Goal: Task Accomplishment & Management: Use online tool/utility

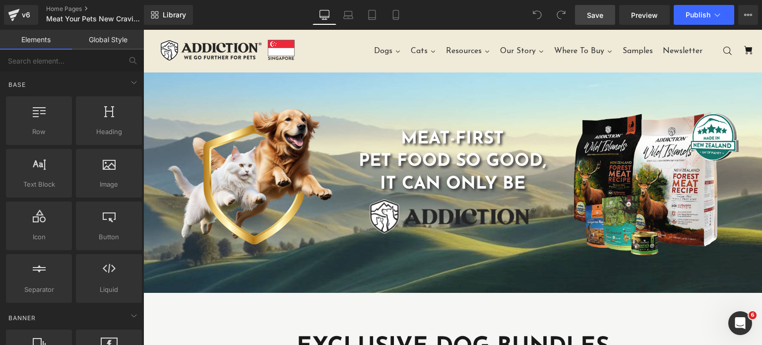
click at [607, 19] on link "Save" at bounding box center [595, 15] width 40 height 20
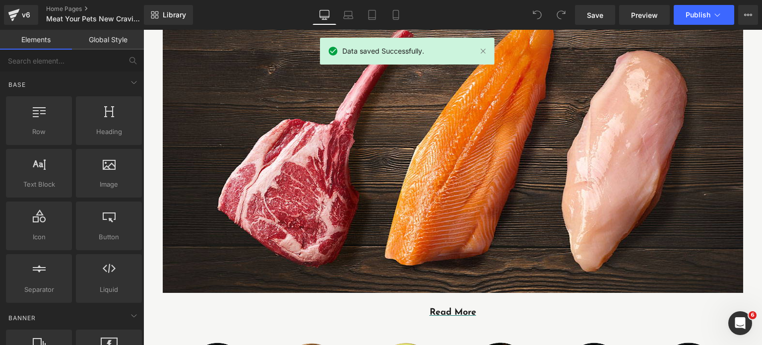
scroll to position [754, 0]
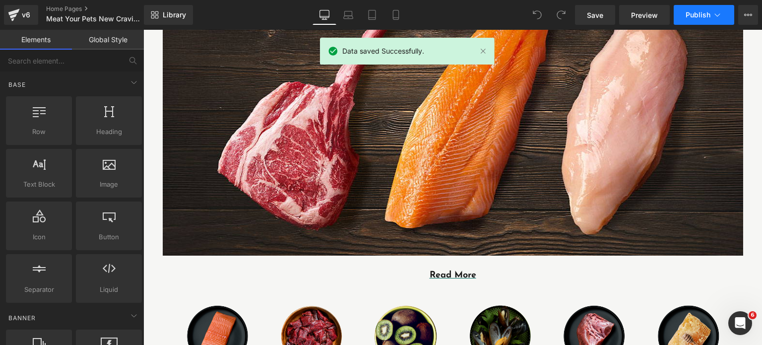
click at [693, 13] on span "Publish" at bounding box center [698, 15] width 25 height 8
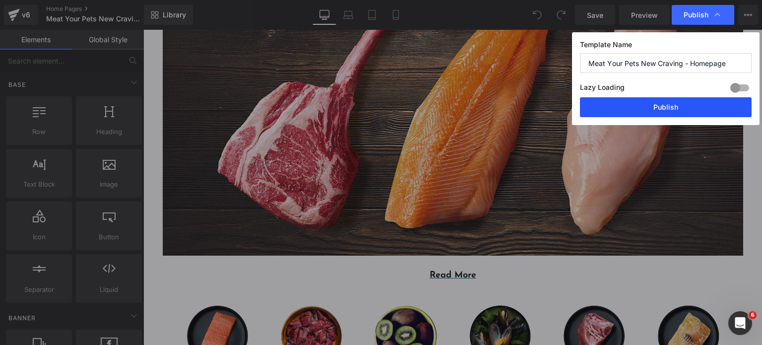
click at [639, 109] on button "Publish" at bounding box center [666, 107] width 172 height 20
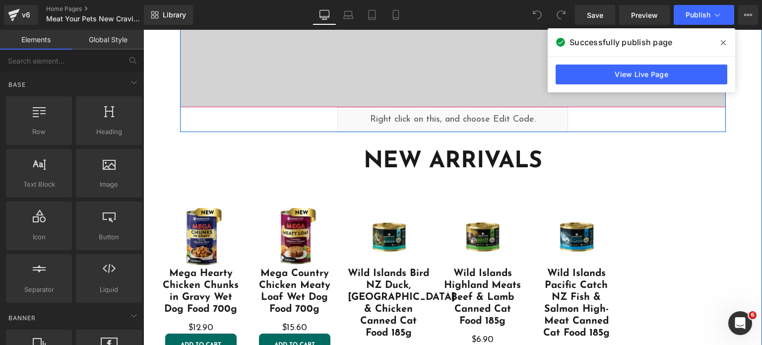
scroll to position [1437, 0]
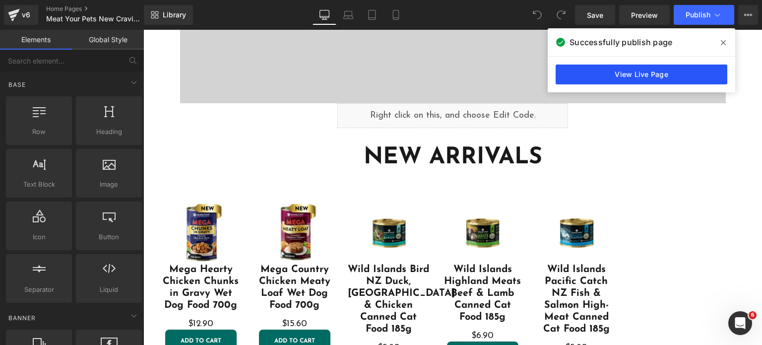
click at [579, 75] on link "View Live Page" at bounding box center [642, 75] width 172 height 20
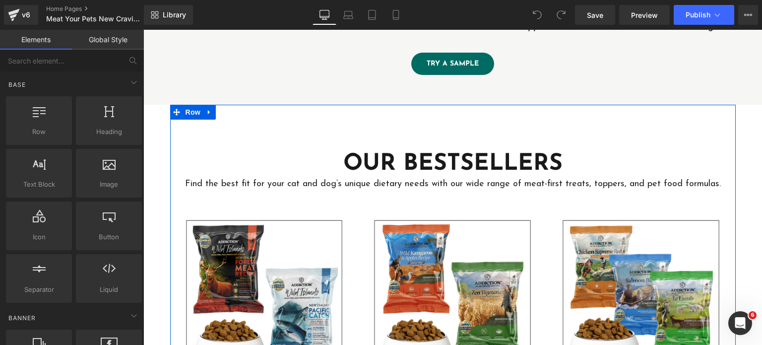
scroll to position [2525, 0]
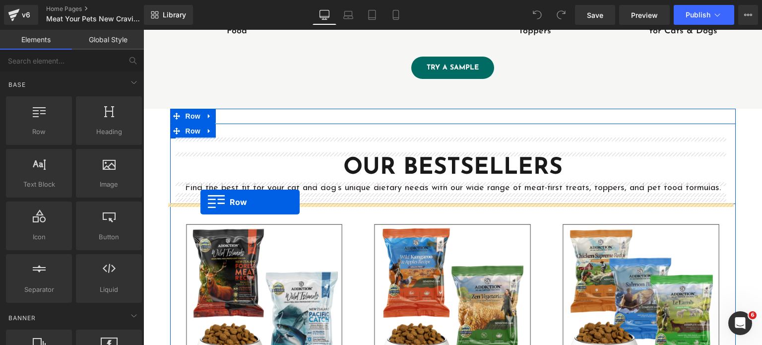
drag, startPoint x: 201, startPoint y: 162, endPoint x: 201, endPoint y: 202, distance: 39.7
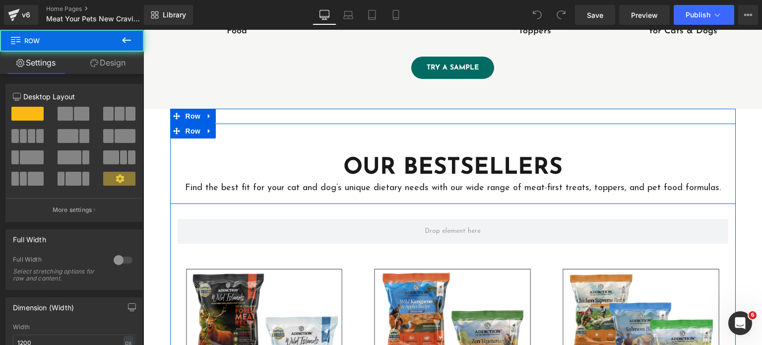
scroll to position [2623, 0]
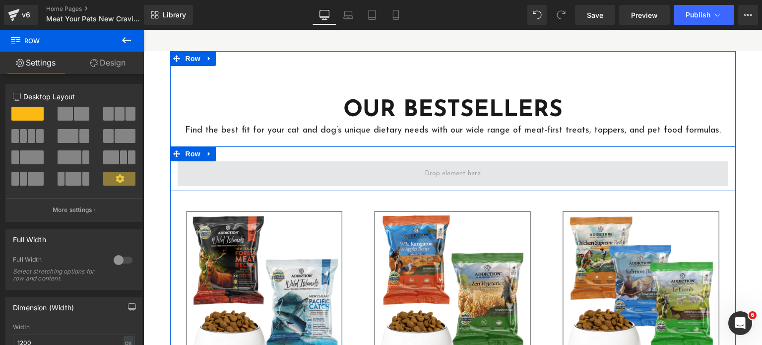
click at [287, 166] on span at bounding box center [453, 173] width 551 height 25
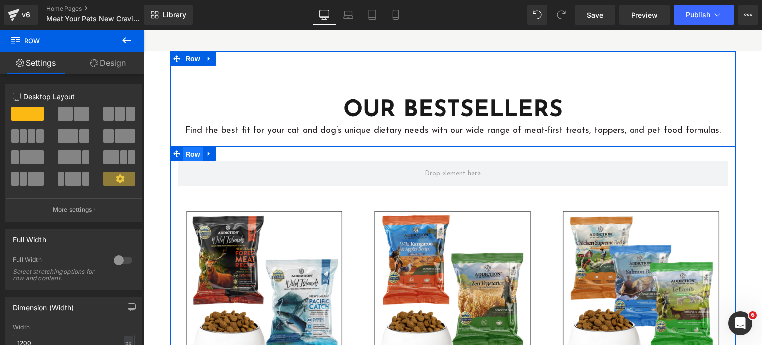
click at [183, 147] on span "Row" at bounding box center [193, 154] width 20 height 15
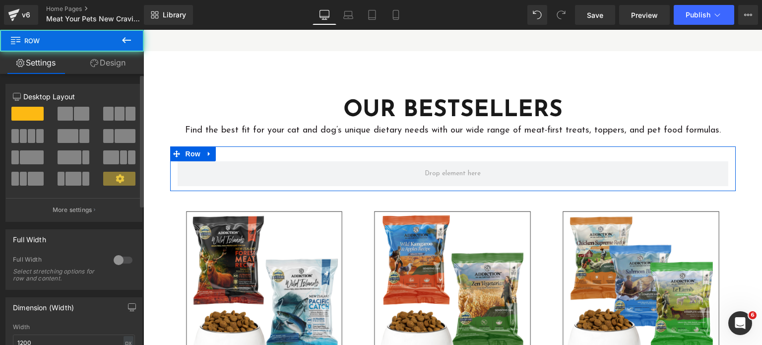
click at [105, 115] on span at bounding box center [108, 114] width 10 height 14
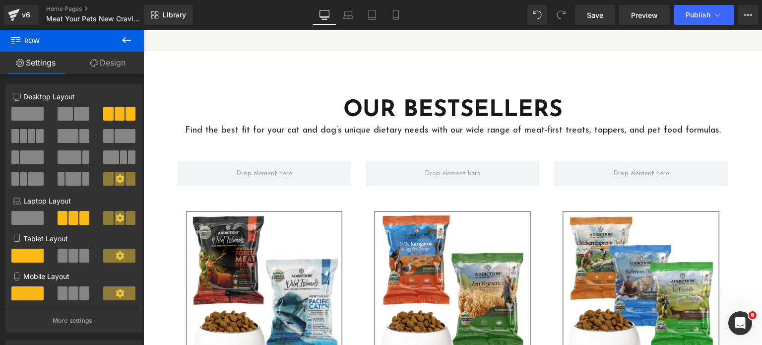
click at [117, 45] on button at bounding box center [126, 41] width 35 height 22
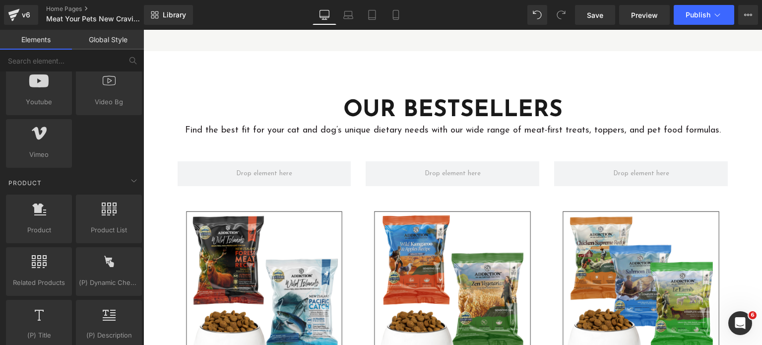
scroll to position [740, 0]
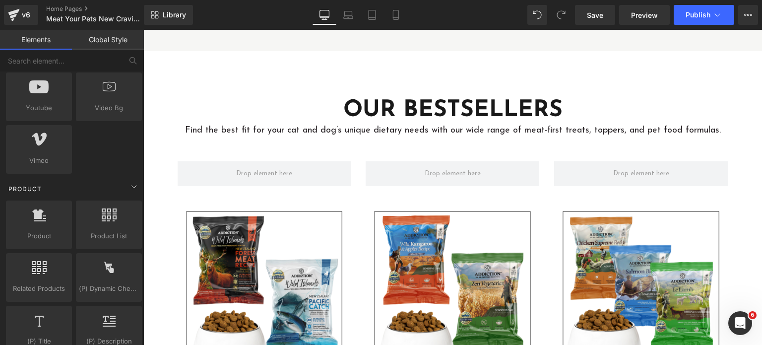
click at [111, 184] on div "Product" at bounding box center [74, 189] width 140 height 20
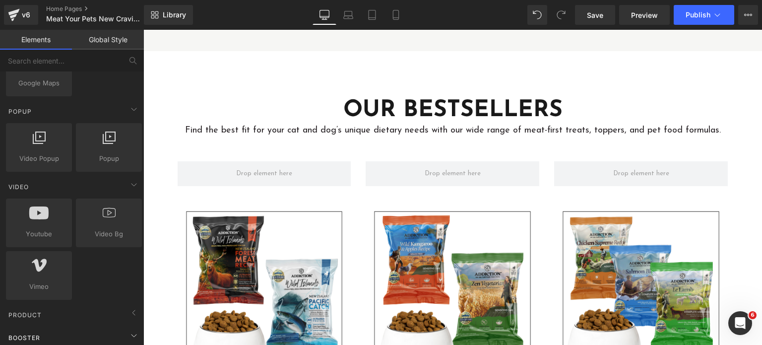
scroll to position [612, 0]
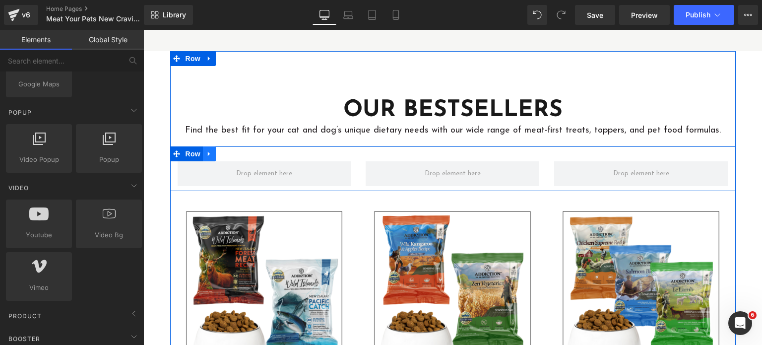
click at [206, 157] on icon at bounding box center [209, 153] width 7 height 7
click at [229, 154] on link at bounding box center [235, 153] width 13 height 15
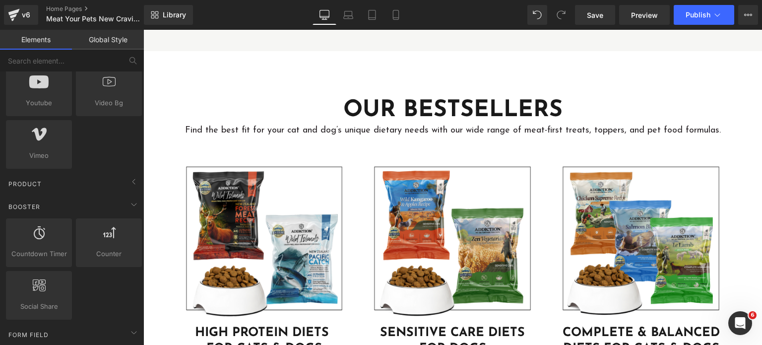
scroll to position [747, 0]
click at [86, 192] on div "Booster Countdown Timer countdowns, timers, urgent, sales Counter counters, ups…" at bounding box center [74, 256] width 140 height 128
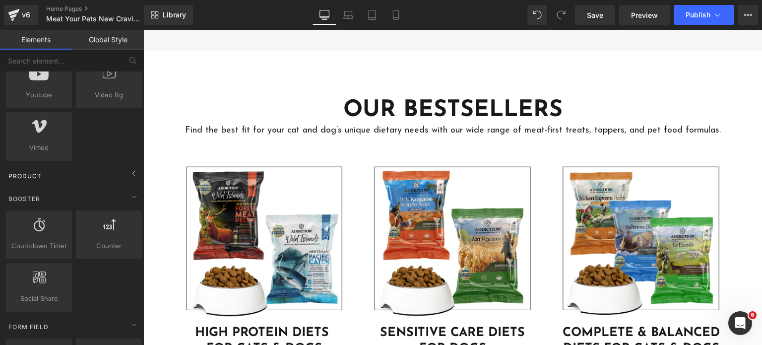
scroll to position [752, 0]
click at [125, 189] on div "Booster" at bounding box center [74, 199] width 140 height 20
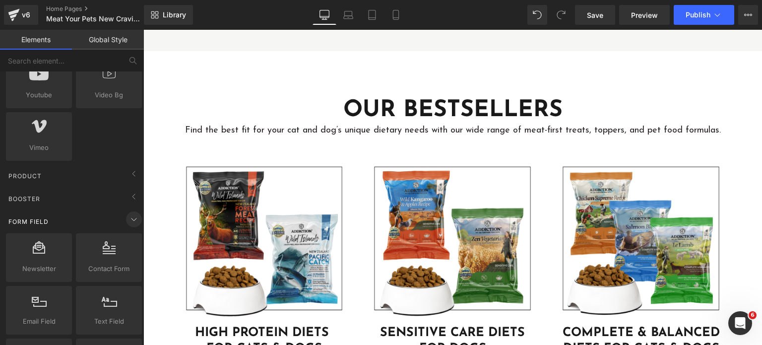
click at [133, 218] on icon at bounding box center [134, 219] width 12 height 12
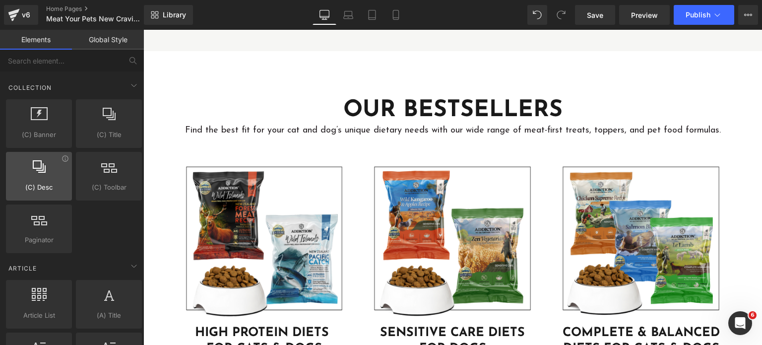
scroll to position [909, 0]
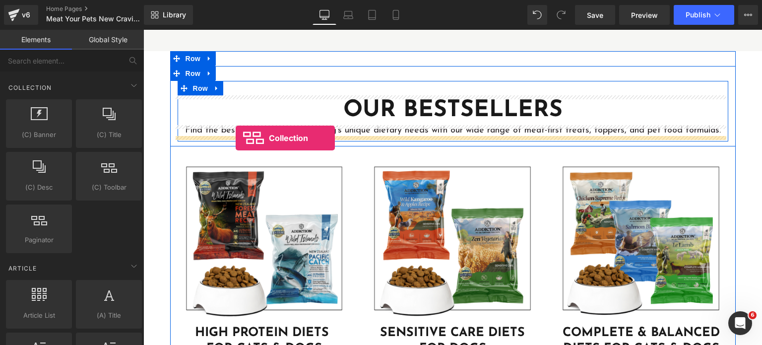
drag, startPoint x: 228, startPoint y: 134, endPoint x: 236, endPoint y: 138, distance: 8.9
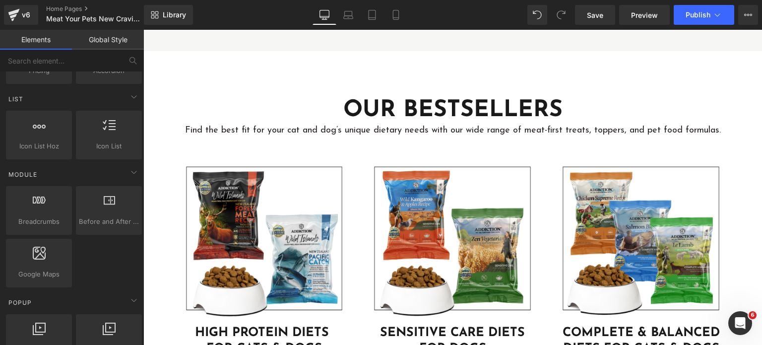
scroll to position [422, 0]
click at [131, 167] on icon at bounding box center [134, 173] width 12 height 12
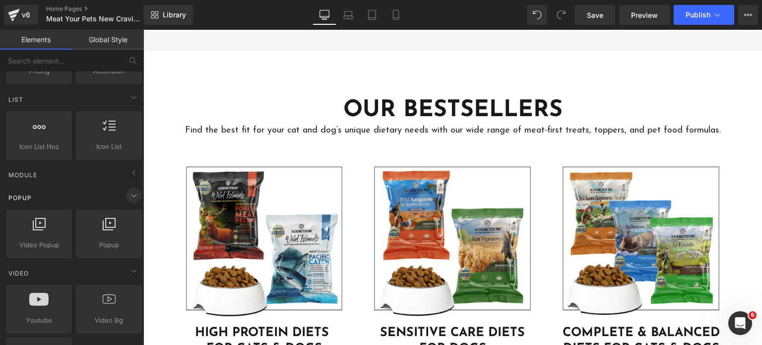
click at [129, 190] on icon at bounding box center [134, 196] width 12 height 12
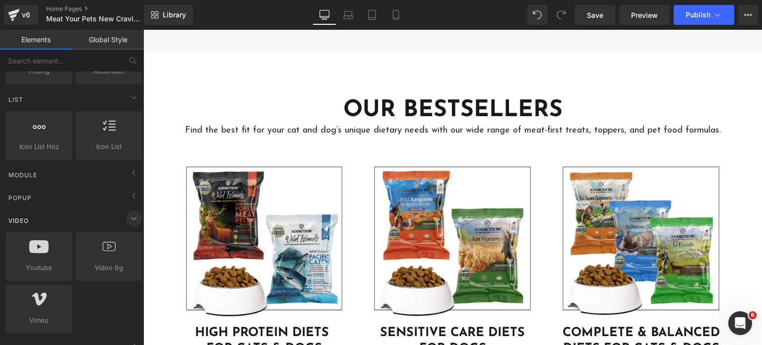
click at [128, 216] on icon at bounding box center [134, 218] width 12 height 12
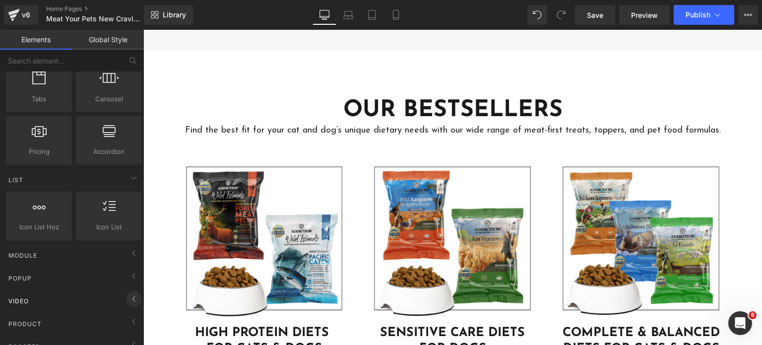
scroll to position [293, 0]
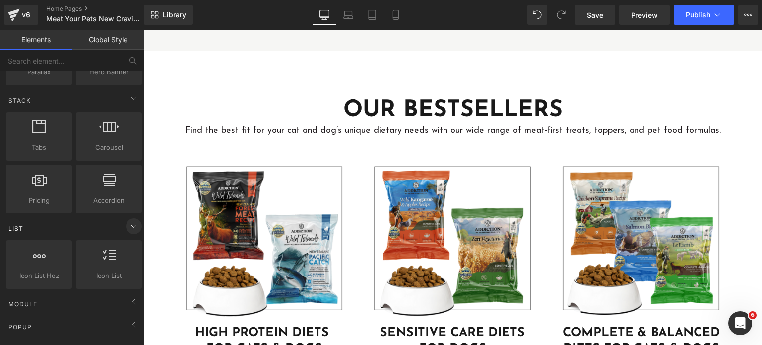
click at [128, 227] on icon at bounding box center [134, 226] width 12 height 12
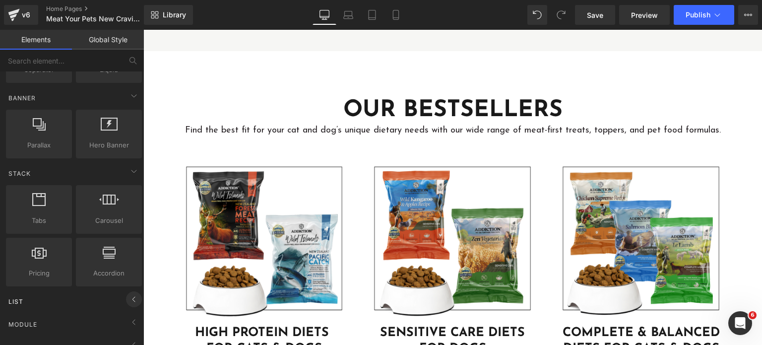
scroll to position [218, 0]
click at [128, 173] on icon at bounding box center [134, 173] width 12 height 12
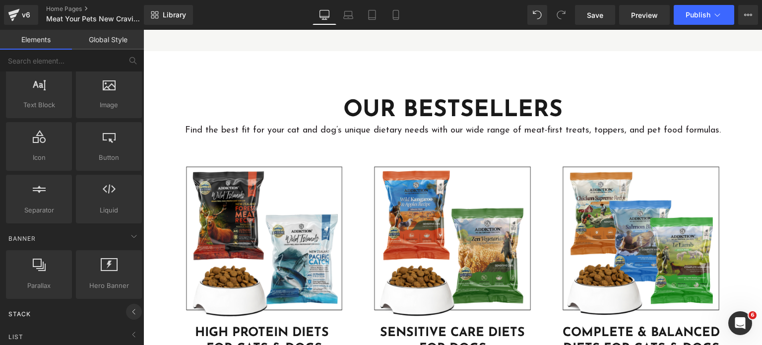
scroll to position [78, 0]
click at [128, 234] on icon at bounding box center [134, 237] width 12 height 12
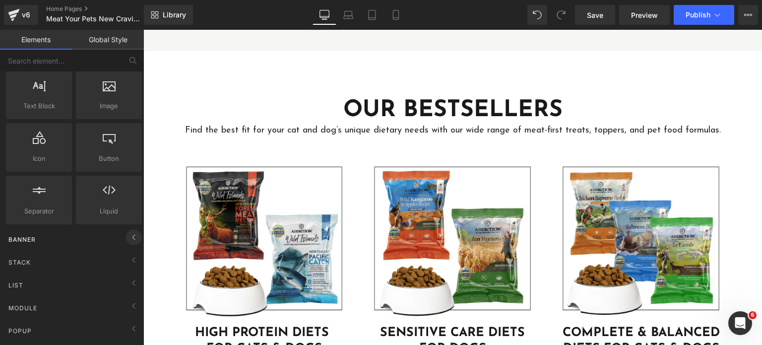
scroll to position [0, 0]
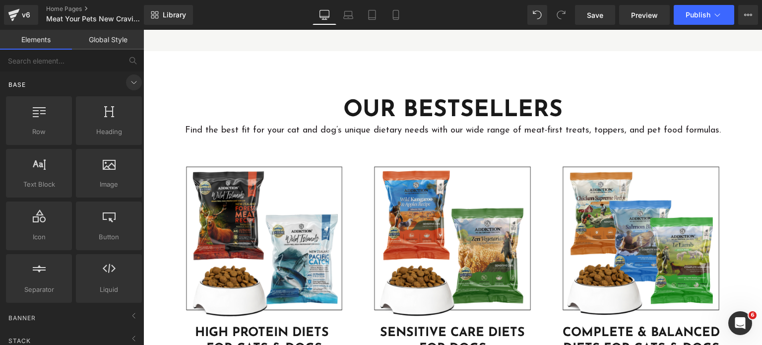
click at [128, 85] on icon at bounding box center [134, 82] width 12 height 12
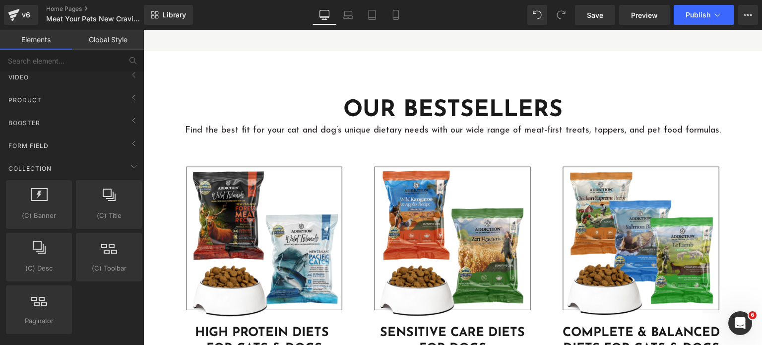
scroll to position [174, 0]
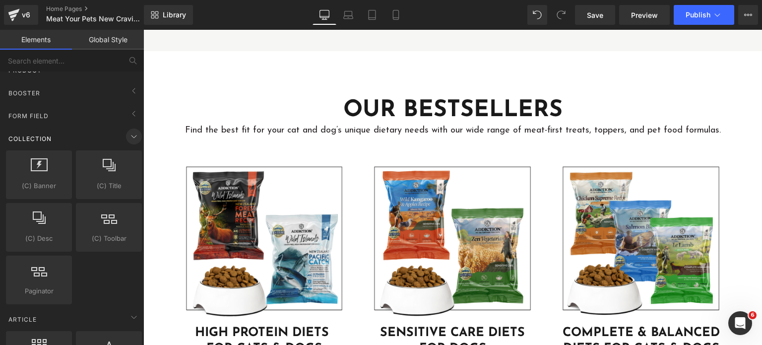
click at [126, 134] on span at bounding box center [134, 137] width 16 height 16
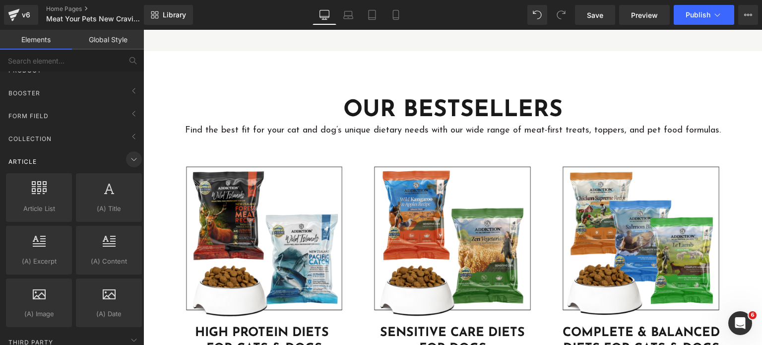
click at [128, 161] on icon at bounding box center [134, 159] width 12 height 12
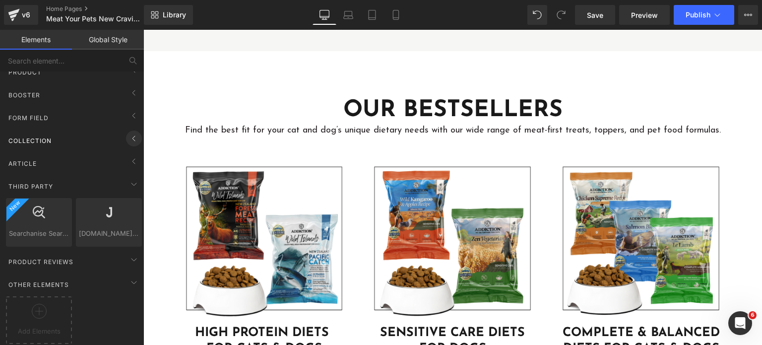
click at [128, 136] on icon at bounding box center [134, 139] width 12 height 12
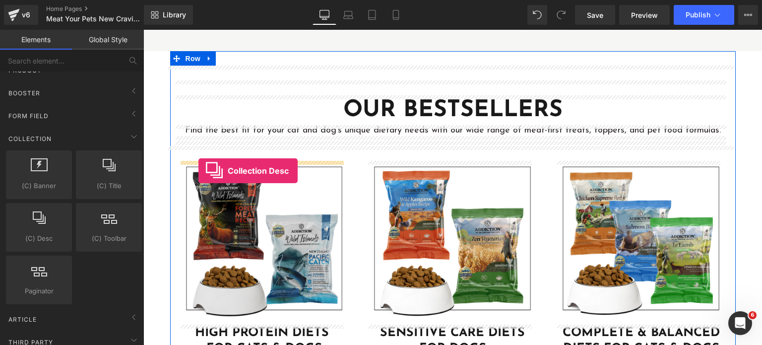
drag, startPoint x: 198, startPoint y: 254, endPoint x: 199, endPoint y: 171, distance: 82.9
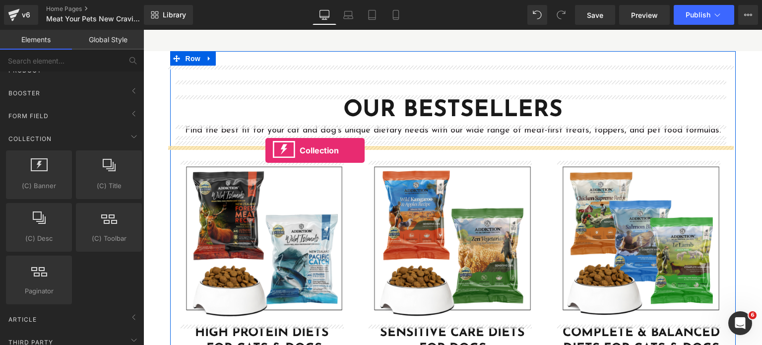
drag, startPoint x: 202, startPoint y: 224, endPoint x: 266, endPoint y: 150, distance: 97.4
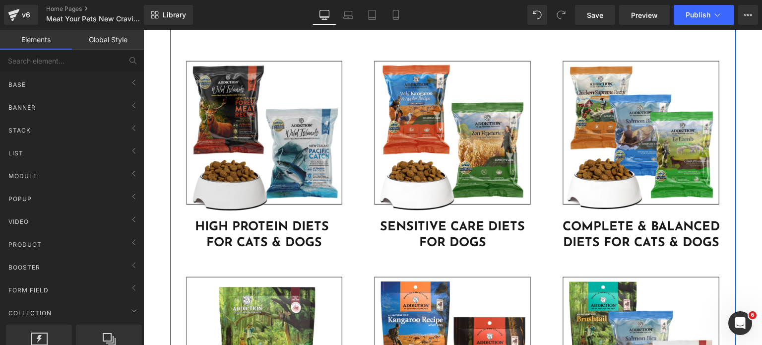
scroll to position [2648, 0]
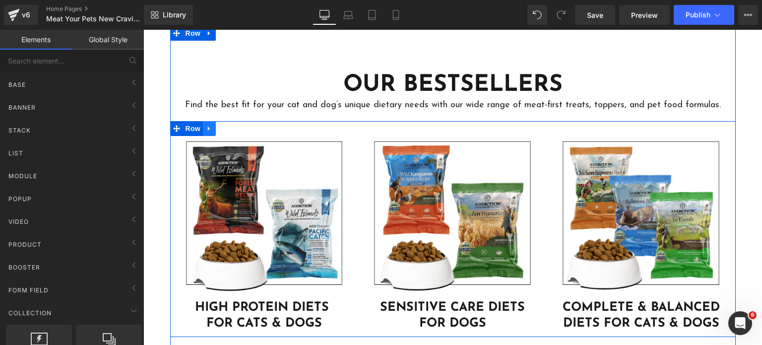
click at [207, 127] on icon at bounding box center [209, 128] width 7 height 7
click at [232, 129] on icon at bounding box center [235, 128] width 7 height 7
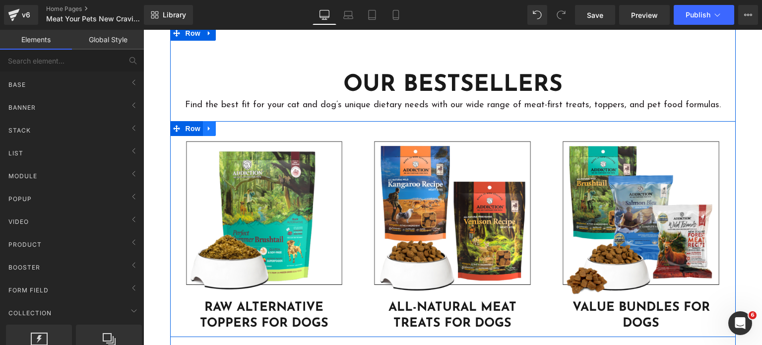
click at [203, 130] on link at bounding box center [209, 128] width 13 height 15
click at [242, 133] on link at bounding box center [248, 128] width 13 height 15
click at [207, 130] on icon at bounding box center [209, 128] width 7 height 7
click at [242, 133] on link at bounding box center [248, 128] width 13 height 15
click at [198, 131] on span "Row" at bounding box center [193, 129] width 20 height 15
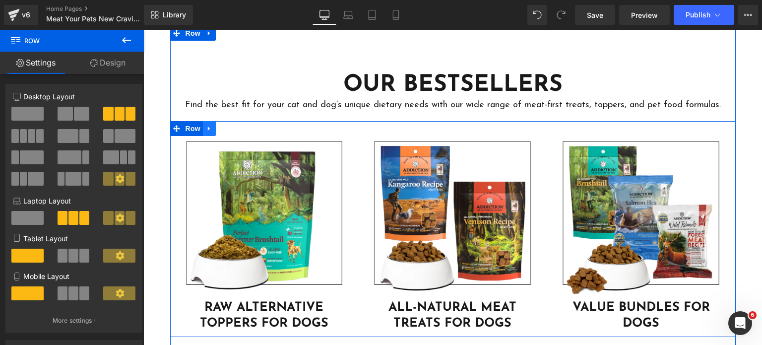
click at [206, 130] on icon at bounding box center [209, 128] width 7 height 7
click at [232, 128] on icon at bounding box center [235, 128] width 7 height 7
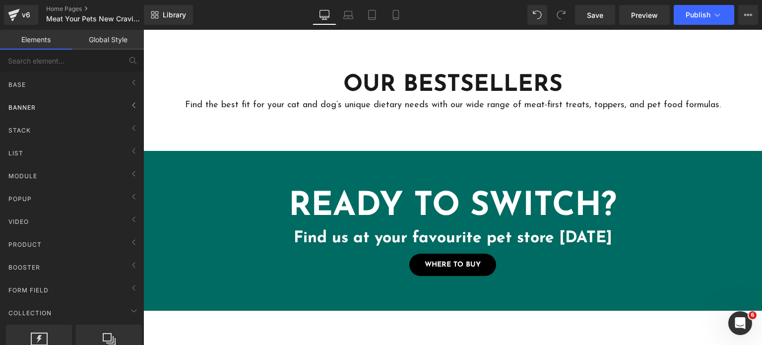
click at [77, 109] on div "Banner" at bounding box center [74, 107] width 140 height 20
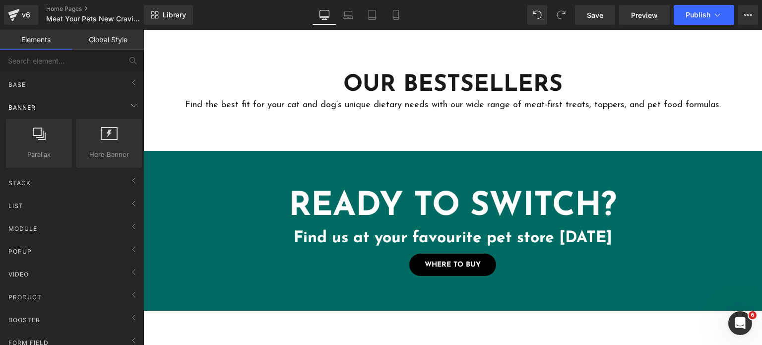
click at [77, 109] on div "Banner" at bounding box center [74, 107] width 140 height 20
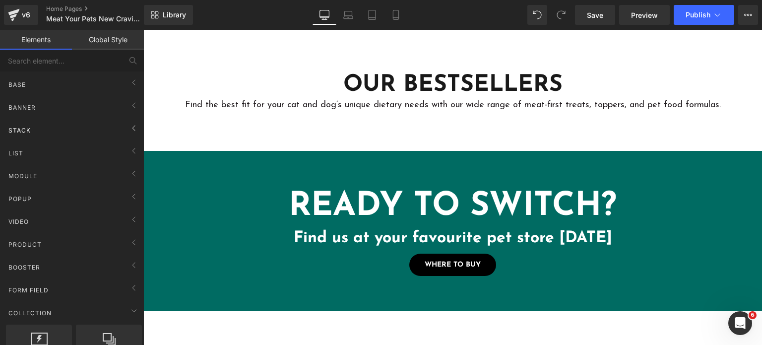
click at [79, 120] on div "Stack" at bounding box center [74, 130] width 140 height 20
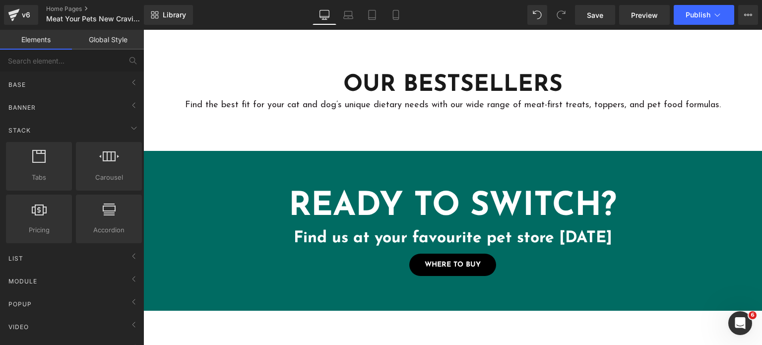
click at [87, 94] on div "Banner Parallax banner, slideshow, hero, image, cover, parallax, effect Hero Ba…" at bounding box center [74, 105] width 140 height 23
click at [98, 79] on div "Base" at bounding box center [74, 84] width 140 height 20
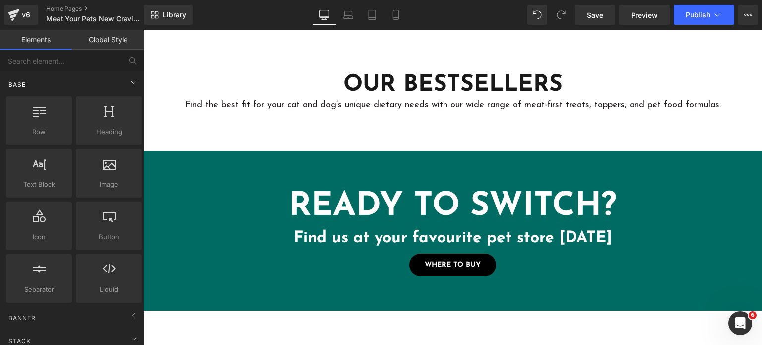
click at [97, 79] on div "Base" at bounding box center [74, 84] width 140 height 20
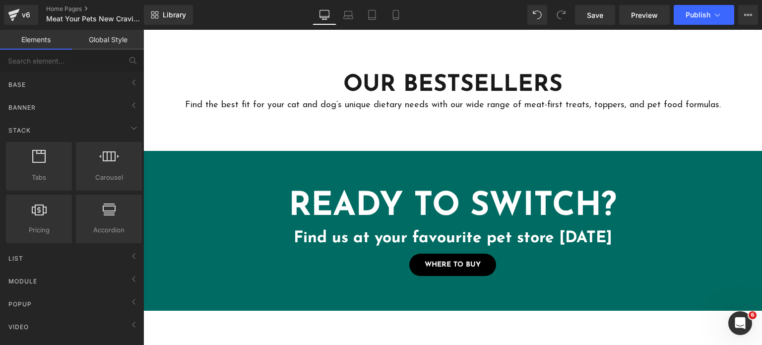
click at [528, 21] on div "Library Desktop Desktop Laptop Tablet Mobile Save Preview Publish Scheduled Vie…" at bounding box center [453, 15] width 618 height 20
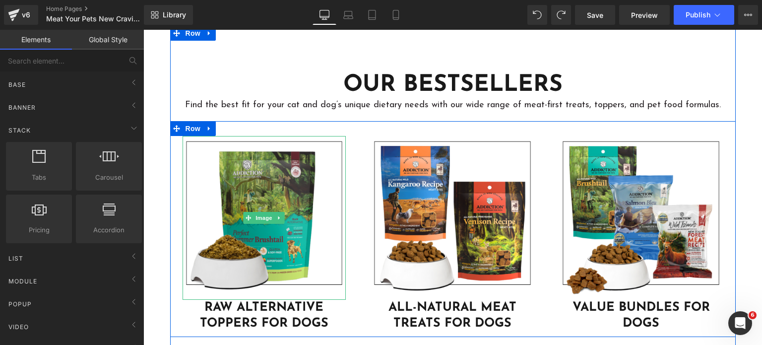
click at [270, 203] on img at bounding box center [265, 218] width 164 height 164
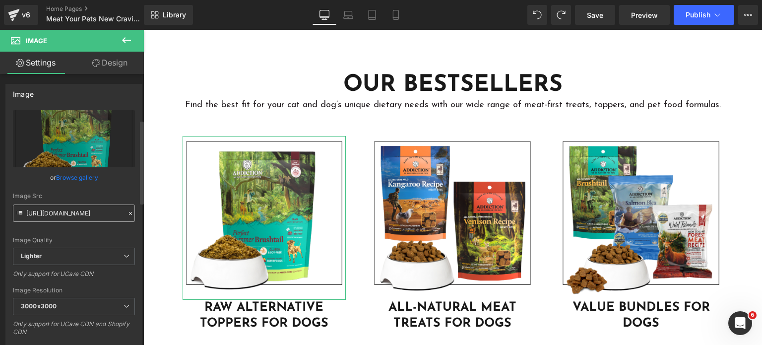
scroll to position [325, 0]
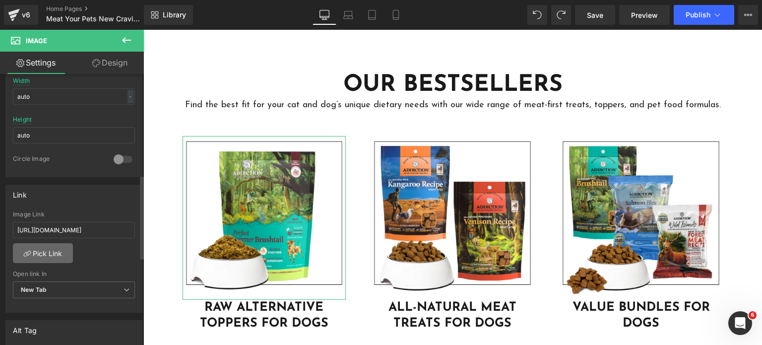
click at [46, 258] on link "Pick Link" at bounding box center [43, 253] width 60 height 20
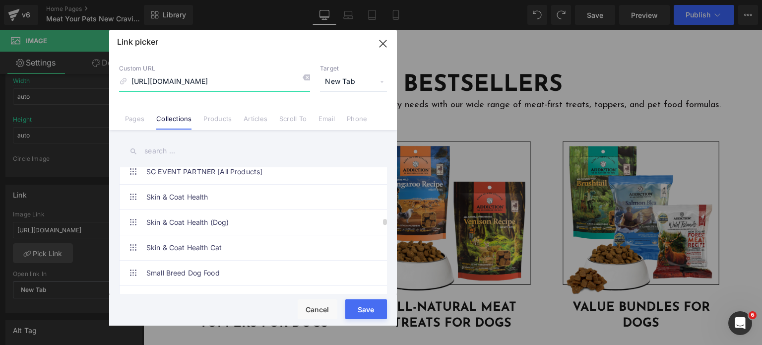
scroll to position [1070, 0]
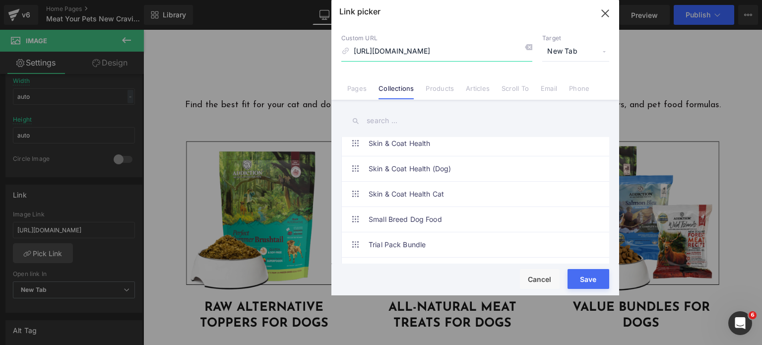
drag, startPoint x: 269, startPoint y: 36, endPoint x: 491, endPoint y: 0, distance: 225.2
click at [491, 0] on div at bounding box center [476, 7] width 288 height 14
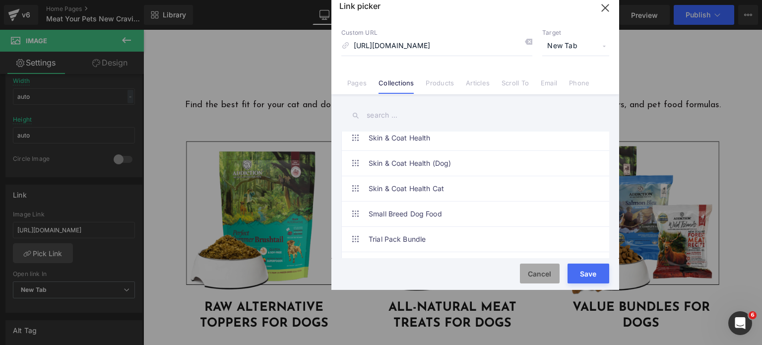
click at [535, 268] on button "Cancel" at bounding box center [540, 274] width 40 height 20
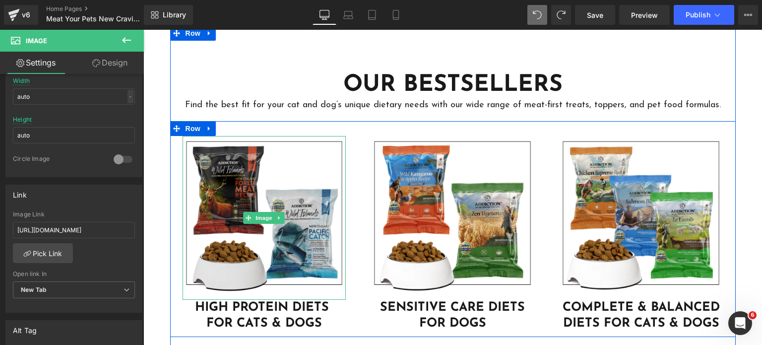
click at [278, 174] on img at bounding box center [265, 218] width 164 height 164
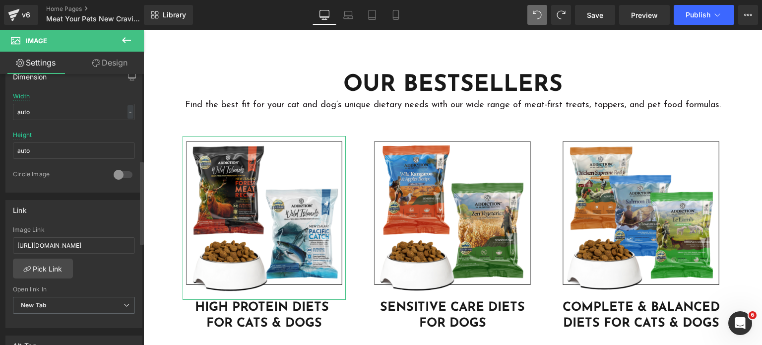
scroll to position [324, 0]
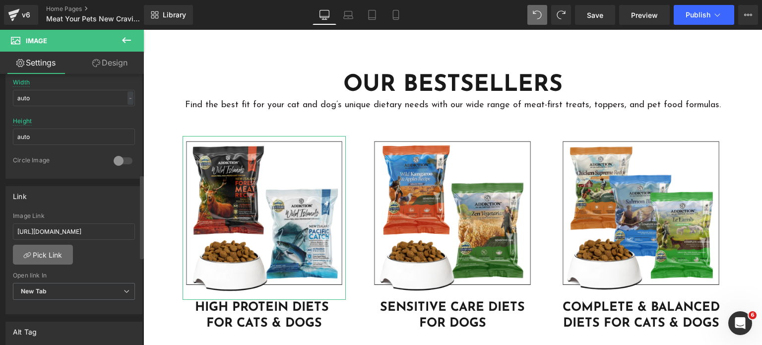
click at [27, 256] on icon at bounding box center [27, 255] width 8 height 8
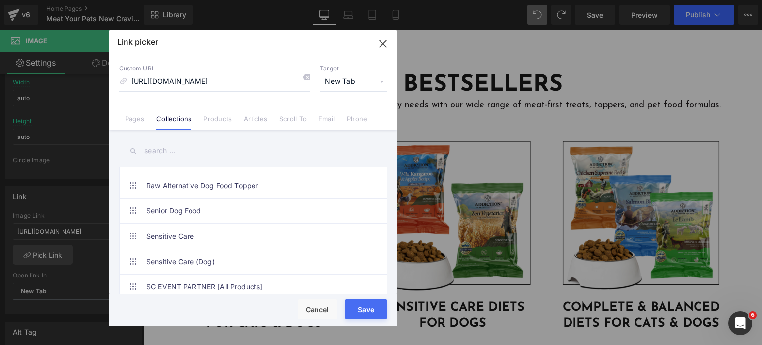
scroll to position [0, 0]
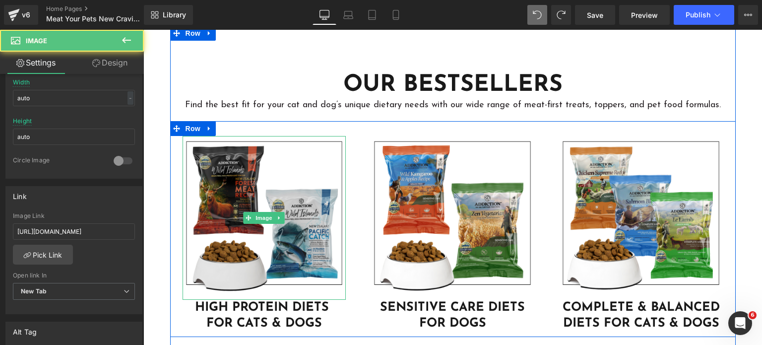
click at [254, 170] on img at bounding box center [265, 218] width 164 height 164
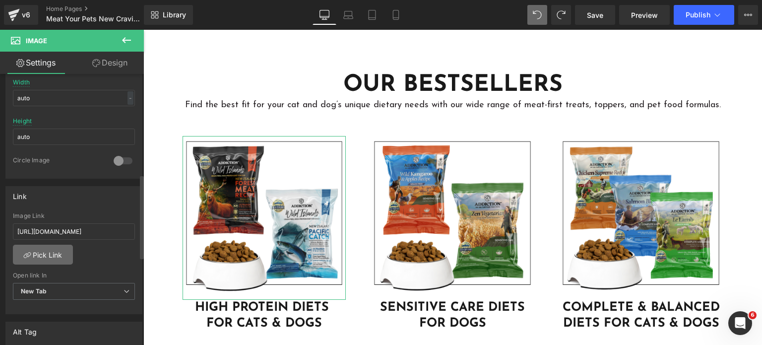
click at [58, 258] on link "Pick Link" at bounding box center [43, 255] width 60 height 20
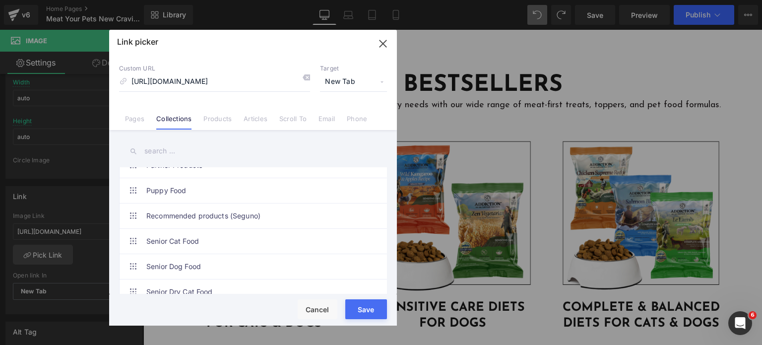
click at [195, 152] on input "text" at bounding box center [253, 151] width 268 height 22
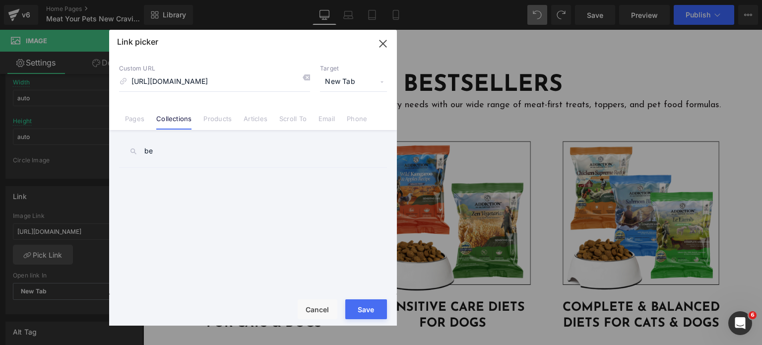
type input "bes"
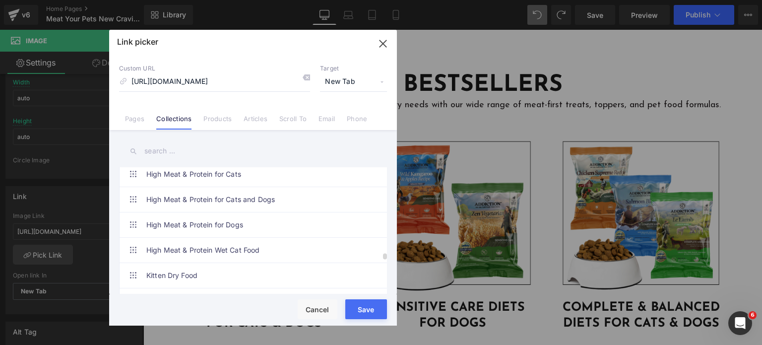
scroll to position [1830, 0]
click at [226, 198] on link "High Meat & Protein for Cats and Dogs" at bounding box center [255, 198] width 218 height 25
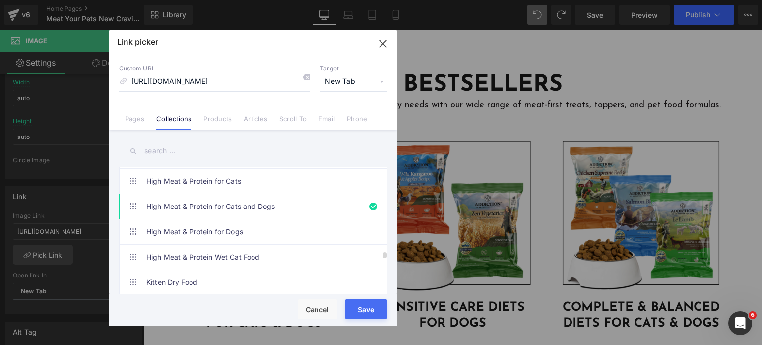
scroll to position [1800, 0]
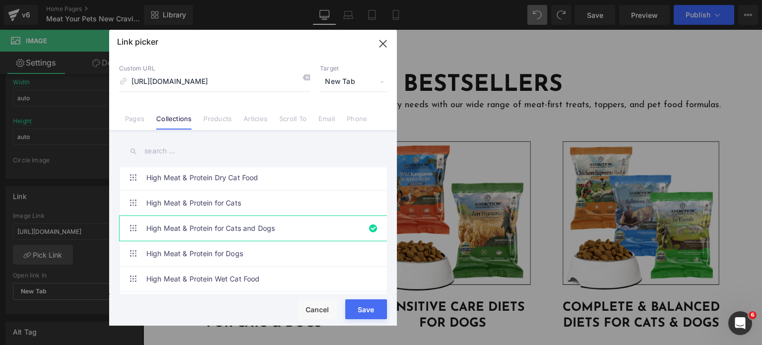
click at [377, 34] on button "button" at bounding box center [383, 44] width 28 height 28
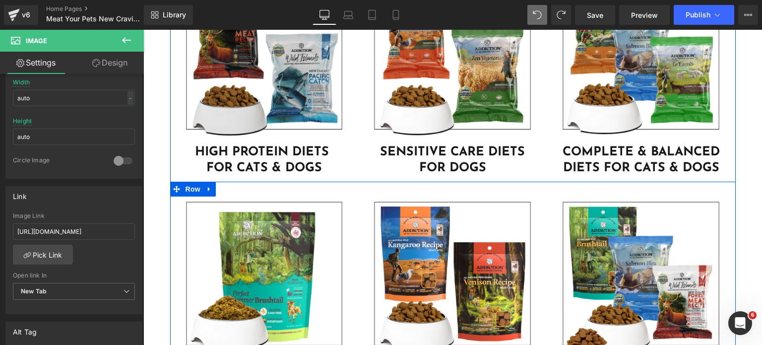
scroll to position [2786, 0]
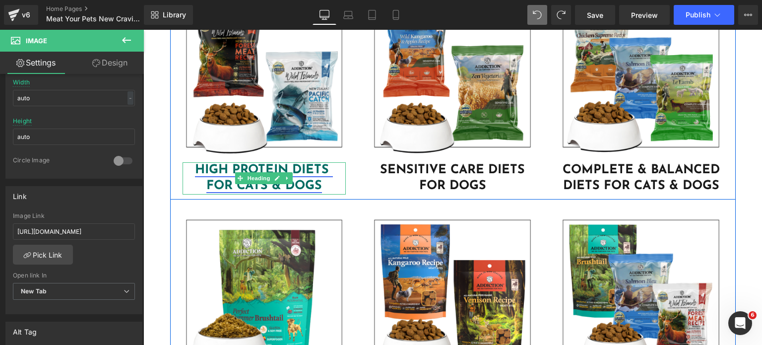
click at [255, 185] on link "HIGH PROTEIN DIETS FOR CATS & DOGS" at bounding box center [264, 178] width 138 height 29
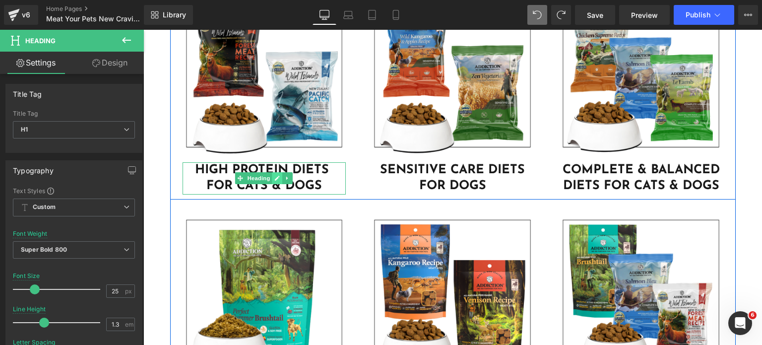
click at [275, 178] on icon at bounding box center [277, 178] width 5 height 5
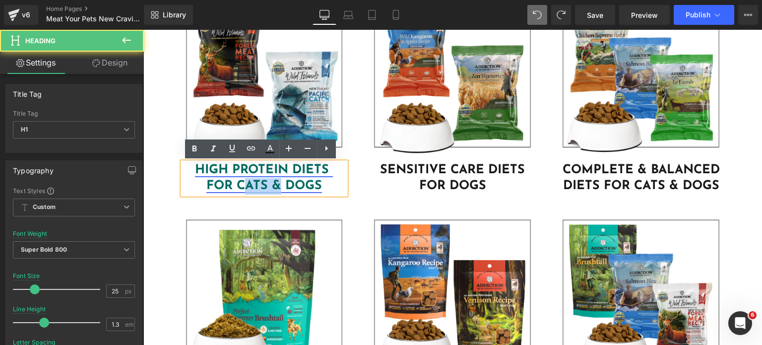
drag, startPoint x: 238, startPoint y: 186, endPoint x: 277, endPoint y: 181, distance: 40.0
click at [277, 181] on link "HIGH PROTEIN DIETS FOR CATS & DOGS" at bounding box center [264, 178] width 138 height 29
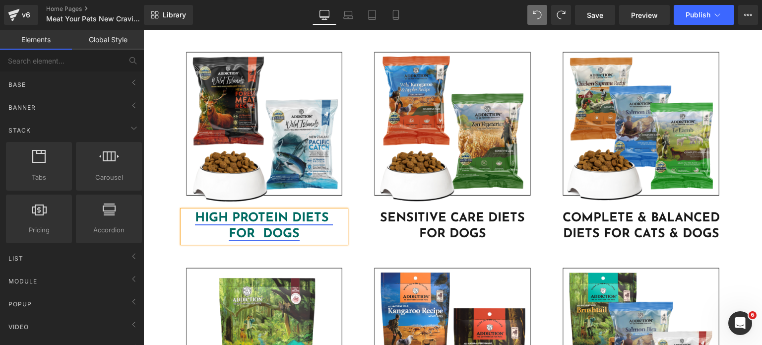
scroll to position [2746, 0]
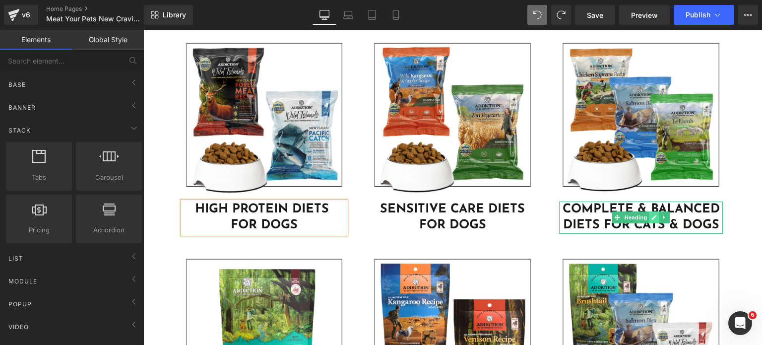
click at [652, 220] on icon at bounding box center [654, 217] width 5 height 6
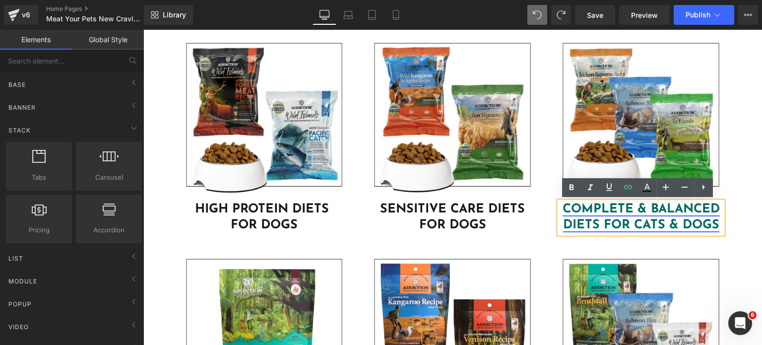
click at [656, 220] on link "COMPLETE & BALANCED DIETS FOR CATS & DOGS" at bounding box center [641, 217] width 157 height 29
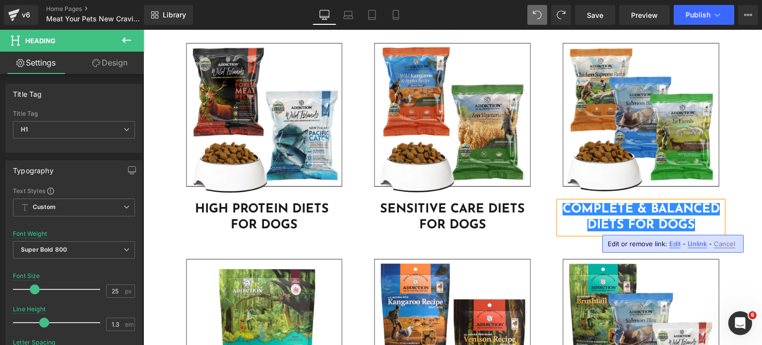
click at [552, 224] on div "Image COMPLETE & BALANCED DIETS FOR DOGS Heading" at bounding box center [641, 136] width 189 height 196
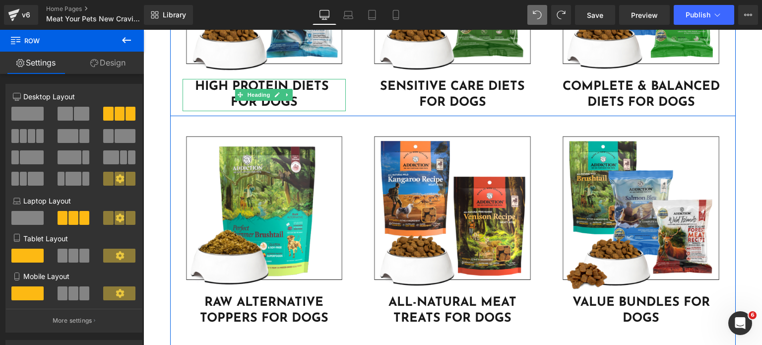
scroll to position [2814, 0]
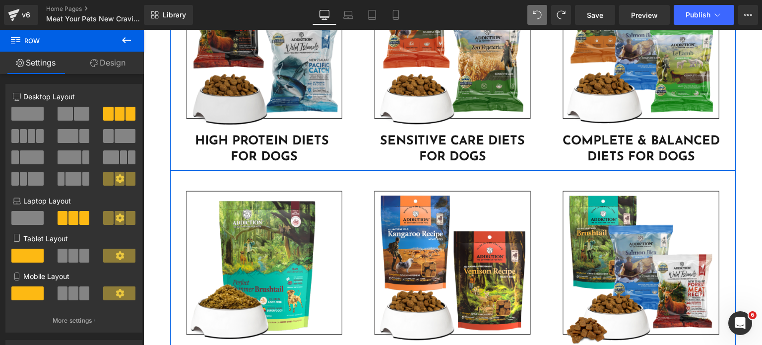
click at [221, 105] on img at bounding box center [265, 52] width 164 height 164
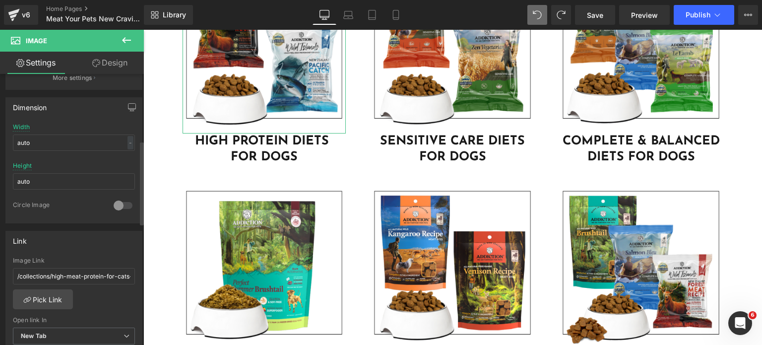
scroll to position [306, 0]
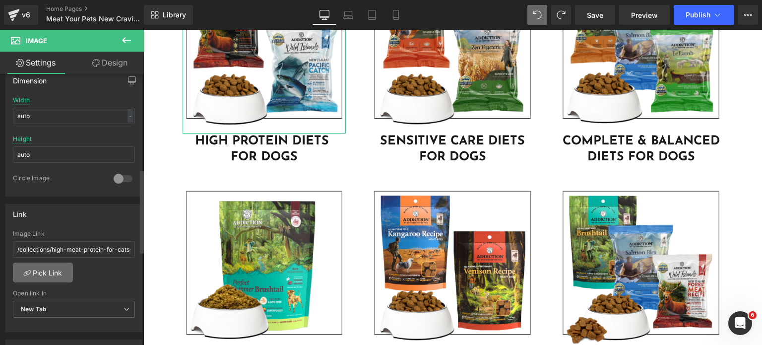
click at [41, 268] on link "Pick Link" at bounding box center [43, 273] width 60 height 20
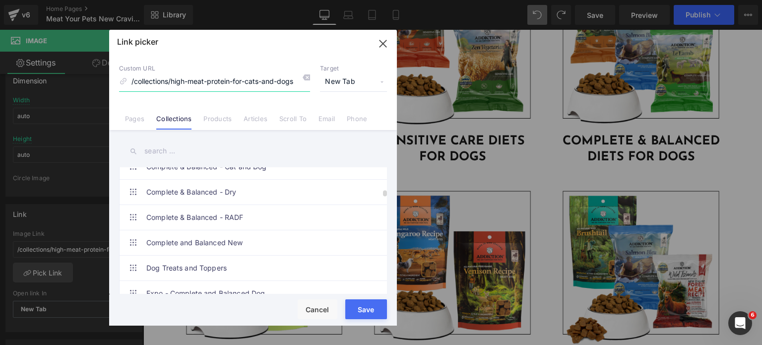
scroll to position [445, 0]
click at [312, 309] on button "Cancel" at bounding box center [318, 309] width 40 height 20
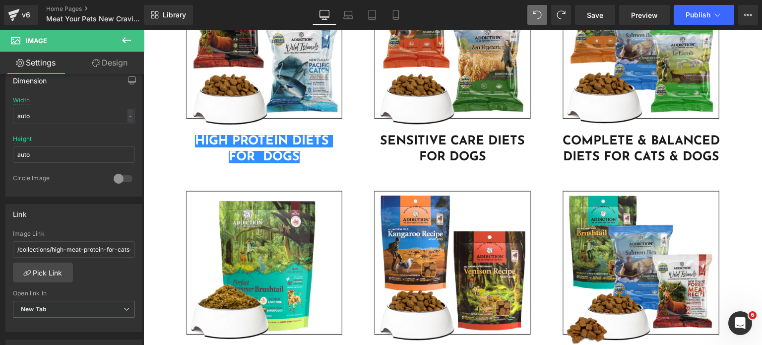
click at [519, 17] on div "Library Desktop Desktop Laptop Tablet Mobile Save Preview Publish Scheduled Vie…" at bounding box center [453, 15] width 618 height 20
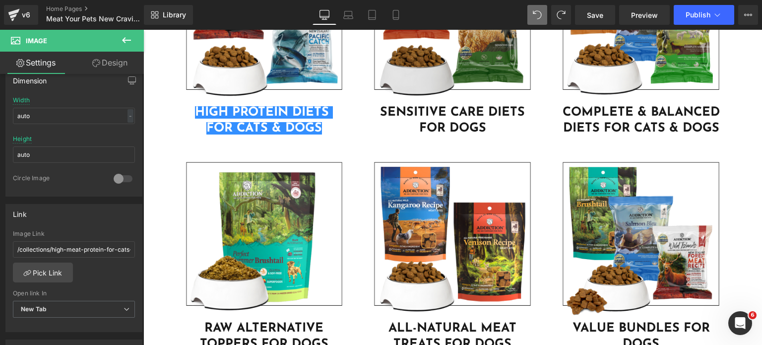
scroll to position [2840, 0]
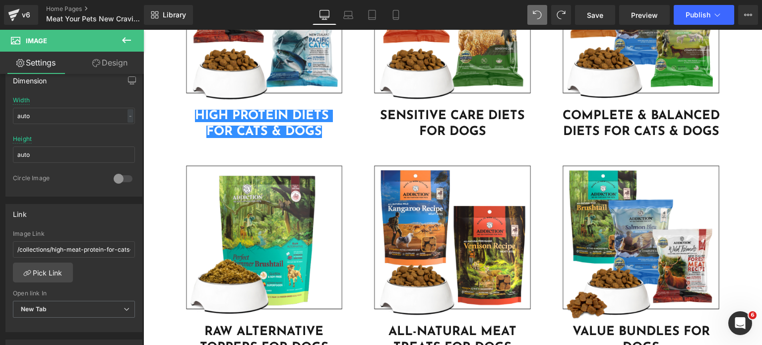
click at [516, 20] on div "Library Desktop Desktop Laptop Tablet Mobile Save Preview Publish Scheduled Vie…" at bounding box center [453, 15] width 618 height 20
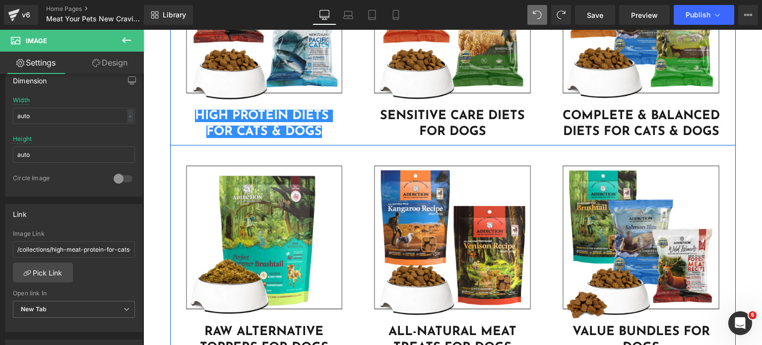
click at [538, 138] on div "Image SENSITIVE CARE DIETS FOR DOGS Heading" at bounding box center [452, 42] width 189 height 196
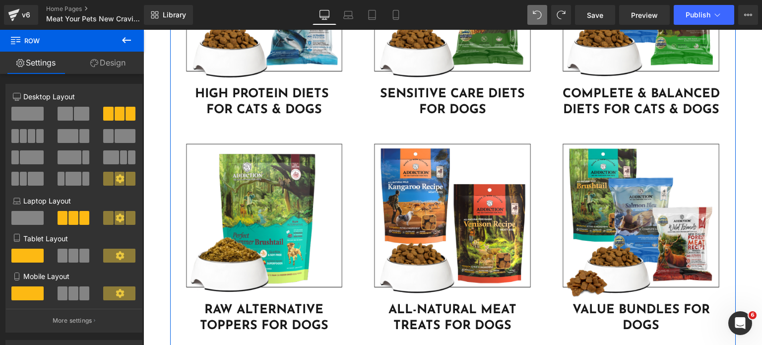
scroll to position [2860, 0]
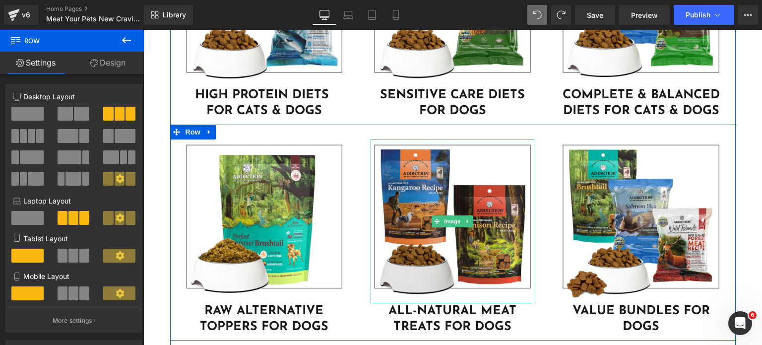
click at [407, 243] on img at bounding box center [453, 221] width 164 height 164
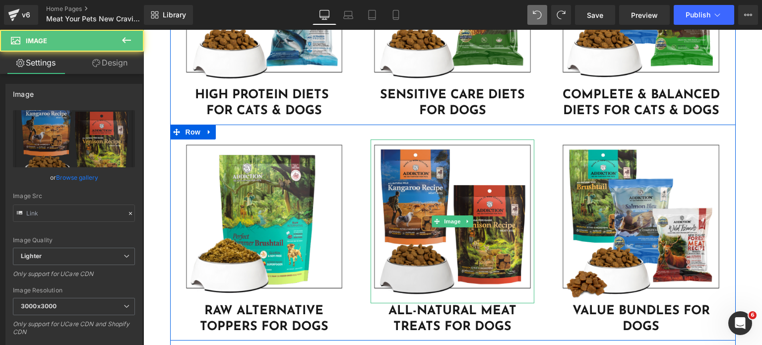
click at [391, 178] on img at bounding box center [453, 221] width 164 height 164
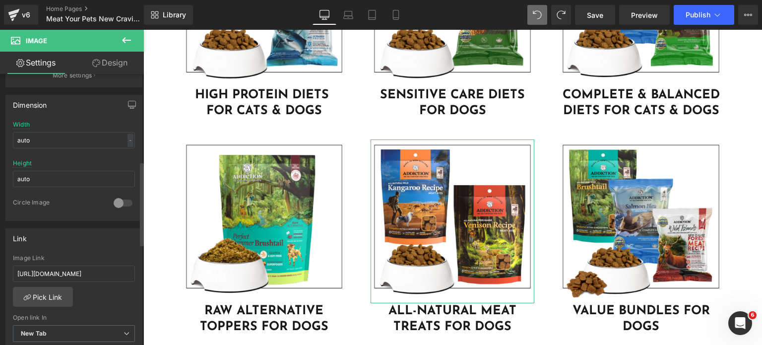
scroll to position [282, 0]
click at [54, 289] on link "Pick Link" at bounding box center [43, 296] width 60 height 20
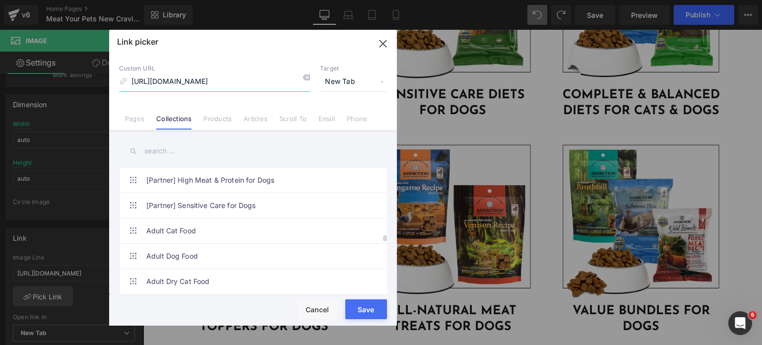
scroll to position [1459, 0]
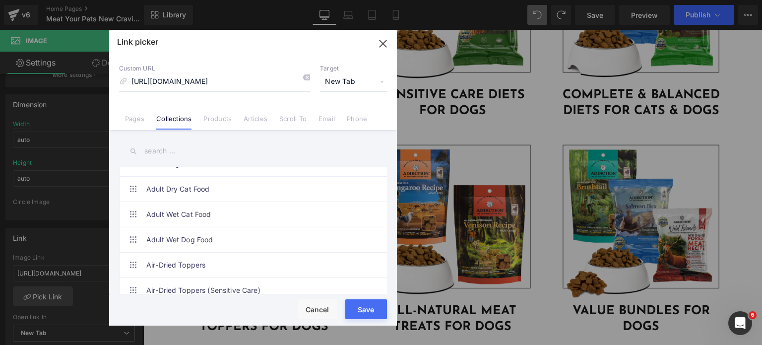
click at [178, 150] on input "text" at bounding box center [253, 151] width 268 height 22
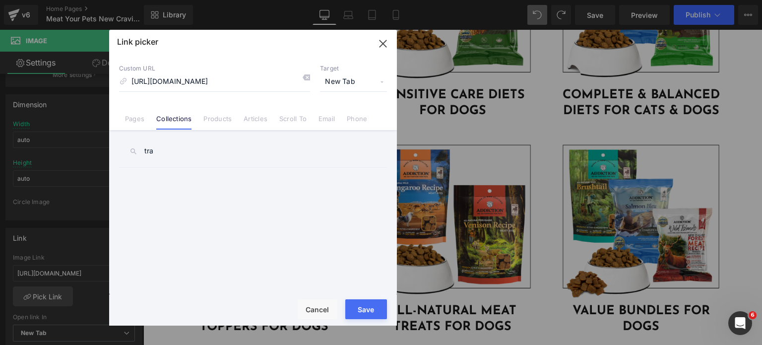
scroll to position [0, 0]
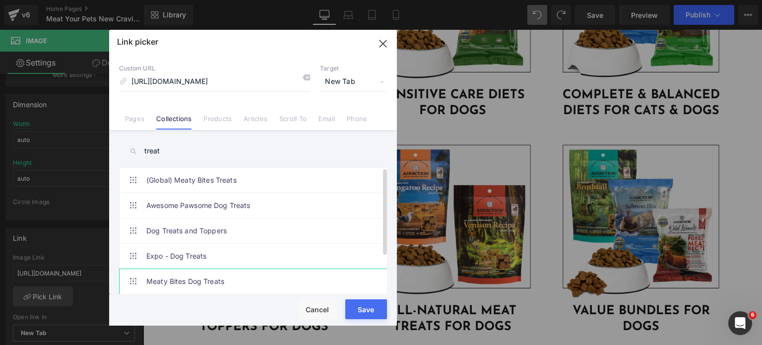
type input "treat"
click at [198, 283] on link "Meaty Bites Dog Treats" at bounding box center [255, 281] width 218 height 25
click at [363, 315] on button "Save" at bounding box center [366, 309] width 42 height 20
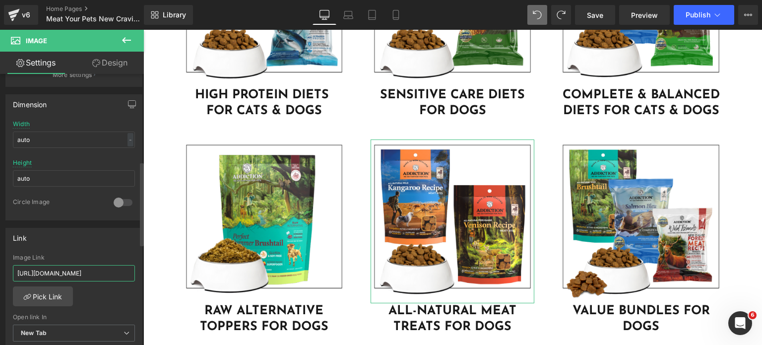
click at [94, 279] on input "https://addictionpet.com.sg/collections/global-meaty-bites-treats-new" at bounding box center [74, 273] width 122 height 16
type input "/collections/meaty-bites-dog-treats"
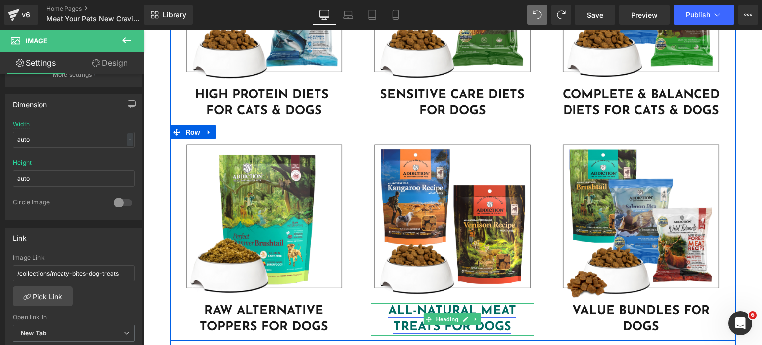
click at [446, 311] on link "ALL-NATURAL MEAT TREATS FOR DOGS" at bounding box center [453, 319] width 128 height 29
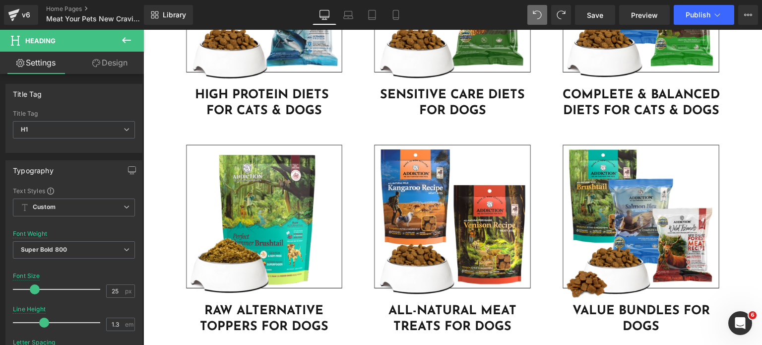
scroll to position [3103, 0]
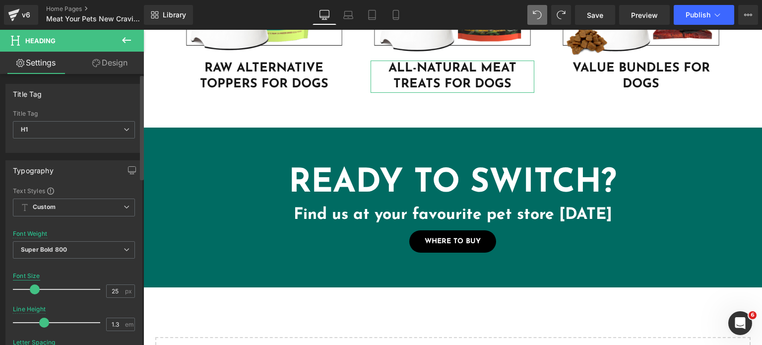
click at [21, 276] on div "Font Size" at bounding box center [26, 275] width 27 height 7
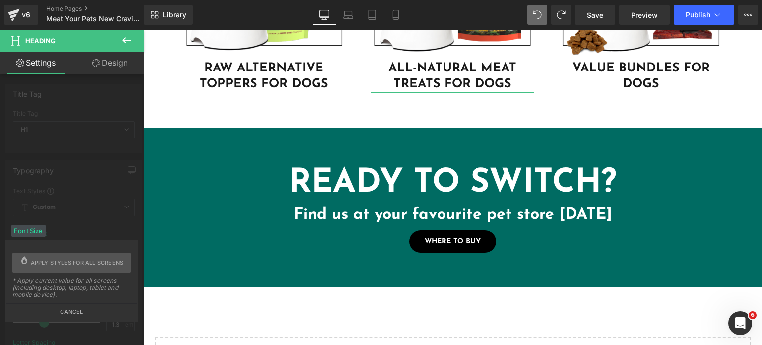
click at [50, 309] on button "Cancel" at bounding box center [71, 308] width 131 height 11
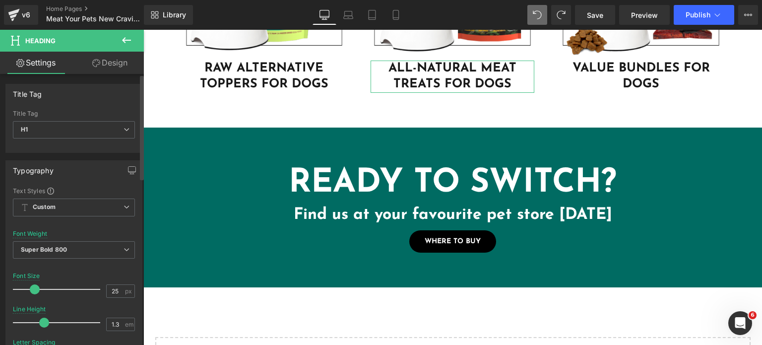
click at [50, 309] on div "Line Height 1.3 em" at bounding box center [74, 322] width 122 height 33
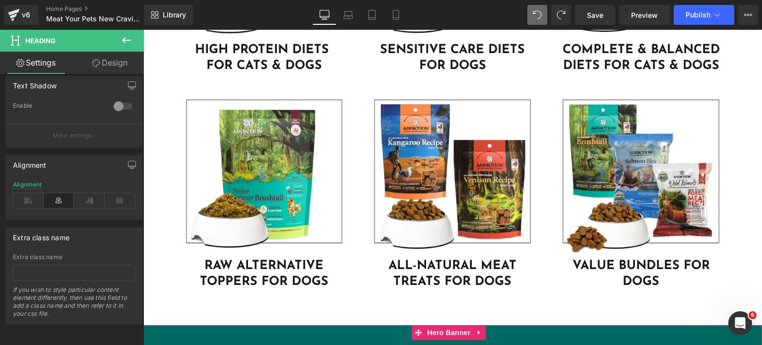
scroll to position [2874, 0]
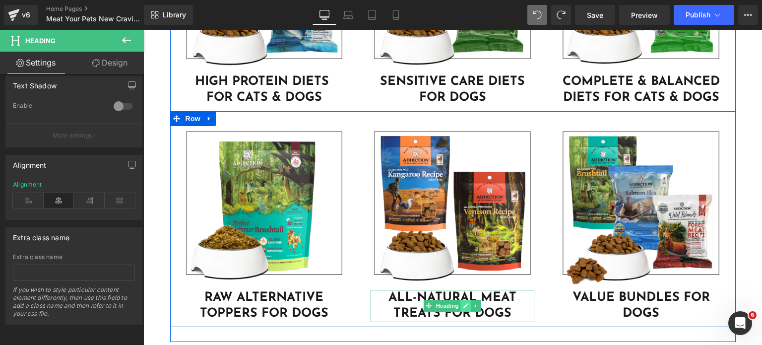
click at [461, 306] on link at bounding box center [466, 306] width 10 height 12
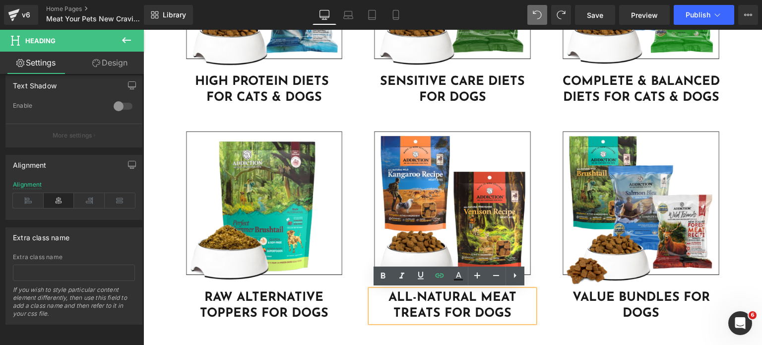
click at [459, 307] on h1 "ALL-NATURAL MEAT TREATS FOR DOGS" at bounding box center [453, 306] width 164 height 32
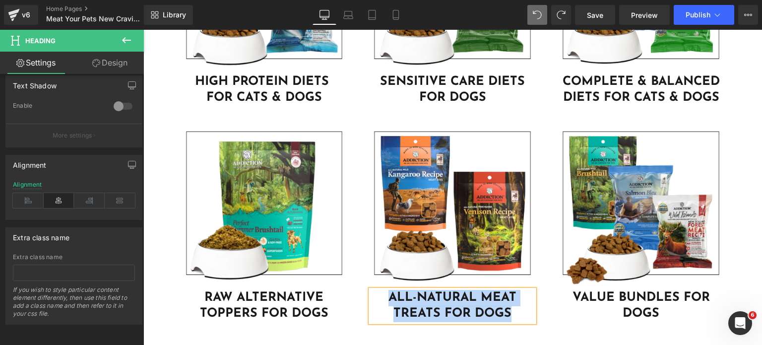
click at [509, 307] on h1 "ALL-NATURAL MEAT TREATS FOR DOGS" at bounding box center [453, 306] width 164 height 32
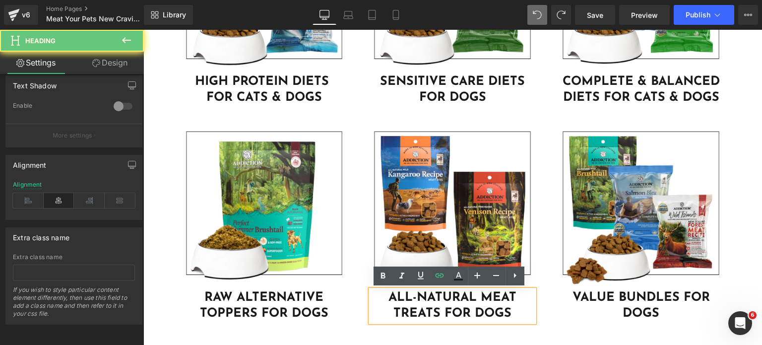
drag, startPoint x: 509, startPoint y: 307, endPoint x: 393, endPoint y: 287, distance: 118.3
click at [393, 290] on div "ALL-NATURAL MEAT TREATS FOR DOGS" at bounding box center [453, 306] width 164 height 32
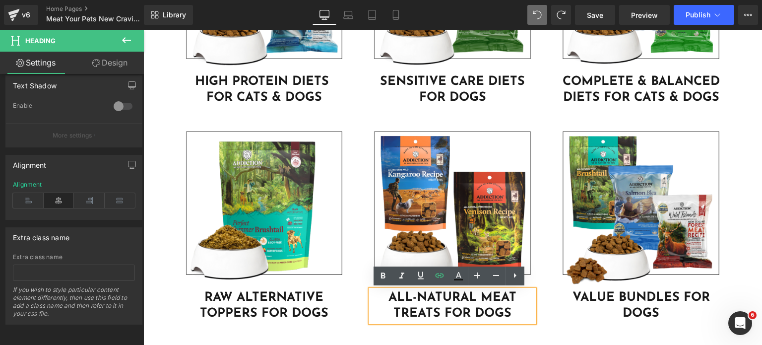
click at [392, 290] on div "ALL-NATURAL MEAT TREATS FOR DOGS" at bounding box center [453, 306] width 164 height 32
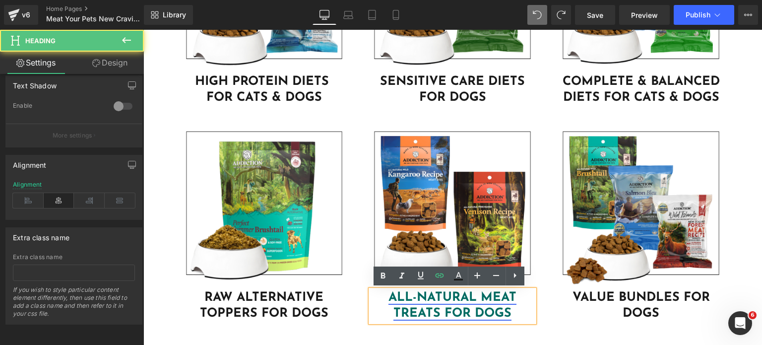
click at [389, 292] on link "ALL-NATURAL MEAT TREATS FOR DOGS" at bounding box center [453, 305] width 128 height 29
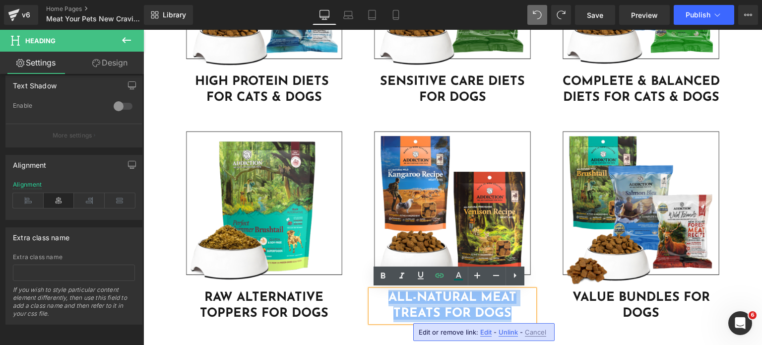
drag, startPoint x: 387, startPoint y: 292, endPoint x: 509, endPoint y: 309, distance: 122.8
click at [509, 309] on h1 "ALL-NATURAL MEAT TREATS FOR DOGS" at bounding box center [453, 306] width 164 height 32
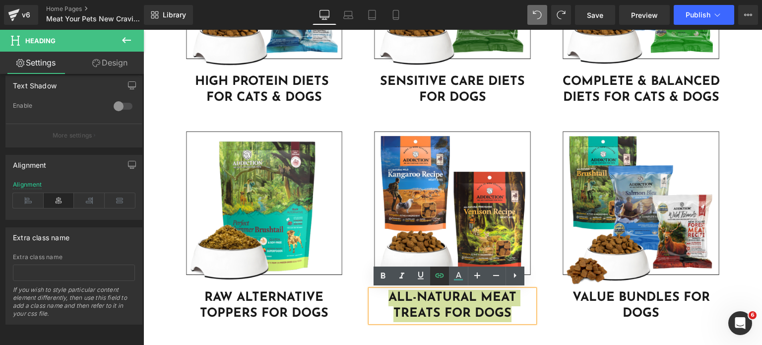
click at [443, 278] on icon at bounding box center [440, 276] width 12 height 12
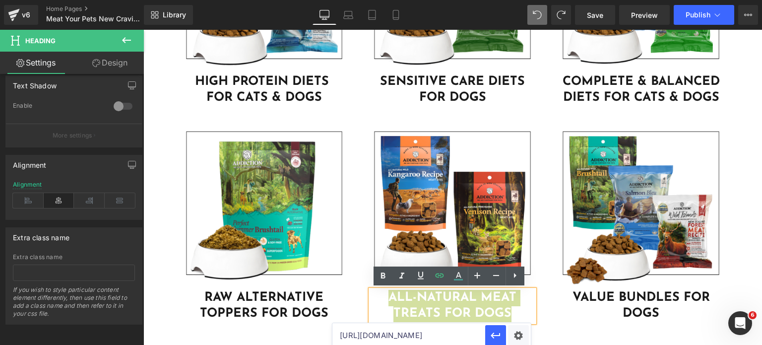
click at [420, 343] on input "https://addictionpet.com.sg/collections/global-meaty-bites-treats-new" at bounding box center [409, 335] width 153 height 25
paste input "/collections/meaty-bites-dog-treats"
type input "/collections/meaty-bites-dog-treats"
click at [496, 339] on icon "button" at bounding box center [496, 336] width 12 height 12
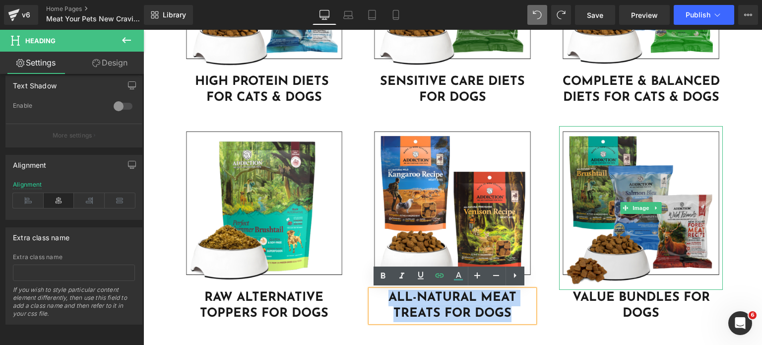
click at [613, 246] on img at bounding box center [641, 208] width 164 height 164
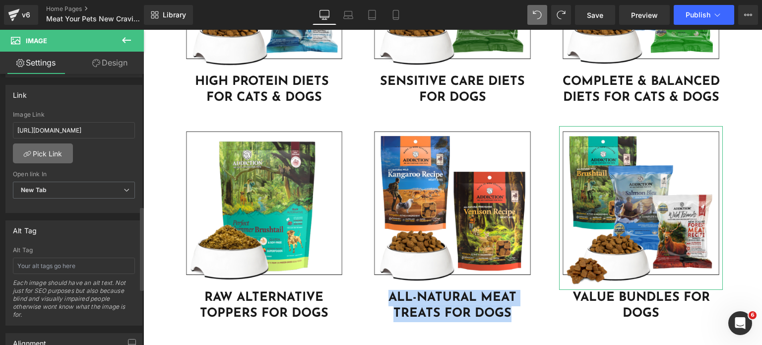
scroll to position [425, 0]
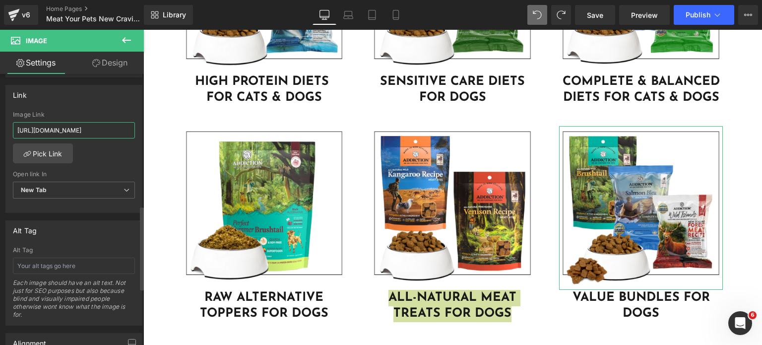
click at [50, 129] on input "https://addictionpet.com.sg/collections/trial-packs" at bounding box center [74, 130] width 122 height 16
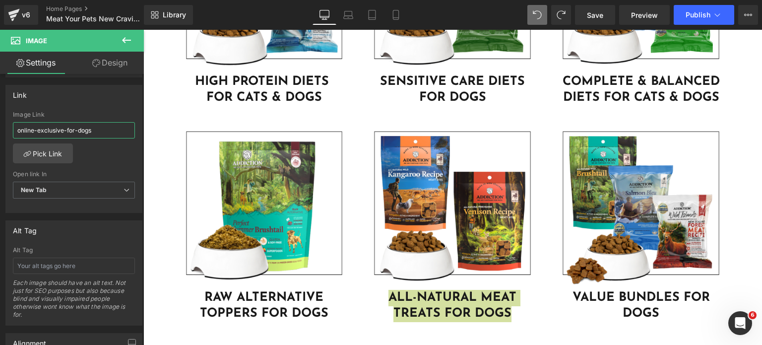
paste input "/collections/"
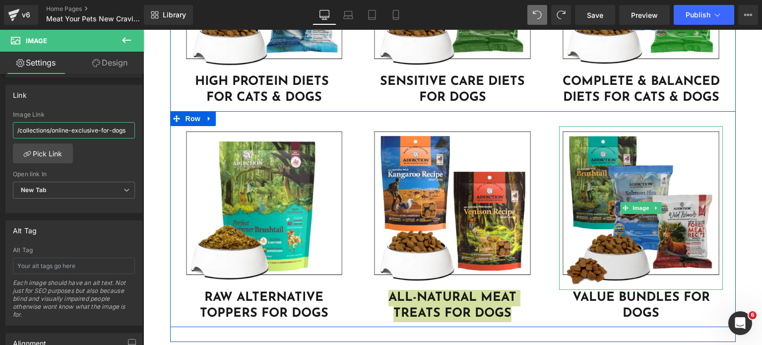
type input "/collections/online-exclusive-for-dogs"
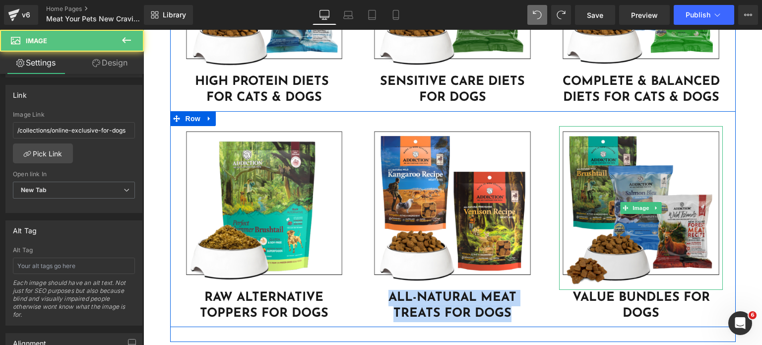
click at [568, 170] on img at bounding box center [641, 208] width 164 height 164
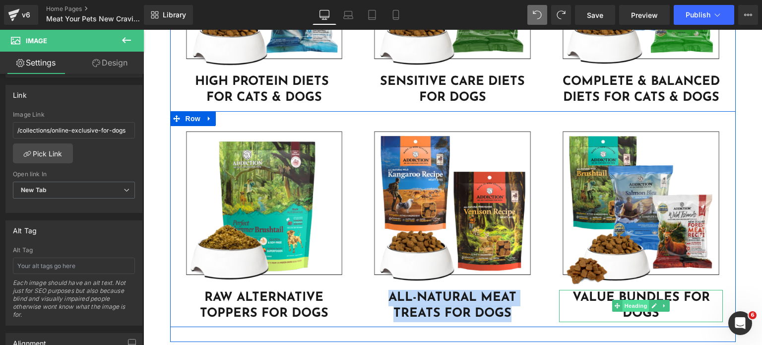
click at [643, 301] on span "Heading" at bounding box center [636, 306] width 27 height 12
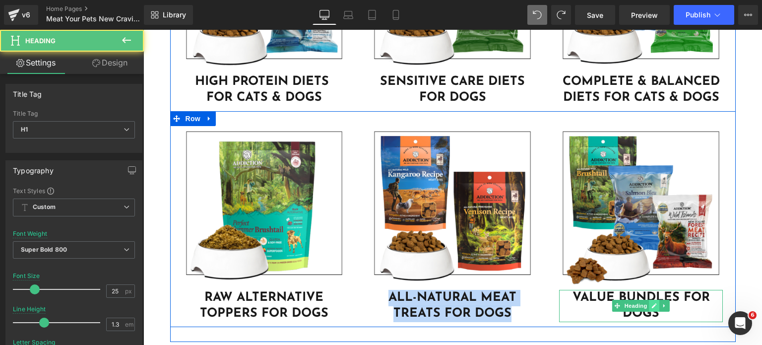
click at [652, 304] on icon at bounding box center [654, 306] width 5 height 6
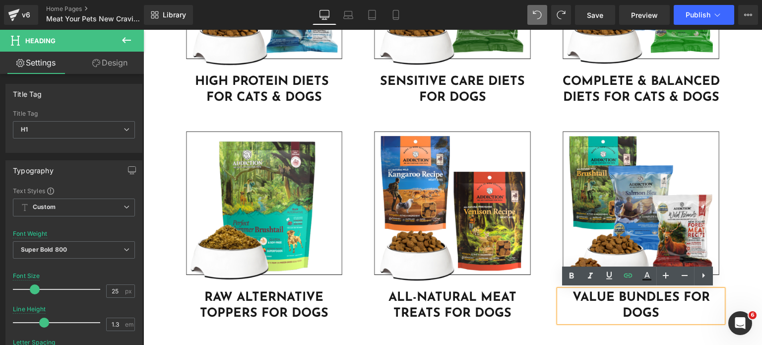
click at [633, 304] on h1 "VALUE BUNDLES FOR DOGS" at bounding box center [641, 306] width 164 height 32
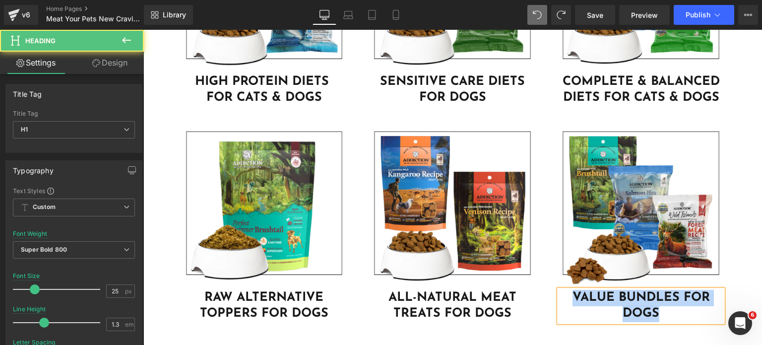
click at [659, 309] on h1 "VALUE BUNDLES FOR DOGS" at bounding box center [641, 306] width 164 height 32
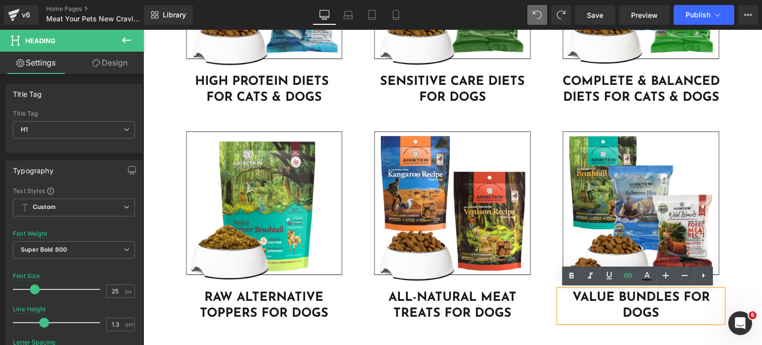
drag, startPoint x: 659, startPoint y: 309, endPoint x: 550, endPoint y: 293, distance: 109.4
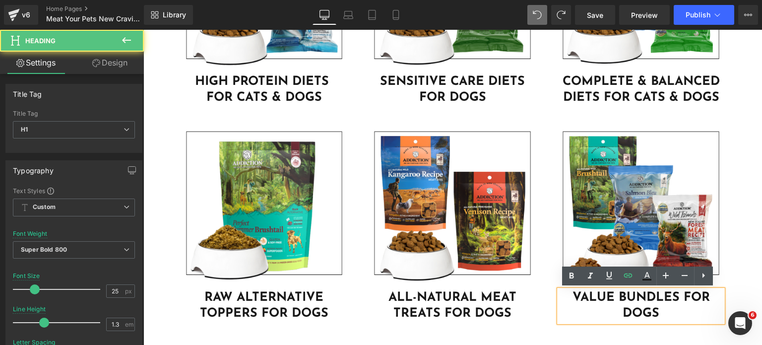
click at [700, 304] on h1 "VALUE BUNDLES FOR DOGS" at bounding box center [641, 306] width 164 height 32
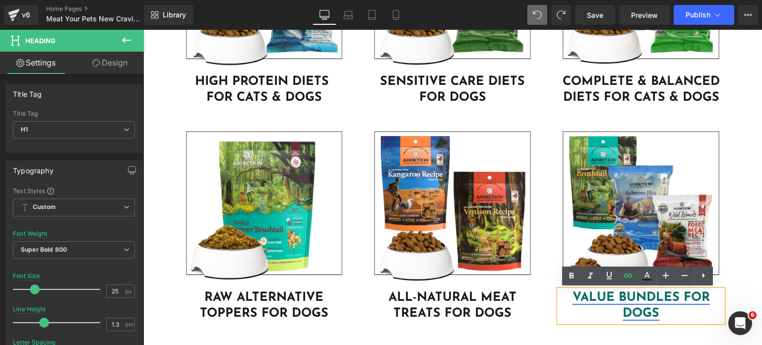
click at [573, 295] on link "VALUE BUNDLES FOR DOGS" at bounding box center [641, 305] width 137 height 29
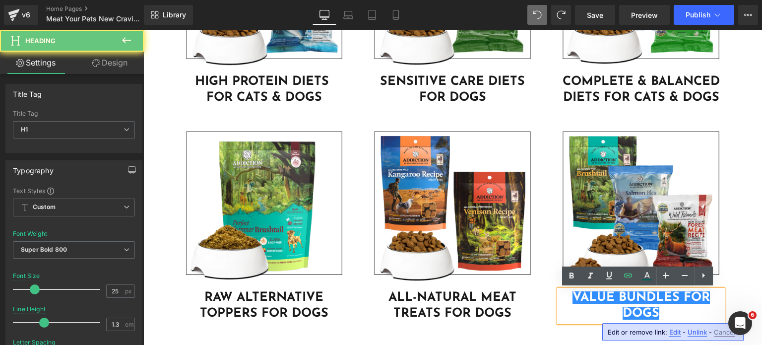
click at [564, 294] on h1 "VALUE BUNDLES FOR DOGS" at bounding box center [641, 306] width 164 height 32
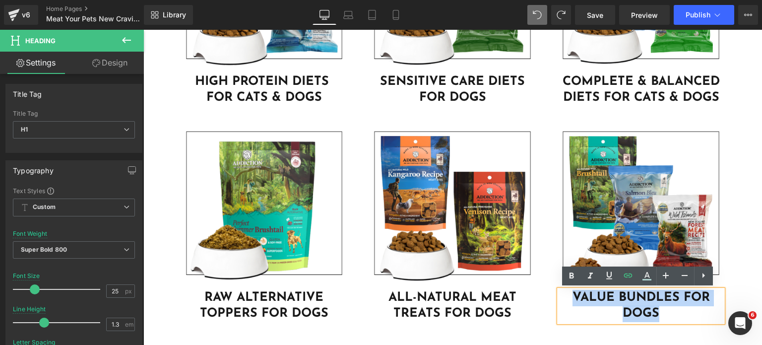
drag, startPoint x: 564, startPoint y: 294, endPoint x: 707, endPoint y: 322, distance: 145.1
click at [707, 322] on div "VALUE BUNDLES FOR DOGS" at bounding box center [641, 306] width 164 height 32
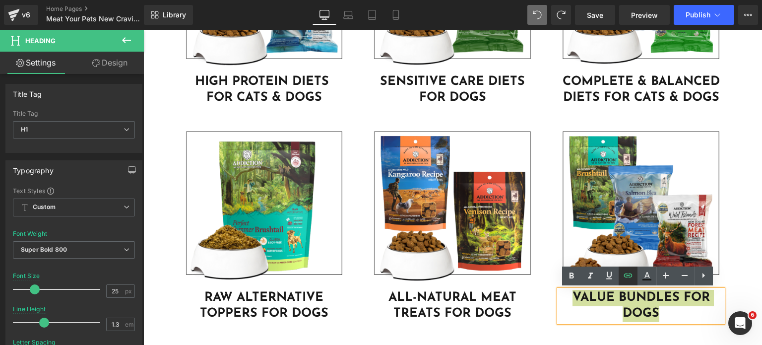
click at [626, 276] on icon at bounding box center [628, 276] width 12 height 12
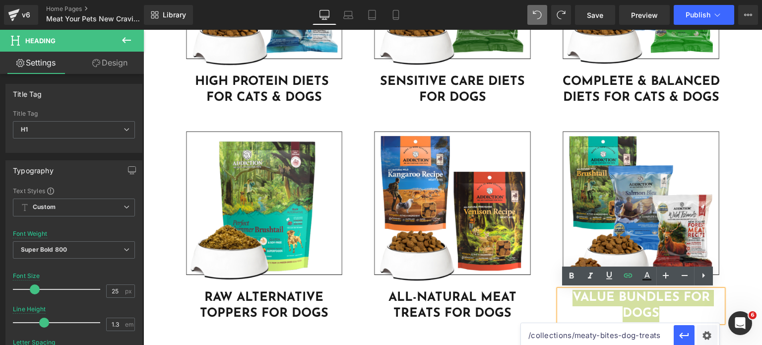
click at [617, 331] on input "/collections/meaty-bites-dog-treats" at bounding box center [597, 335] width 153 height 25
paste input "/collections/online-exclusive-for-dog"
type input "/collections/online-exclusive-for-dogs"
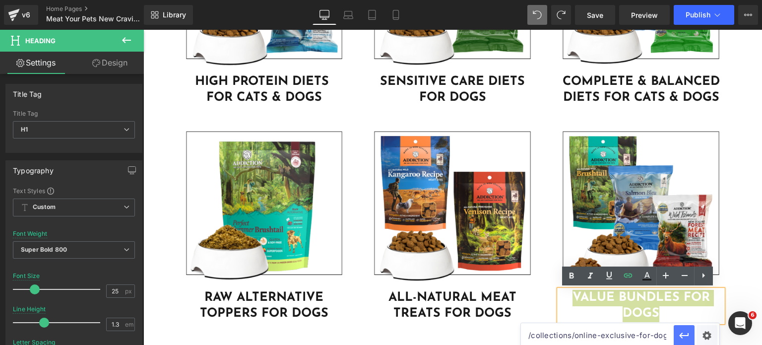
click at [681, 337] on icon "button" at bounding box center [683, 336] width 9 height 6
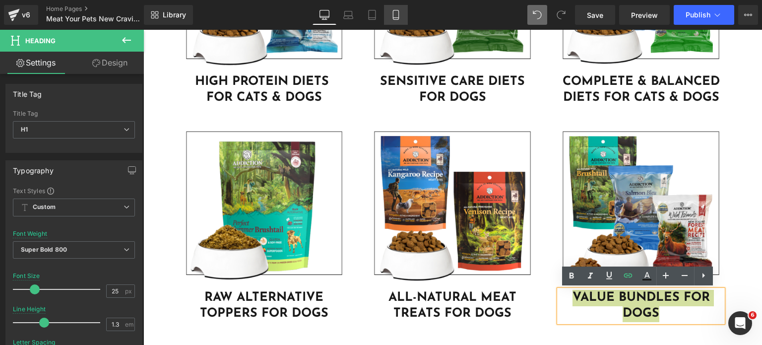
click at [394, 21] on link "Mobile" at bounding box center [396, 15] width 24 height 20
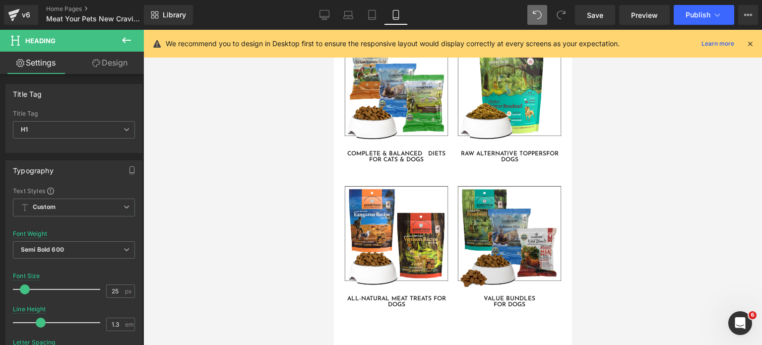
scroll to position [2664, 0]
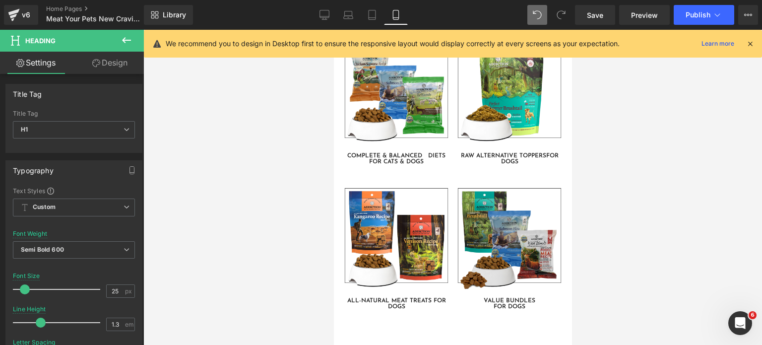
click at [491, 196] on img at bounding box center [509, 239] width 108 height 108
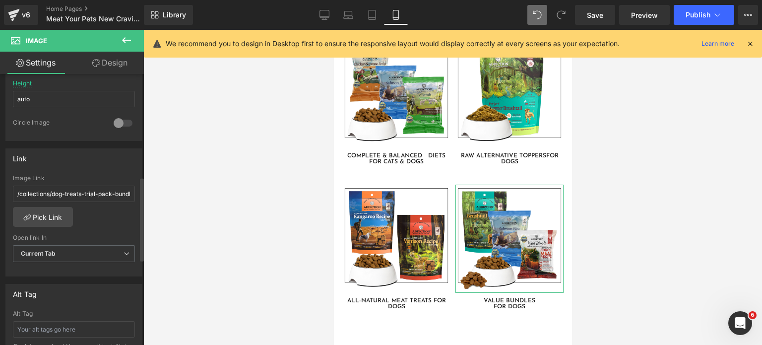
scroll to position [327, 0]
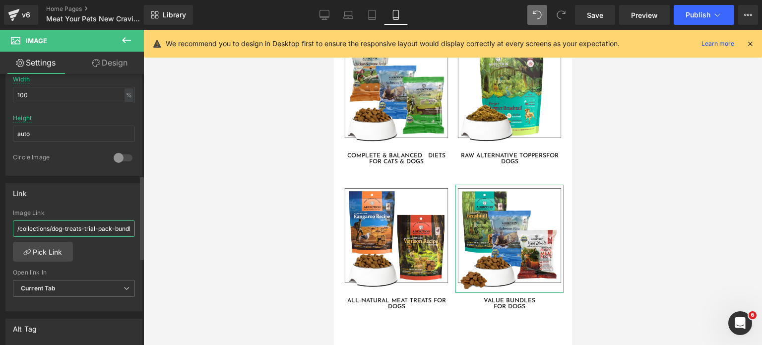
click at [97, 224] on input "/collections/dog-treats-trial-pack-bundle" at bounding box center [74, 228] width 122 height 16
paste input "online-exclusive-for-dogs"
type input "/collections/online-exclusive-for-dogs"
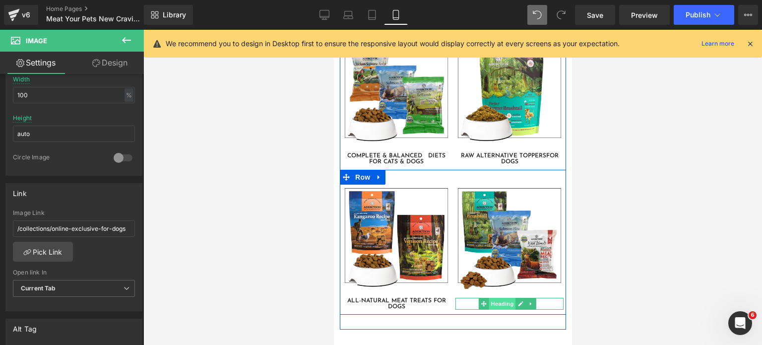
click at [505, 298] on span "Heading" at bounding box center [502, 304] width 27 height 12
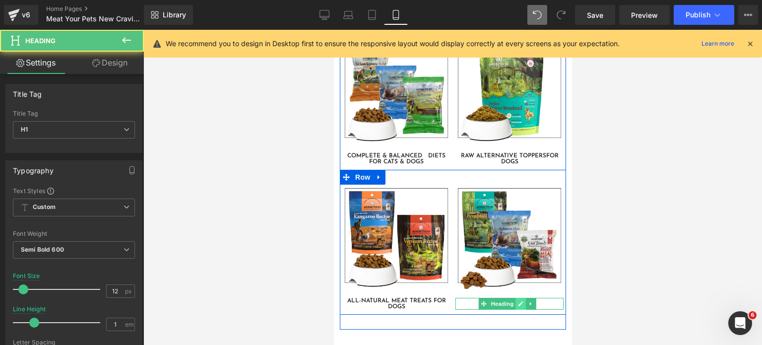
click at [519, 301] on icon at bounding box center [521, 303] width 5 height 5
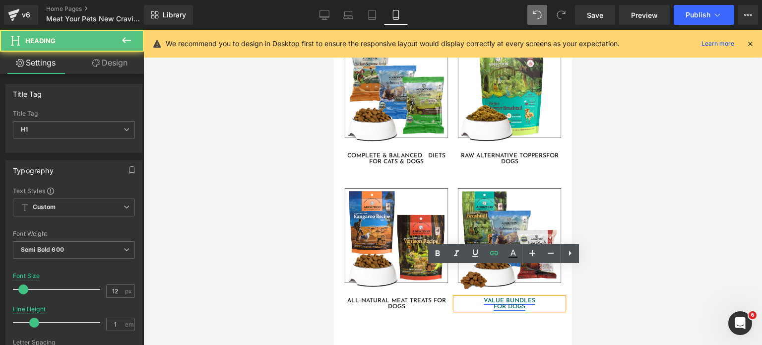
click at [501, 298] on link "VALUE BUNDLES FOR DOGS" at bounding box center [509, 304] width 52 height 12
click at [521, 298] on h1 "VALUE BUNDLES FOR DOGS" at bounding box center [509, 304] width 108 height 12
drag, startPoint x: 521, startPoint y: 275, endPoint x: 456, endPoint y: 268, distance: 65.0
click at [456, 298] on h1 "VALUE BUNDLES FOR DOGS" at bounding box center [509, 304] width 108 height 12
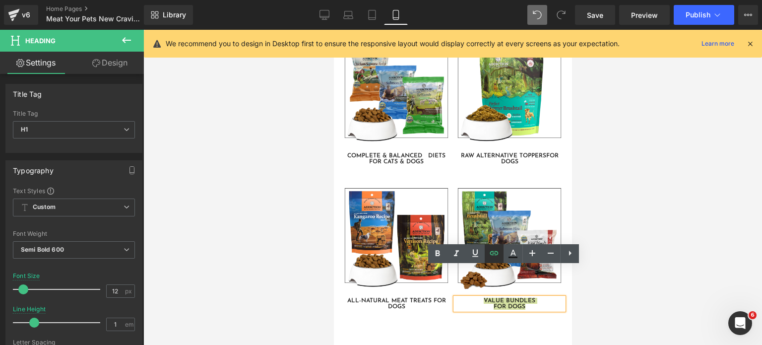
click at [487, 253] on link at bounding box center [494, 253] width 19 height 19
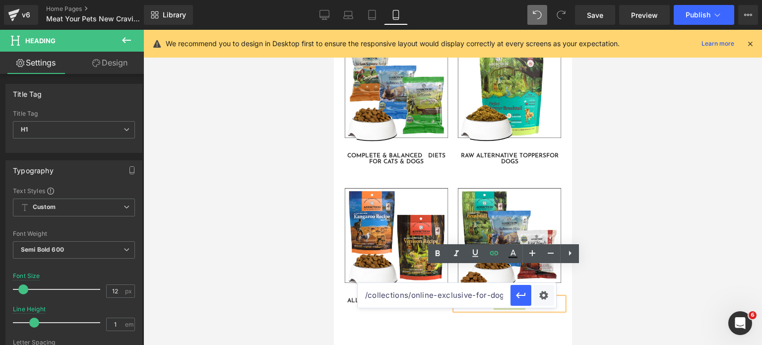
click at [487, 295] on input "/collections/online-exclusive-for-dogs" at bounding box center [434, 295] width 153 height 25
paste input "online-exclusive-for-dogs"
type input "/collections/online-exclusive-for-dogs"
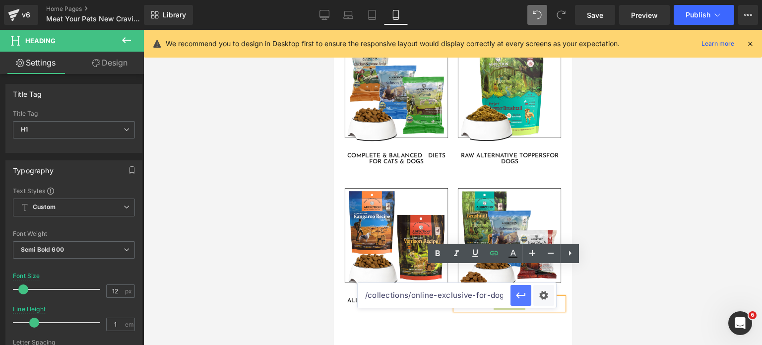
click at [520, 299] on icon "button" at bounding box center [521, 295] width 12 height 12
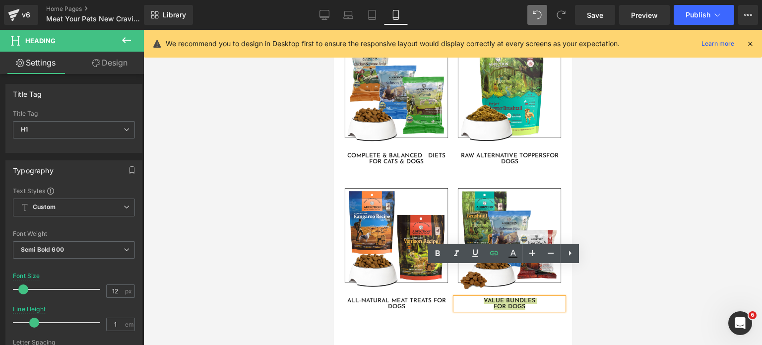
click at [672, 121] on div at bounding box center [452, 187] width 619 height 315
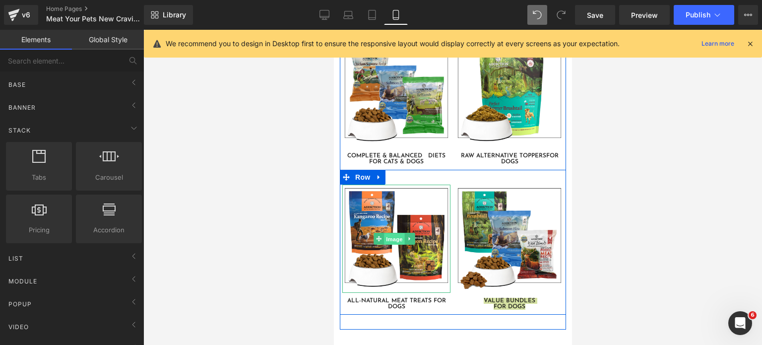
click at [391, 233] on span "Image" at bounding box center [394, 239] width 21 height 12
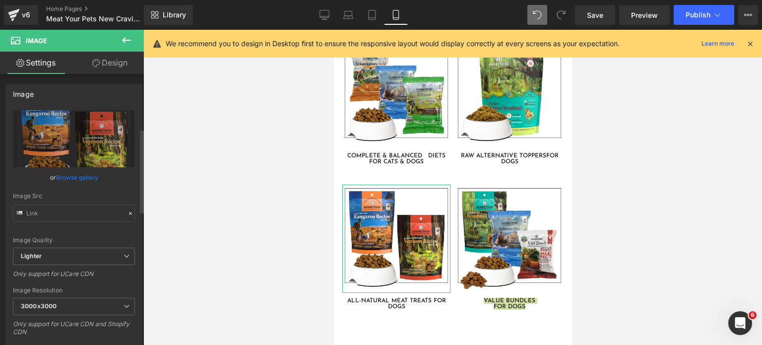
scroll to position [385, 0]
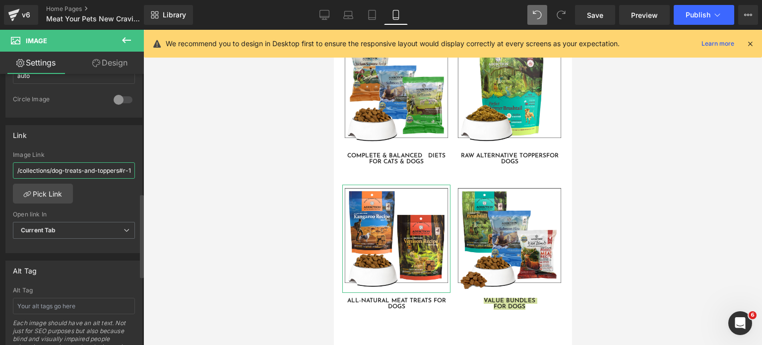
click at [83, 164] on input "/collections/dog-treats-and-toppers#r-1732091955830" at bounding box center [74, 170] width 122 height 16
click at [328, 20] on link "Desktop" at bounding box center [325, 15] width 24 height 20
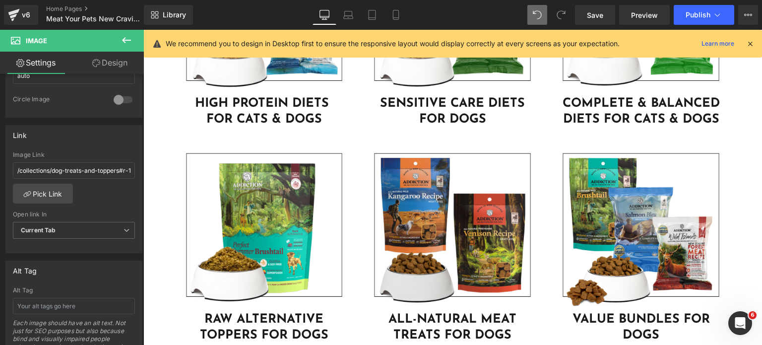
scroll to position [2838, 0]
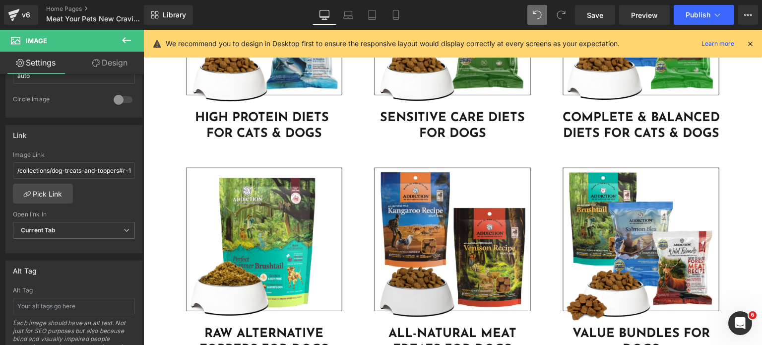
click at [408, 214] on img at bounding box center [453, 244] width 164 height 164
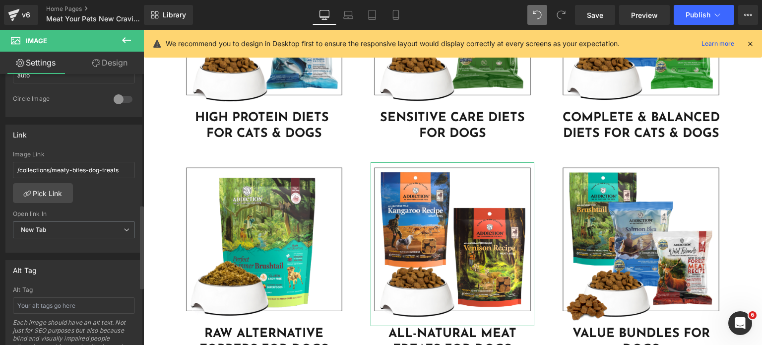
scroll to position [448, 0]
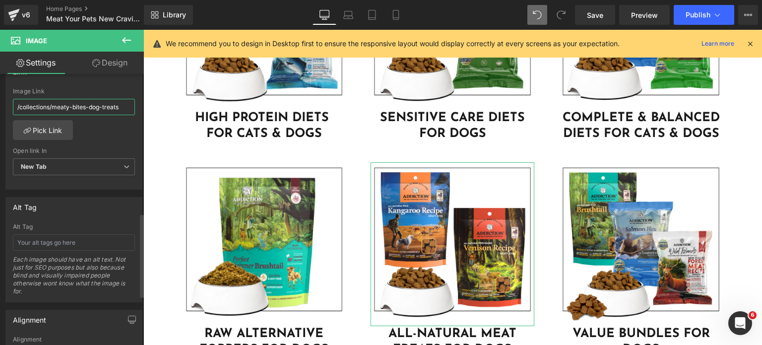
click at [64, 111] on input "/collections/meaty-bites-dog-treats" at bounding box center [74, 107] width 122 height 16
click at [399, 19] on icon at bounding box center [396, 15] width 10 height 10
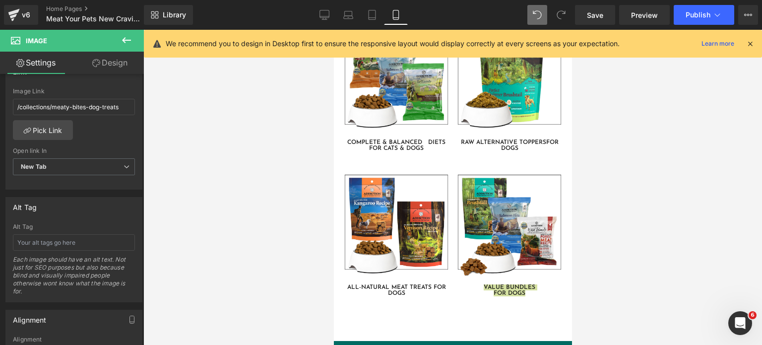
scroll to position [2728, 0]
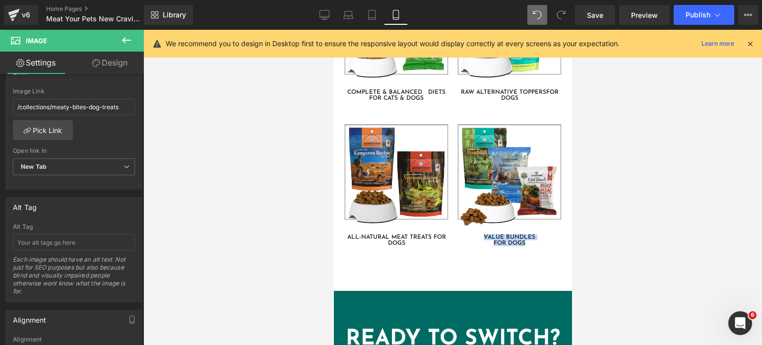
click at [348, 134] on img at bounding box center [396, 175] width 108 height 108
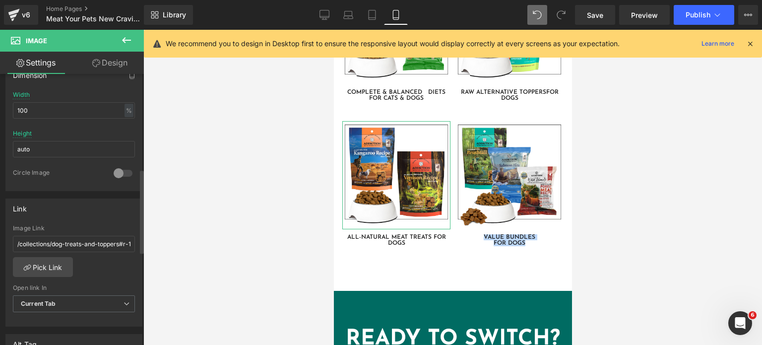
scroll to position [316, 0]
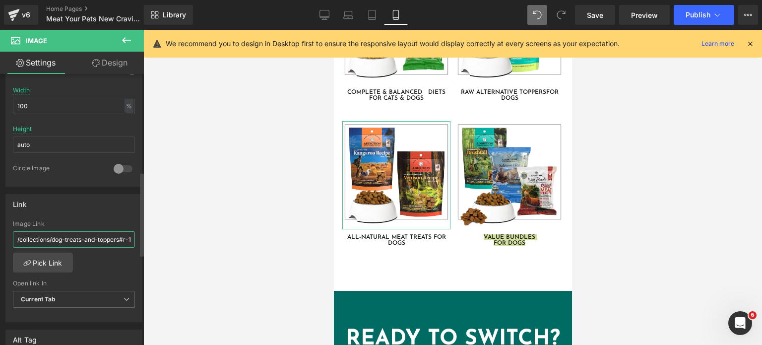
click at [77, 236] on input "/collections/dog-treats-and-toppers#r-1732091955830" at bounding box center [74, 239] width 122 height 16
type input "/collections/meaty-bites-dog-treats"
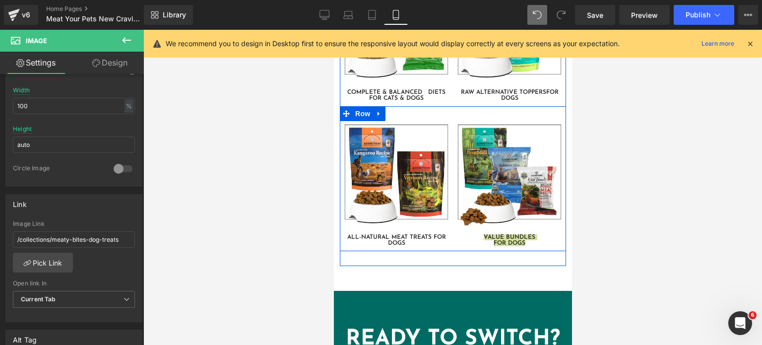
click at [334, 30] on div at bounding box center [334, 30] width 0 height 0
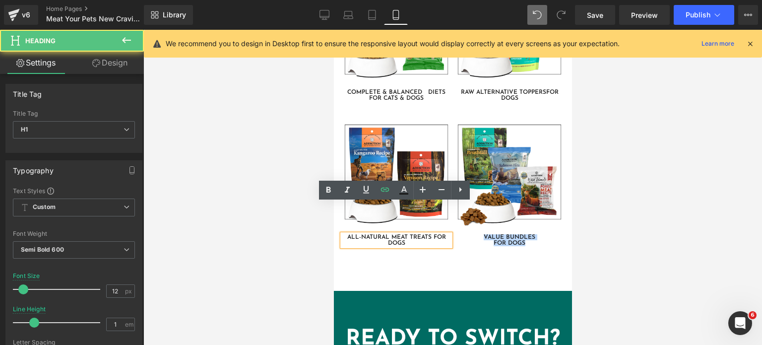
drag, startPoint x: 344, startPoint y: 206, endPoint x: 419, endPoint y: 220, distance: 76.2
click at [419, 220] on div "OUR BESTSELLERS Heading Find the best fit for your cat and dog’s unique dietary…" at bounding box center [453, 10] width 226 height 511
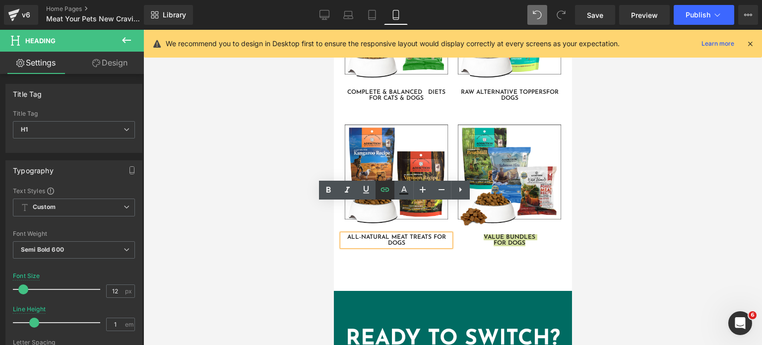
click at [387, 188] on icon at bounding box center [385, 190] width 12 height 12
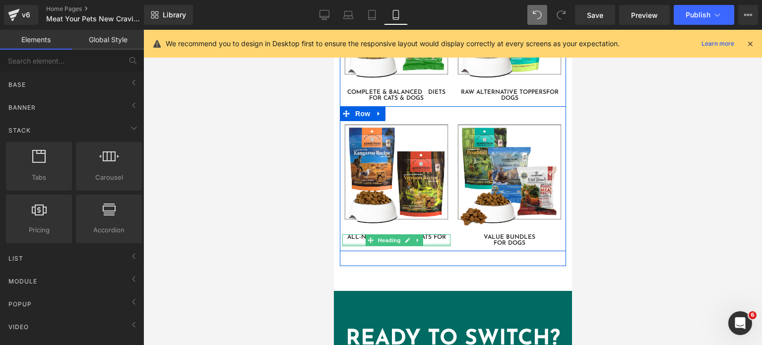
click at [355, 244] on div at bounding box center [396, 245] width 108 height 2
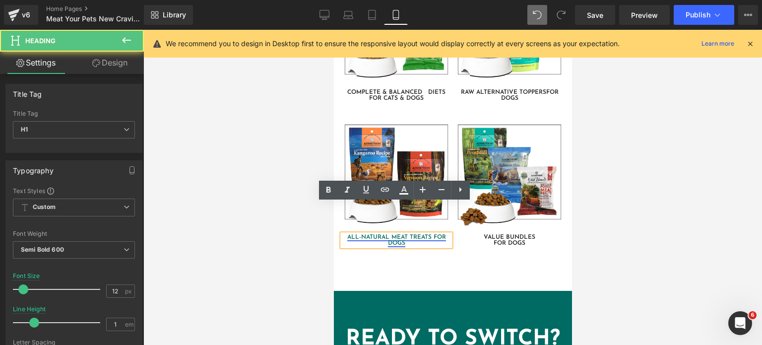
click at [347, 234] on link "ALL-NATURAL MEAT TREATS FOR DOGS" at bounding box center [396, 240] width 99 height 12
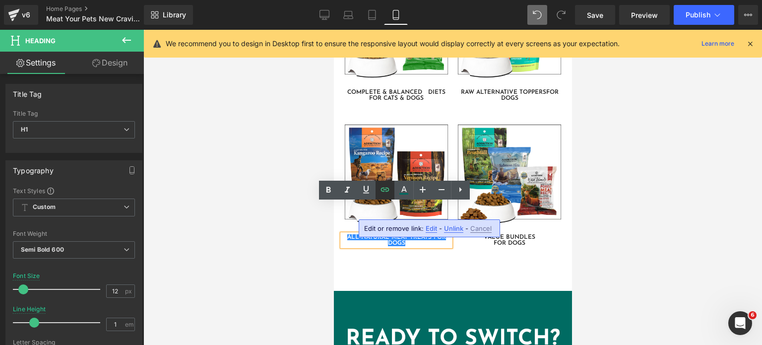
click at [382, 193] on icon at bounding box center [385, 190] width 12 height 12
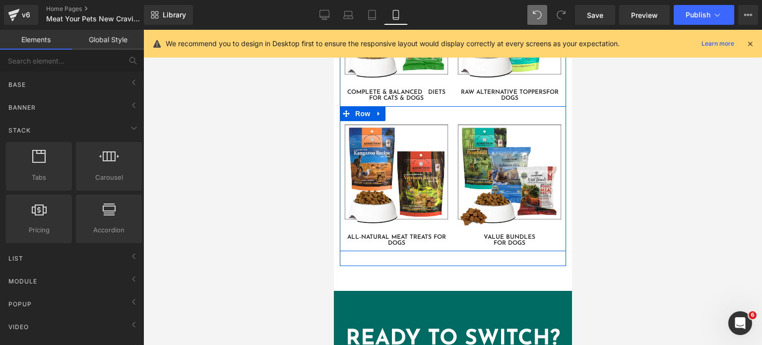
click at [361, 203] on div "Image ALL-NATURAL MEAT TREATS FOR DOGS Heading" at bounding box center [396, 183] width 113 height 125
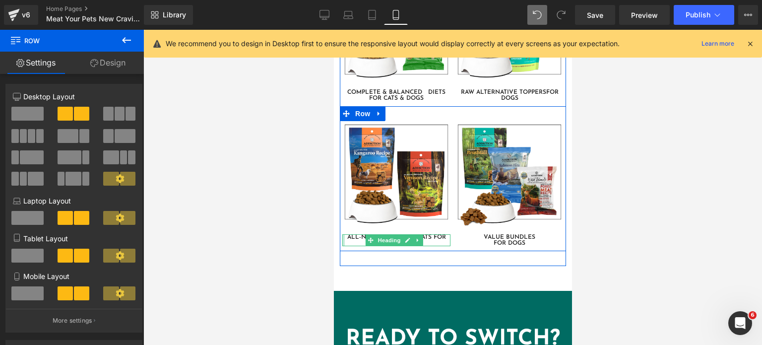
click at [343, 234] on div at bounding box center [343, 240] width 2 height 12
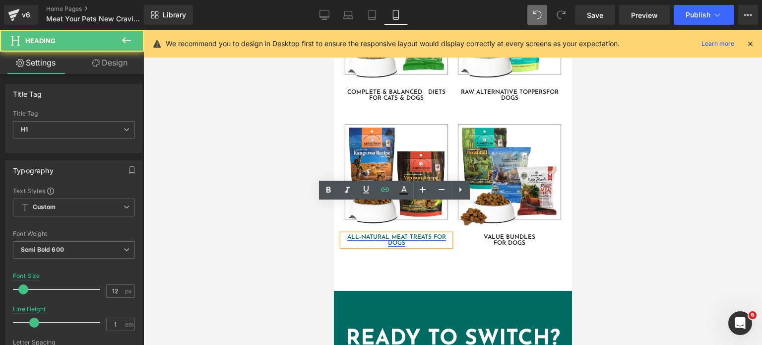
click at [347, 234] on link "ALL-NATURAL MEAT TREATS FOR DOGS" at bounding box center [396, 240] width 99 height 12
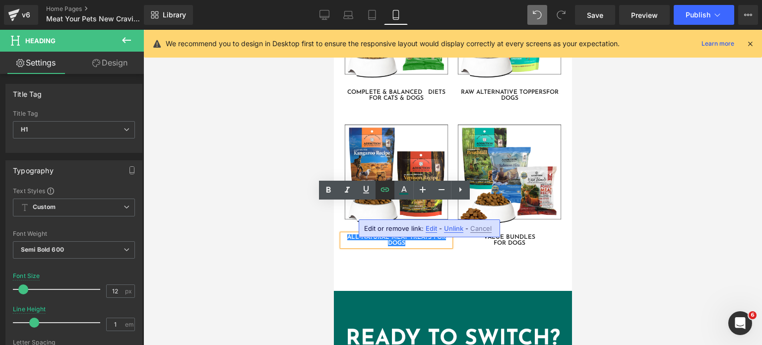
click at [381, 191] on icon at bounding box center [385, 190] width 8 height 4
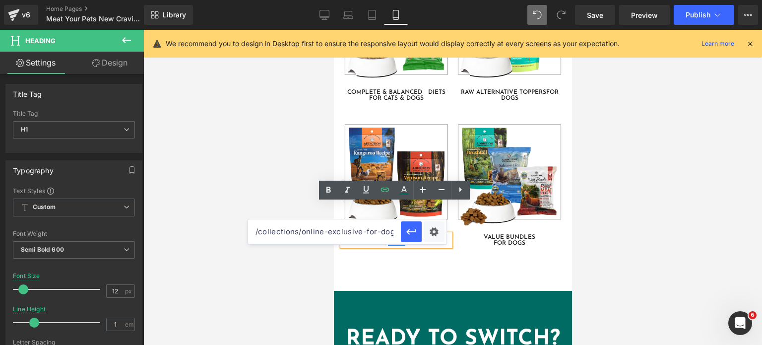
click at [380, 234] on input "/collections/online-exclusive-for-dogs" at bounding box center [324, 231] width 153 height 25
paste input "meaty-bites-dog-treats"
type input "/collections/meaty-bites-dog-treats"
click at [409, 232] on icon "button" at bounding box center [411, 232] width 9 height 6
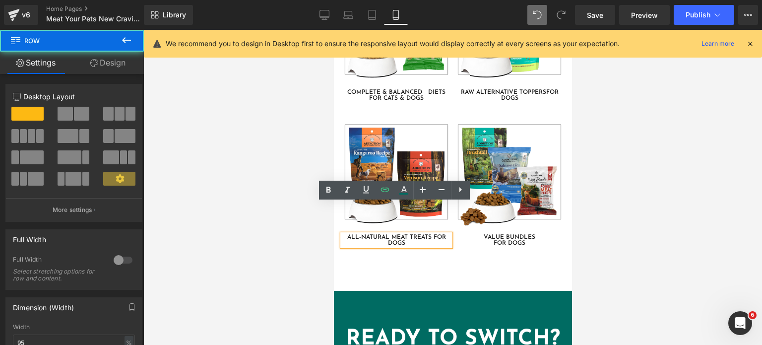
click at [411, 232] on div "OUR BESTSELLERS Heading Find the best fit for your cat and dog’s unique dietary…" at bounding box center [453, 10] width 226 height 511
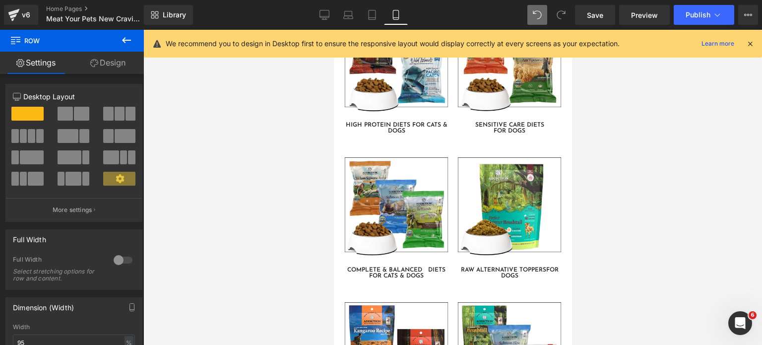
scroll to position [2549, 0]
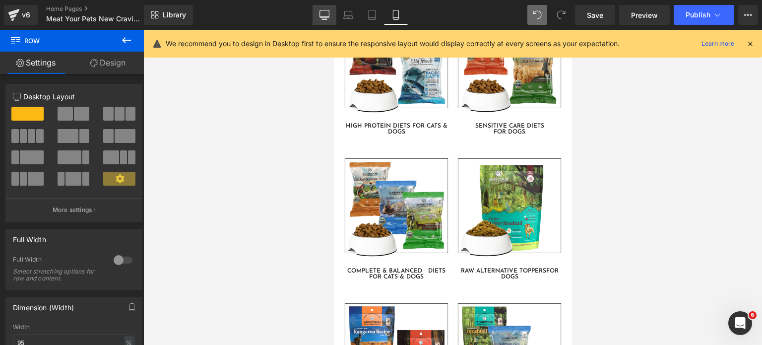
click at [330, 11] on icon at bounding box center [325, 15] width 10 height 10
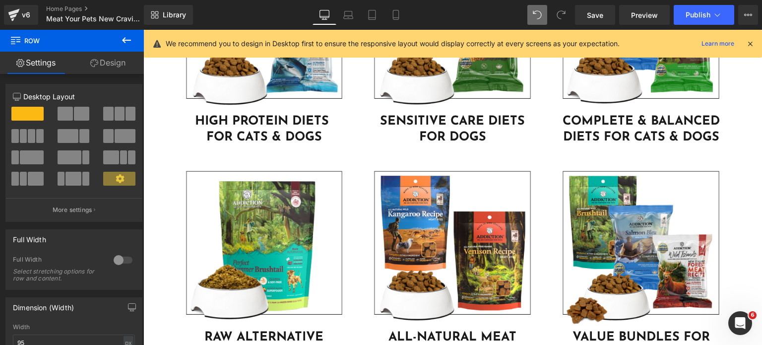
scroll to position [2835, 0]
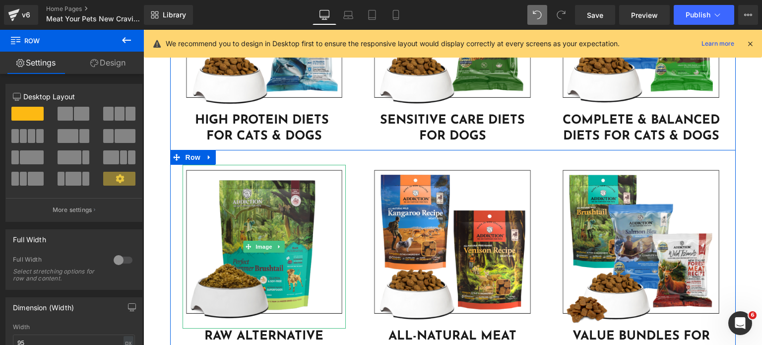
click at [252, 240] on img at bounding box center [265, 247] width 164 height 164
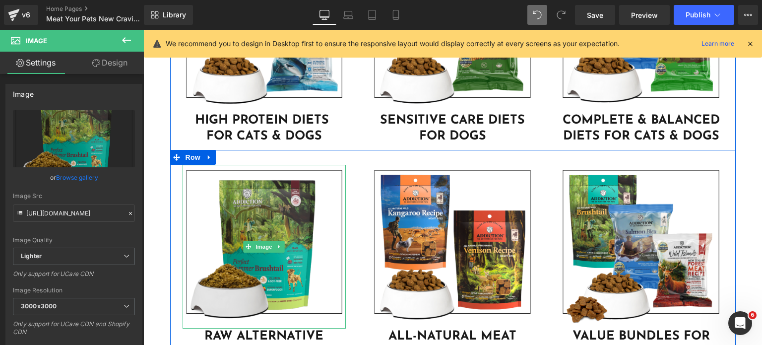
click at [247, 197] on img at bounding box center [265, 247] width 164 height 164
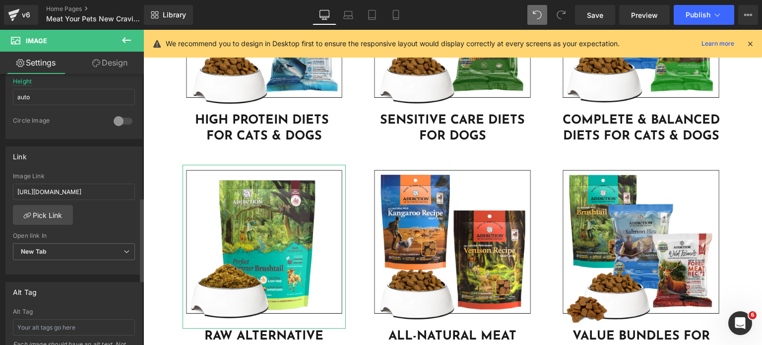
scroll to position [417, 0]
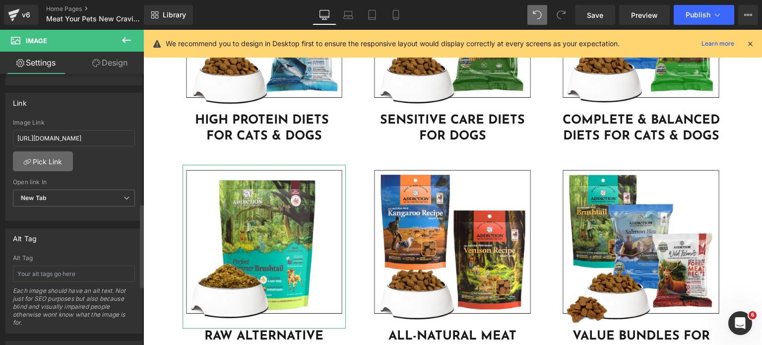
click at [54, 153] on link "Pick Link" at bounding box center [43, 161] width 60 height 20
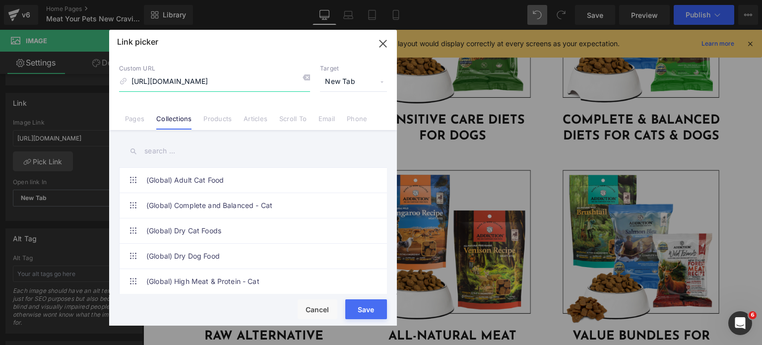
scroll to position [0, 0]
click at [378, 41] on icon "button" at bounding box center [383, 44] width 16 height 16
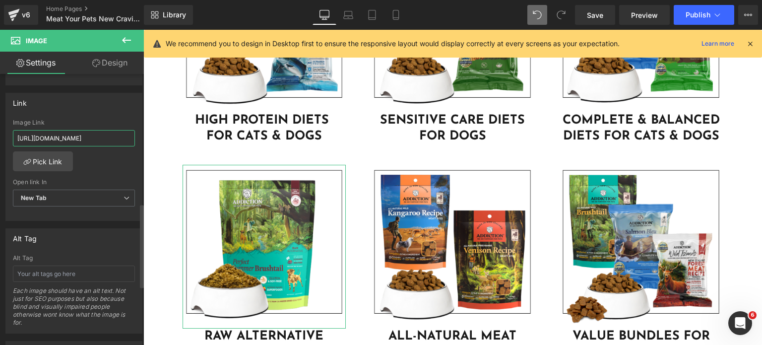
click at [110, 140] on input "https://addictionpet.com.sg/collections/global-raw-alternative-dog-food-new" at bounding box center [74, 138] width 122 height 16
paste input "/collections/air-dried-toppers-for-dogs"
type input "/collections/air-dried-toppers-for-dogs"
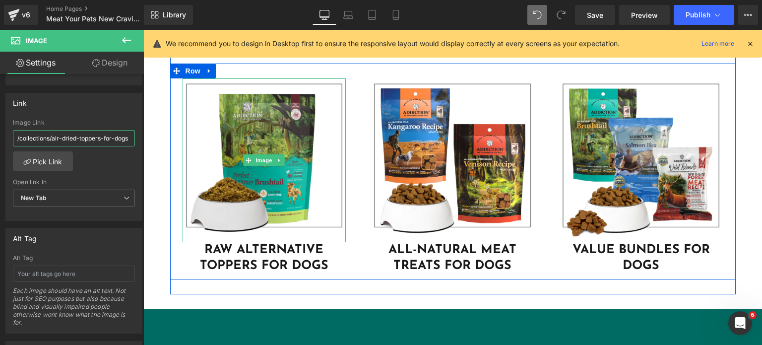
scroll to position [2926, 0]
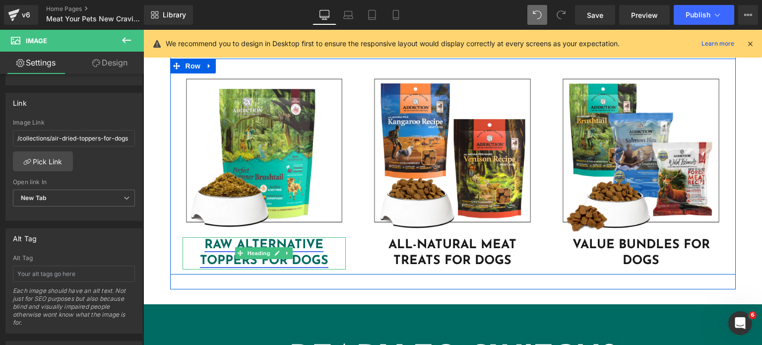
click at [245, 244] on link "RAW ALTERNATIVE TOPPERS FOR DOGS" at bounding box center [264, 253] width 129 height 29
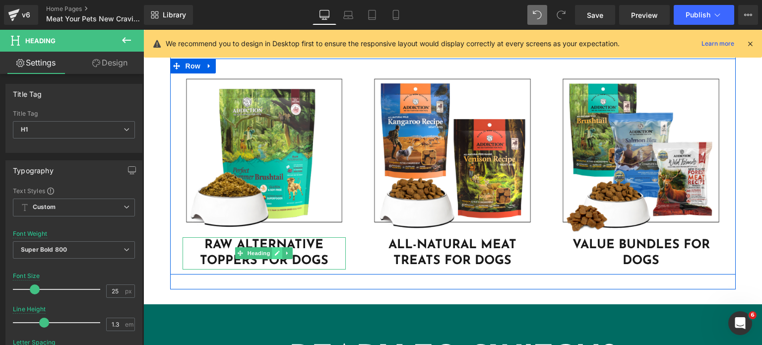
click at [275, 253] on icon at bounding box center [277, 253] width 5 height 6
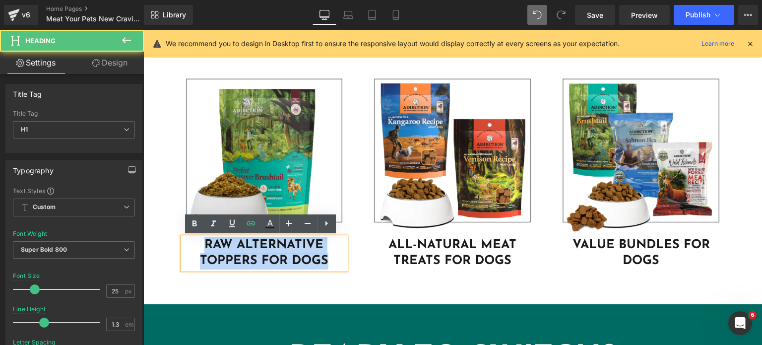
drag, startPoint x: 329, startPoint y: 262, endPoint x: 197, endPoint y: 232, distance: 135.3
click at [197, 232] on div "Image RAW ALTERNATIVE TOPPERS FOR DOGS Heading" at bounding box center [264, 171] width 189 height 196
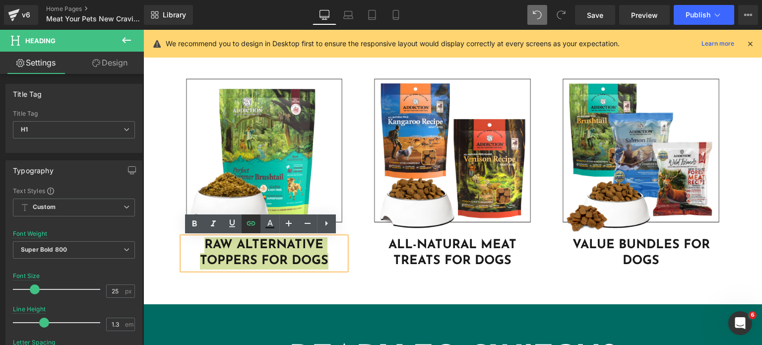
click at [245, 221] on icon at bounding box center [251, 223] width 12 height 12
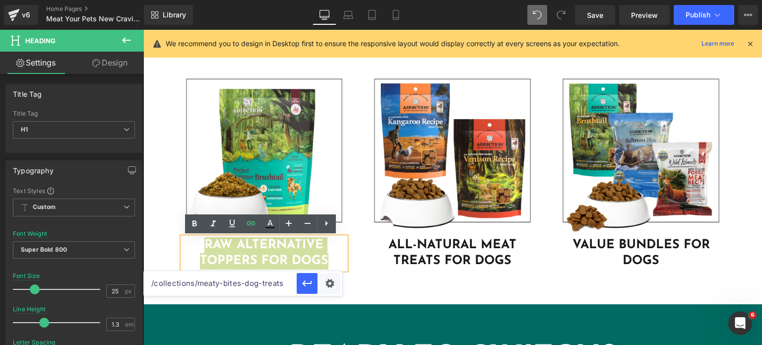
click at [268, 277] on input "/collections/meaty-bites-dog-treats" at bounding box center [220, 283] width 153 height 25
paste input "/collections/air-dried-toppers-for-dogs"
type input "/collections/air-dried-toppers-for-dogs"
click at [303, 285] on icon "button" at bounding box center [307, 283] width 12 height 12
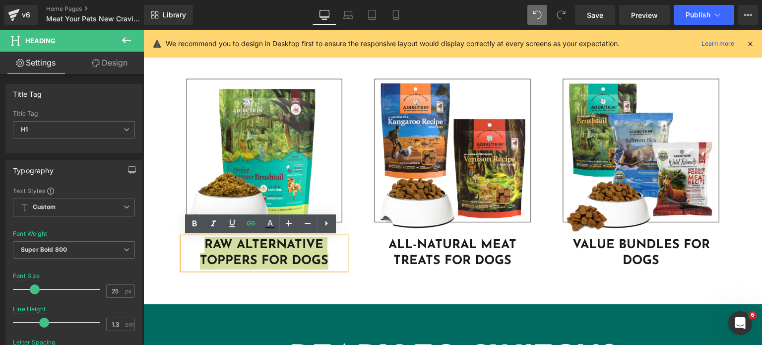
scroll to position [0, 0]
click at [394, 15] on icon at bounding box center [396, 15] width 10 height 10
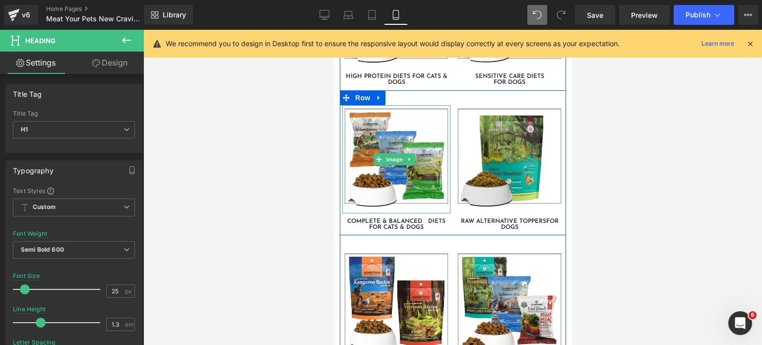
scroll to position [2598, 0]
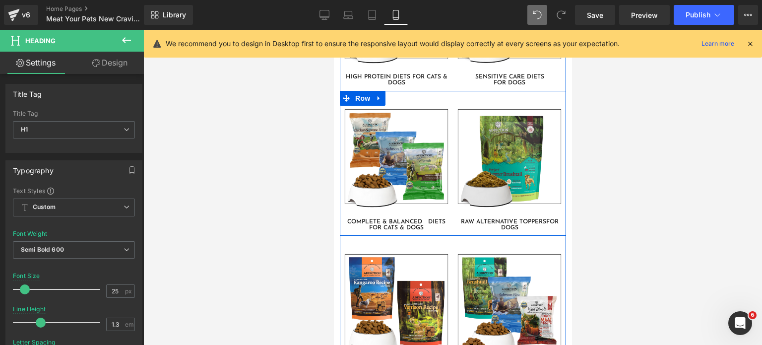
click at [487, 158] on img at bounding box center [509, 160] width 108 height 108
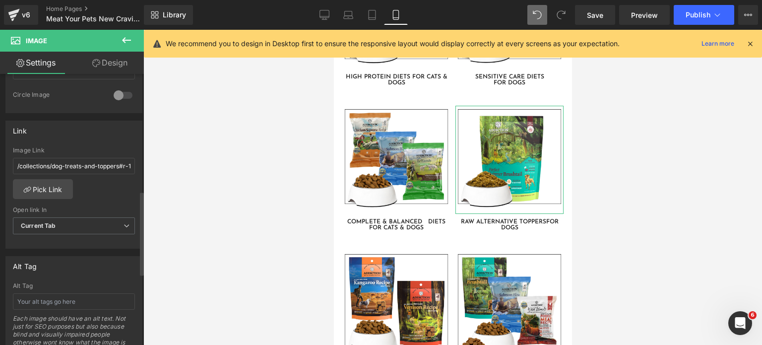
scroll to position [376, 0]
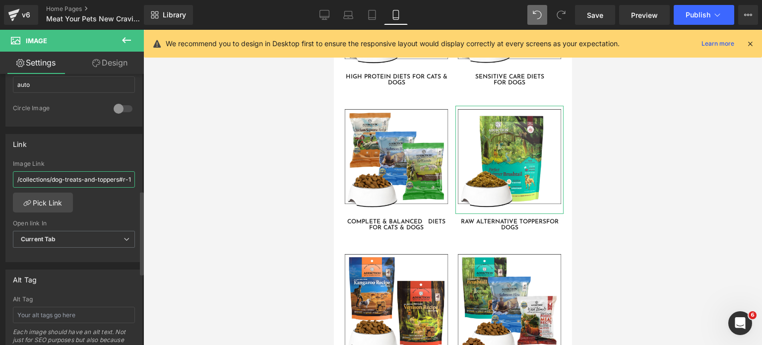
click at [59, 172] on input "/collections/dog-treats-and-toppers#r-1732092219311" at bounding box center [74, 179] width 122 height 16
type input "/collections/air-dried-toppers-for-dogs"
click at [95, 202] on div "/collections/dog-treats-and-toppers#r-1732092219311 Image Link /collections/air…" at bounding box center [74, 211] width 136 height 102
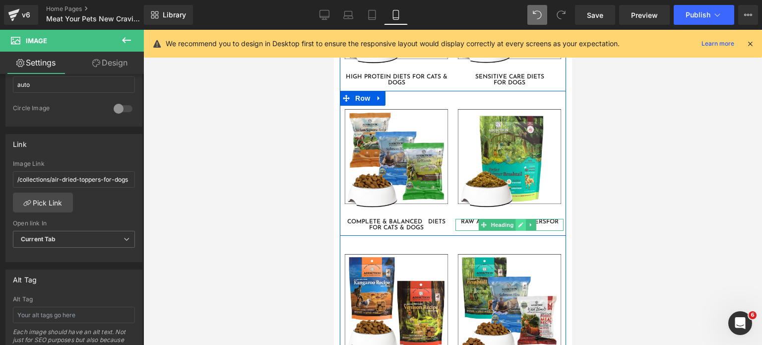
click at [518, 222] on icon at bounding box center [520, 225] width 5 height 6
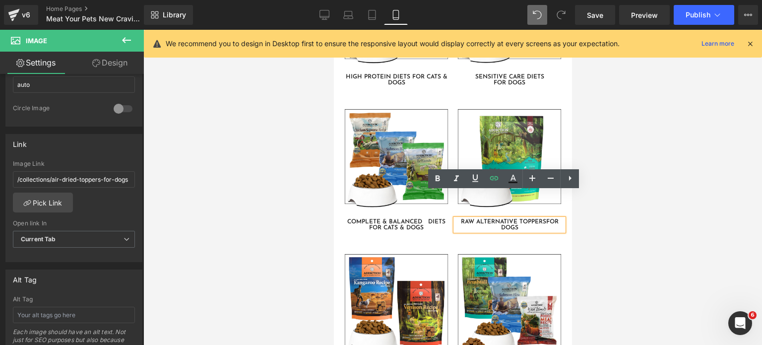
click at [514, 219] on h1 "RAW ALTERNATIVE TOPPERS FOR DOGS" at bounding box center [509, 225] width 108 height 12
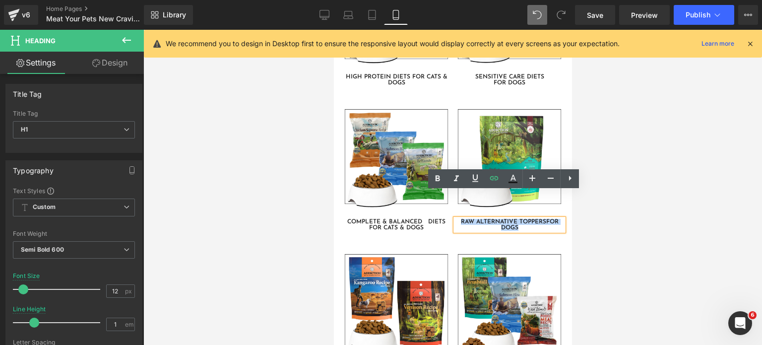
drag, startPoint x: 514, startPoint y: 199, endPoint x: 448, endPoint y: 190, distance: 66.1
click at [448, 190] on div "Image COMPLETE & BALANCED DIETS FOR CATS & DOGS Heading Image RAW ALTERNATIVE T…" at bounding box center [453, 163] width 226 height 145
click at [492, 180] on icon at bounding box center [494, 178] width 8 height 4
click at [473, 225] on input "/collections/air-dried-toppers-for-dogs" at bounding box center [434, 220] width 153 height 25
paste input "air-dried-toppers-for-dogs"
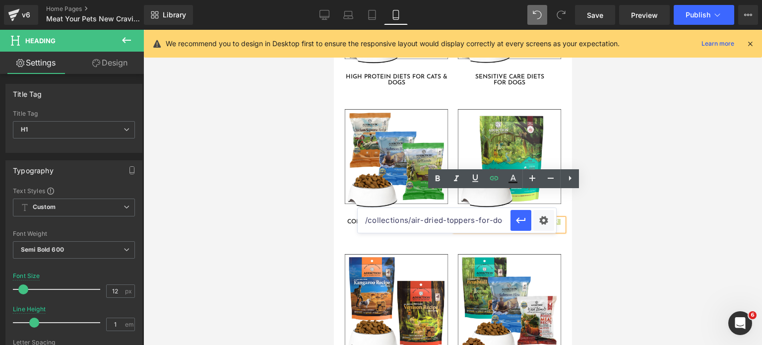
scroll to position [0, 6]
type input "/collections/air-dried-toppers-for-dogs"
click at [526, 225] on icon "button" at bounding box center [521, 220] width 12 height 12
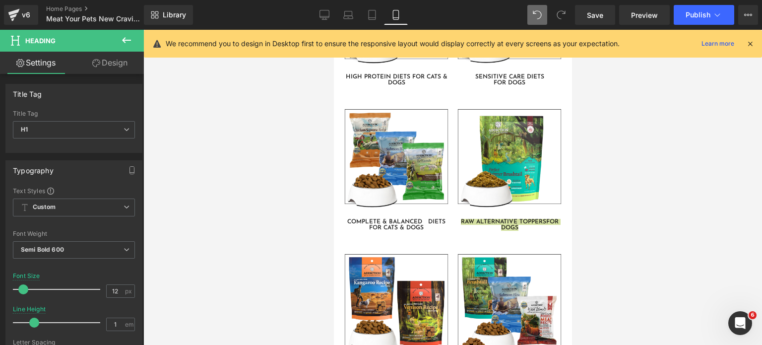
click at [324, 25] on div "Library Mobile Desktop Laptop Tablet Mobile Save Preview Publish Scheduled View…" at bounding box center [453, 15] width 618 height 30
click at [325, 22] on link "Desktop" at bounding box center [325, 15] width 24 height 20
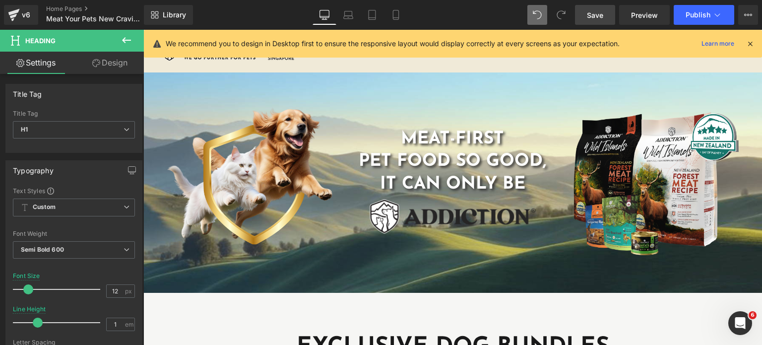
click at [581, 15] on link "Save" at bounding box center [595, 15] width 40 height 20
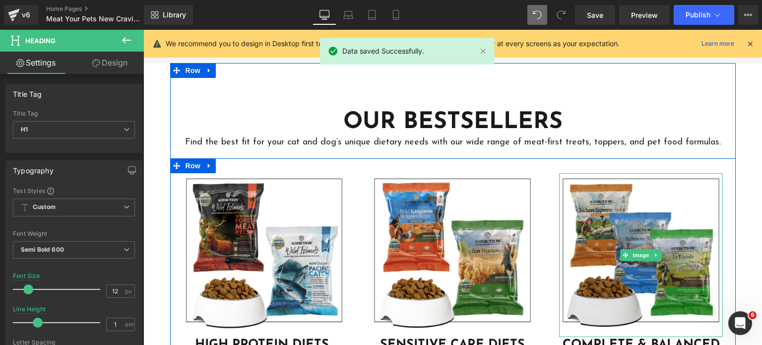
scroll to position [2668, 0]
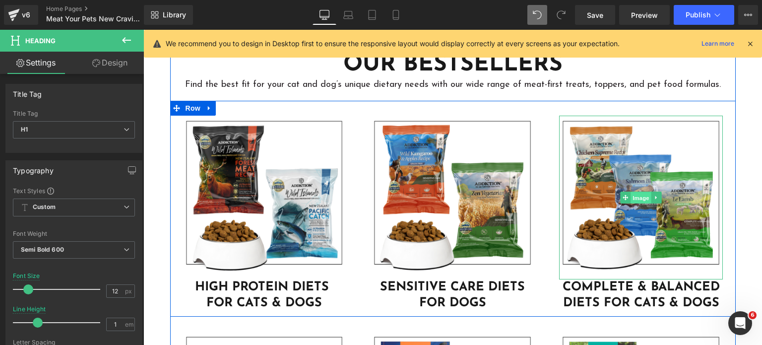
click at [639, 200] on span "Image" at bounding box center [641, 198] width 21 height 12
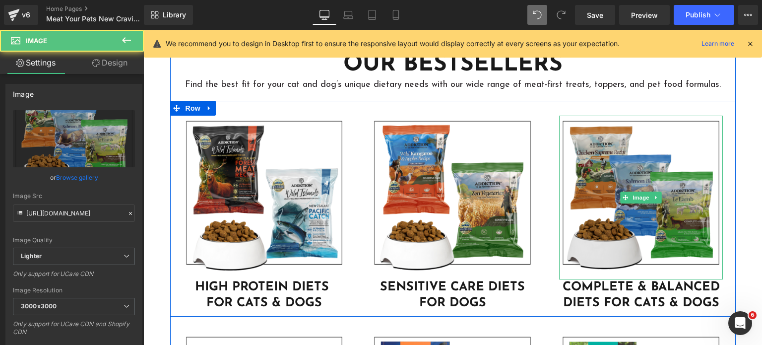
click at [570, 217] on img at bounding box center [641, 198] width 164 height 164
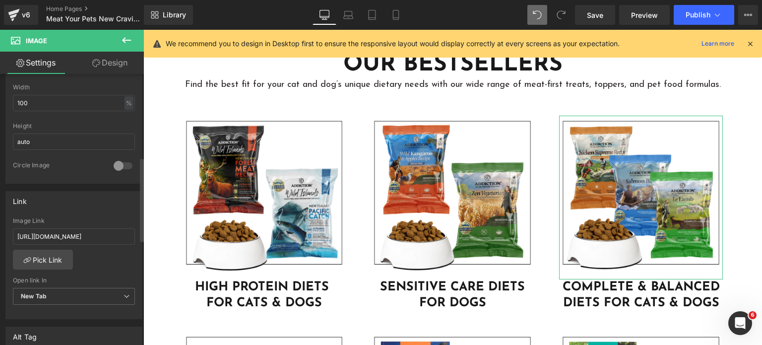
scroll to position [333, 0]
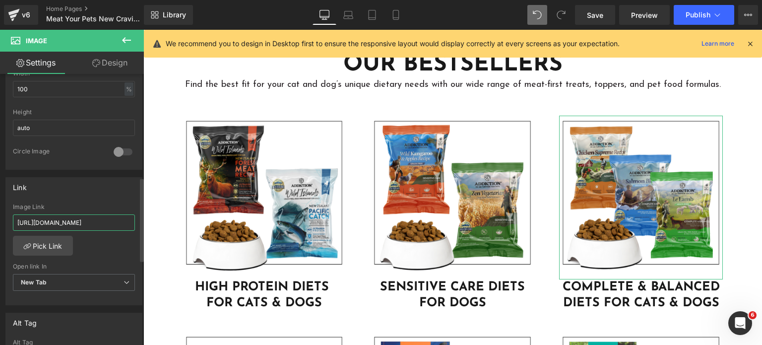
click at [58, 218] on input "https://addictionpet.com.sg/collections/complete-balanced-cat-and-dog" at bounding box center [74, 222] width 122 height 16
paste input "/collections/complete-balanced-for-dogs"
type input "/collections/complete-balanced-for-dogs"
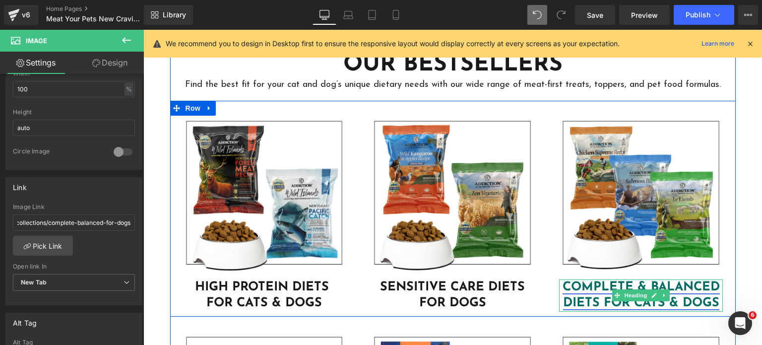
click at [568, 288] on link "COMPLETE & BALANCED DIETS FOR CATS & DOGS" at bounding box center [641, 295] width 157 height 29
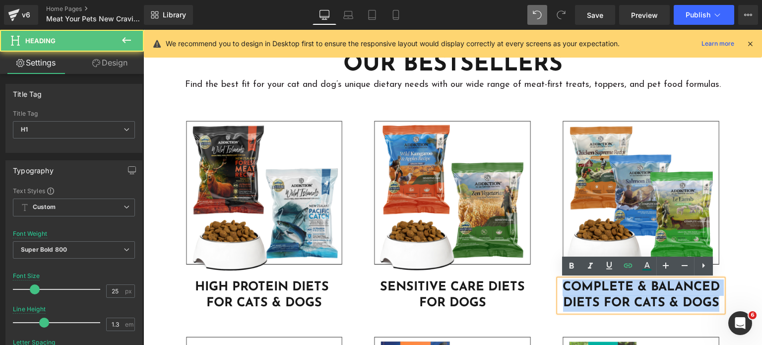
drag, startPoint x: 561, startPoint y: 286, endPoint x: 726, endPoint y: 303, distance: 165.6
click at [726, 303] on div "Image COMPLETE & BALANCED DIETS FOR CATS & DOGS Heading" at bounding box center [641, 214] width 189 height 196
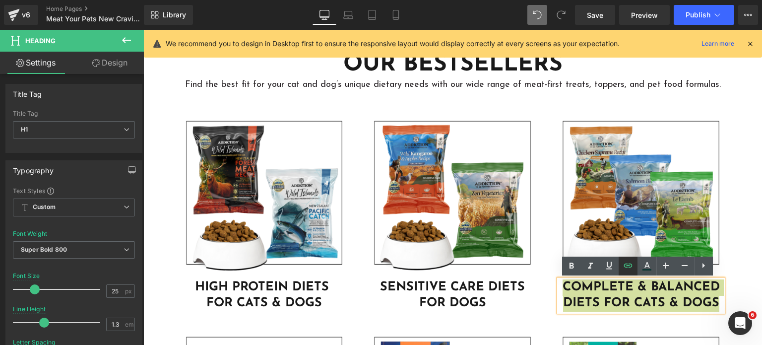
click at [631, 268] on icon at bounding box center [628, 266] width 12 height 12
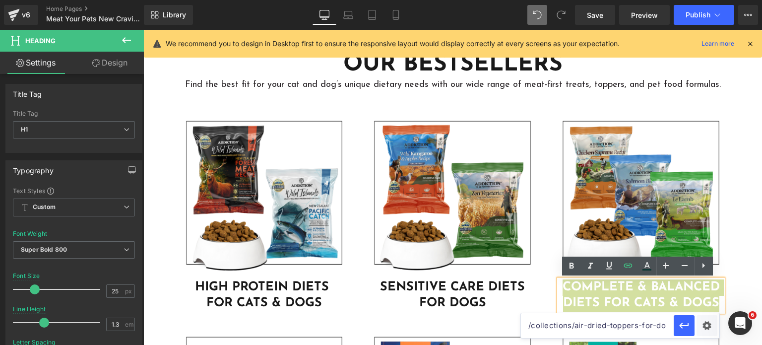
click at [581, 329] on input "/collections/air-dried-toppers-for-dogs" at bounding box center [597, 325] width 153 height 25
paste input "/collections/complete-balanced-for-dogs"
type input "/collections/complete-balanced-for-dogs"
click at [682, 329] on icon "button" at bounding box center [685, 326] width 12 height 12
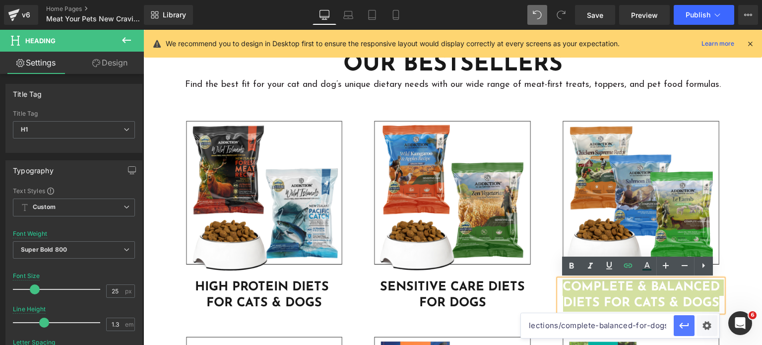
scroll to position [0, 0]
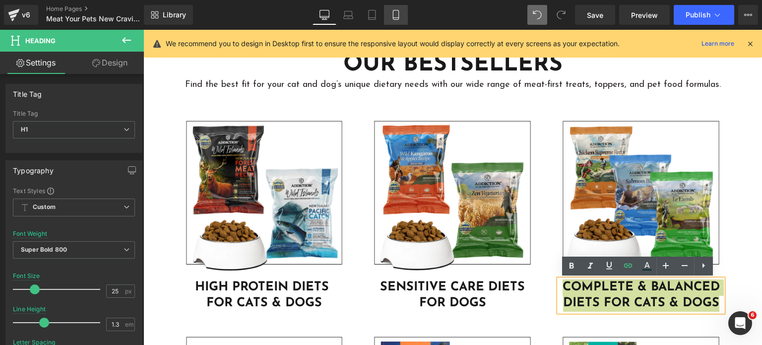
click at [396, 14] on icon at bounding box center [396, 15] width 10 height 10
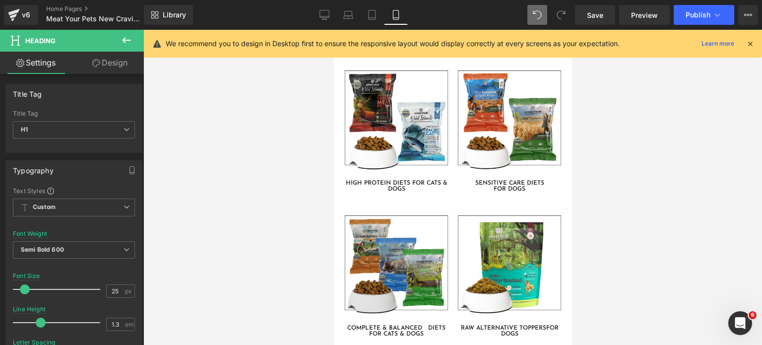
scroll to position [2494, 0]
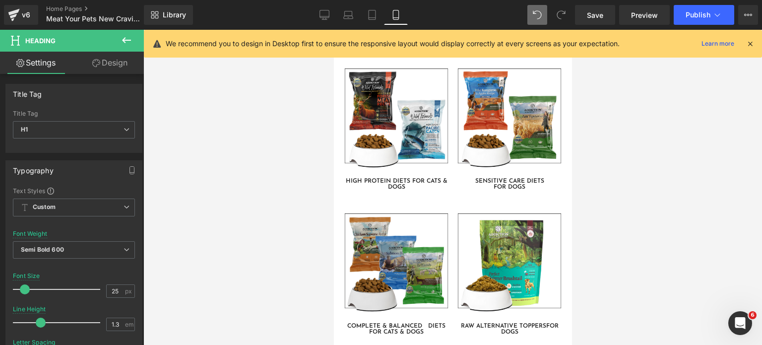
click at [393, 216] on img at bounding box center [396, 264] width 108 height 108
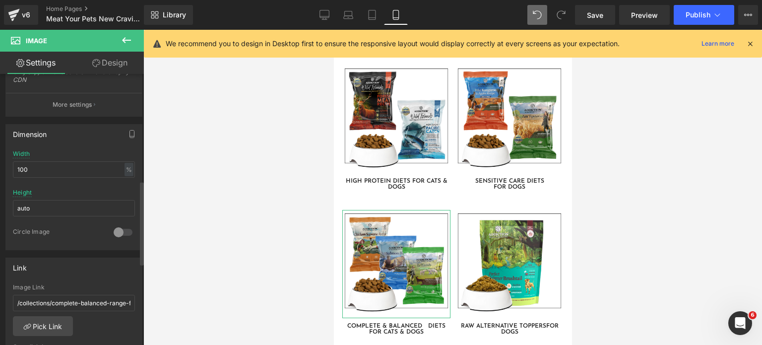
scroll to position [343, 0]
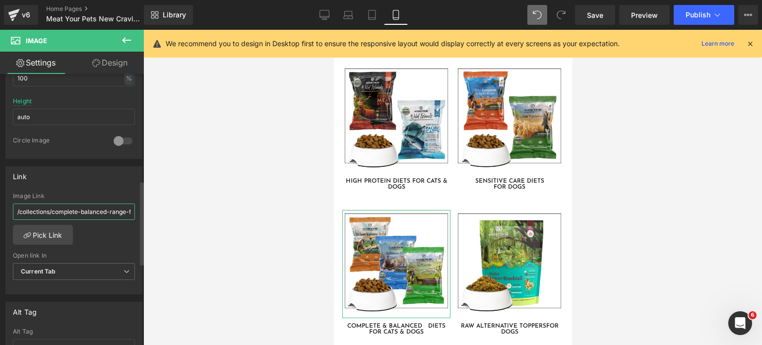
click at [73, 215] on input "/collections/complete-balanced-range-for-both-dogs-and-cats" at bounding box center [74, 212] width 122 height 16
type input "/collections/complete-balanced-for-dogs"
click at [97, 234] on div "/collections/complete-balanced-range-for-both-dogs-and-cats Image Link /collect…" at bounding box center [74, 244] width 136 height 102
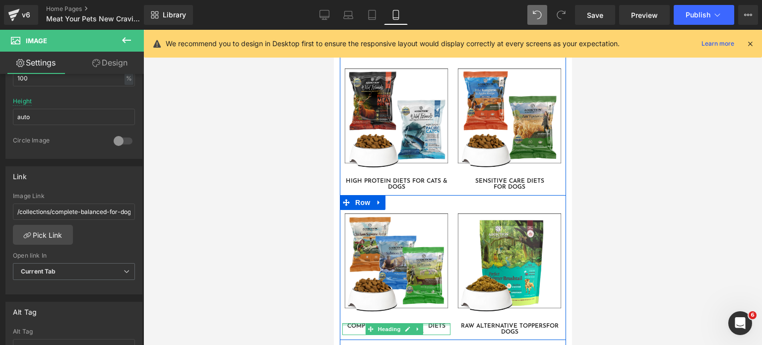
click at [351, 323] on div at bounding box center [396, 324] width 108 height 2
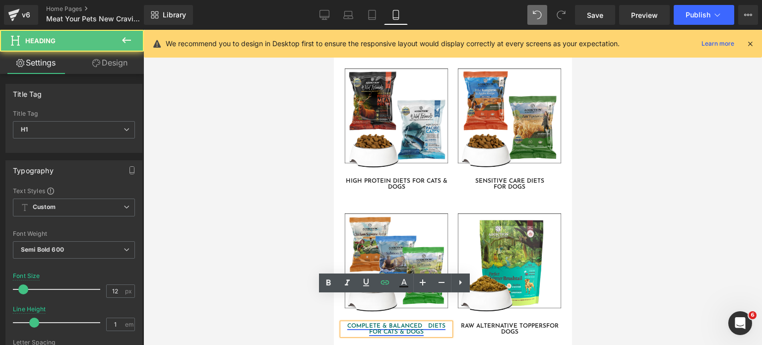
click at [347, 323] on link "COMPLETE & BALANCED DIETS FOR CATS & DOGS" at bounding box center [396, 329] width 98 height 12
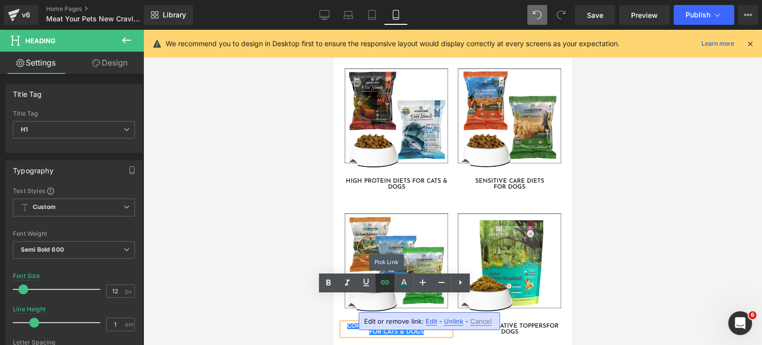
click at [389, 287] on icon at bounding box center [385, 282] width 12 height 12
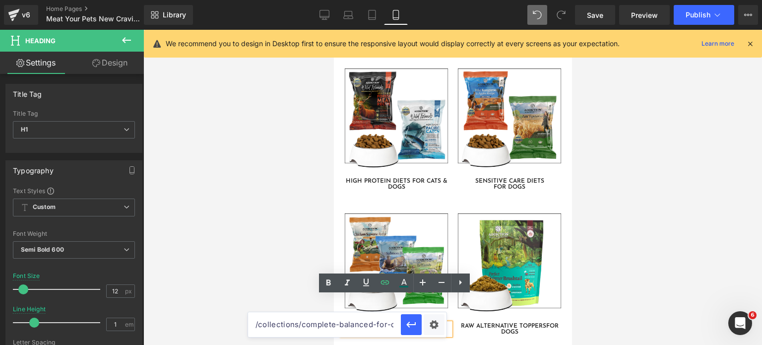
click at [365, 325] on input "/collections/complete-balanced-for-dogs" at bounding box center [324, 324] width 153 height 25
paste input "for-dog"
click at [415, 326] on icon "button" at bounding box center [412, 325] width 12 height 12
click at [385, 301] on div "Rendering Content" at bounding box center [381, 305] width 61 height 11
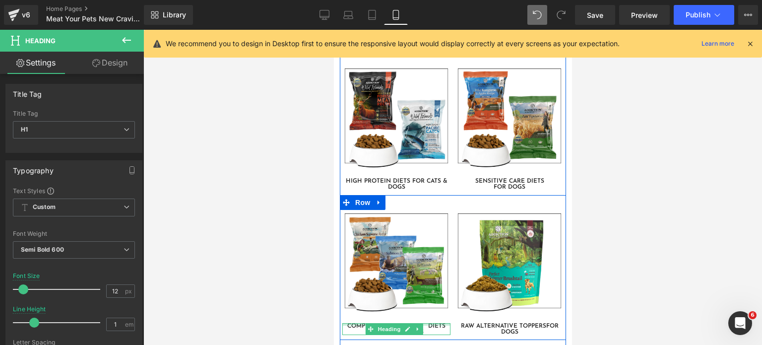
click at [348, 323] on div at bounding box center [396, 324] width 108 height 2
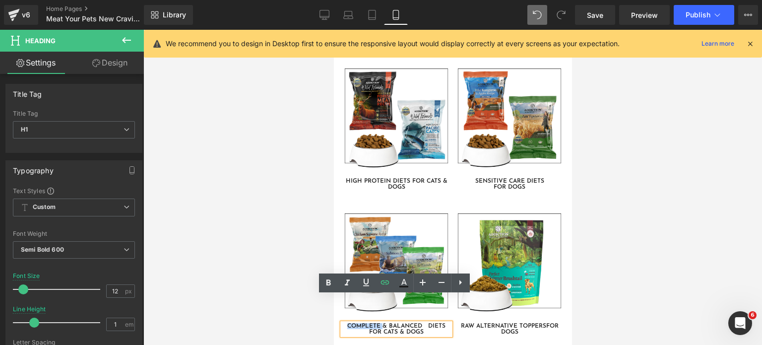
click at [348, 323] on link "COMPLETE & BALANCED DIETS FOR CATS & DOGS" at bounding box center [396, 329] width 98 height 12
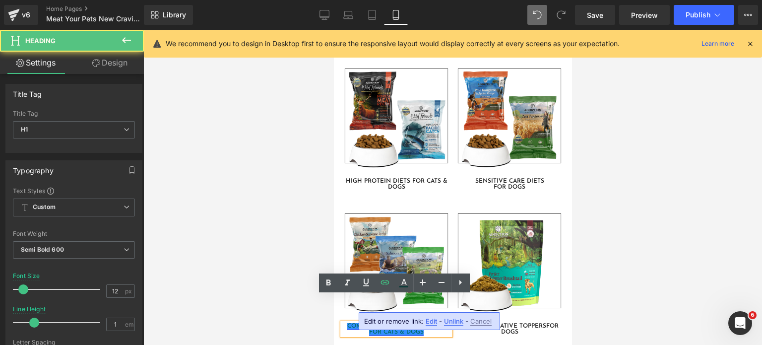
click at [421, 323] on link "COMPLETE & BALANCED DIETS FOR CATS & DOGS" at bounding box center [396, 329] width 98 height 12
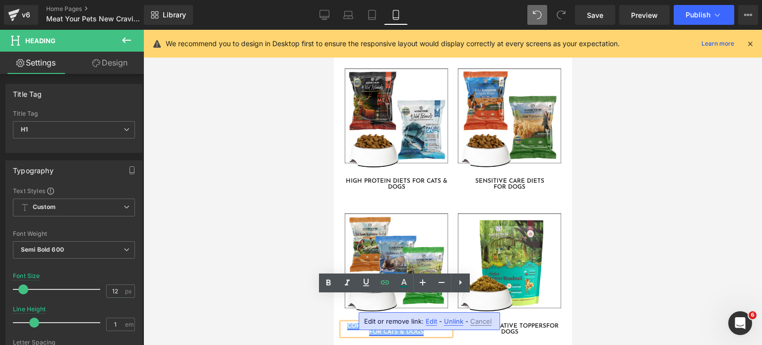
drag, startPoint x: 421, startPoint y: 302, endPoint x: 345, endPoint y: 298, distance: 76.1
click at [347, 323] on link "COMPLETE & BALANCED DIETS FOR CATS & DOGS" at bounding box center [396, 329] width 98 height 12
click at [385, 284] on icon at bounding box center [385, 282] width 12 height 12
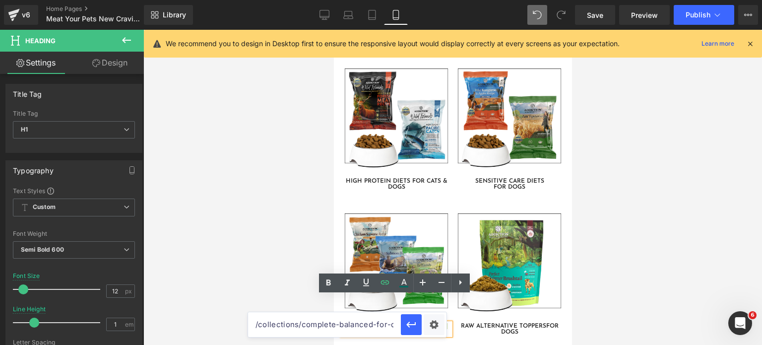
click at [372, 328] on input "/collections/complete-balanced-for-dogs" at bounding box center [324, 324] width 153 height 25
click at [411, 326] on icon "button" at bounding box center [412, 325] width 12 height 12
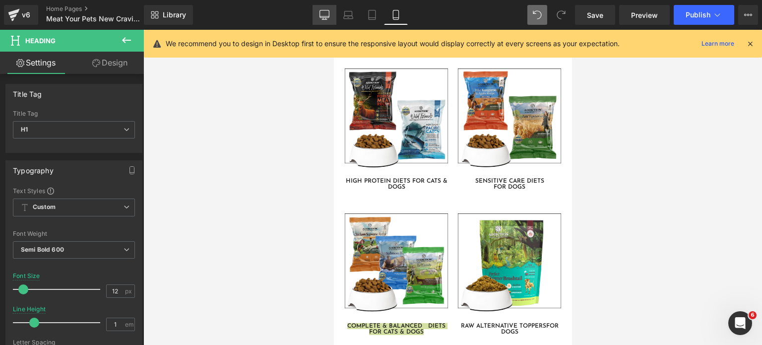
click at [323, 17] on icon at bounding box center [325, 15] width 10 height 10
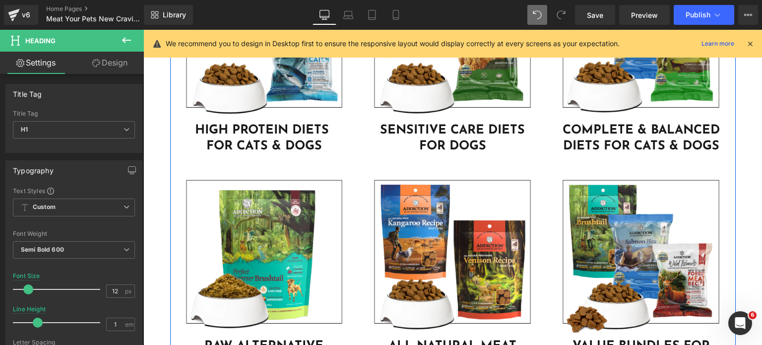
scroll to position [2825, 0]
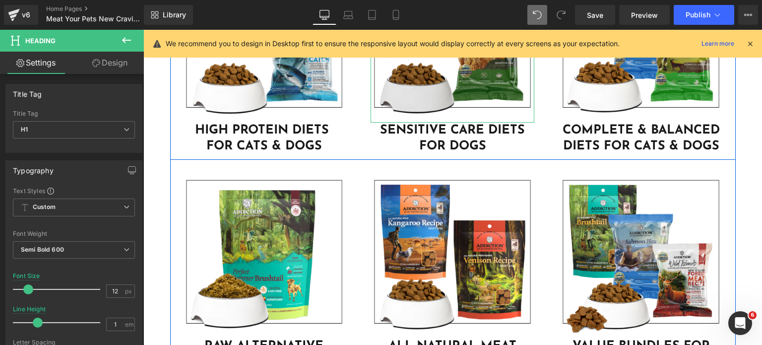
click at [427, 89] on img at bounding box center [453, 41] width 164 height 164
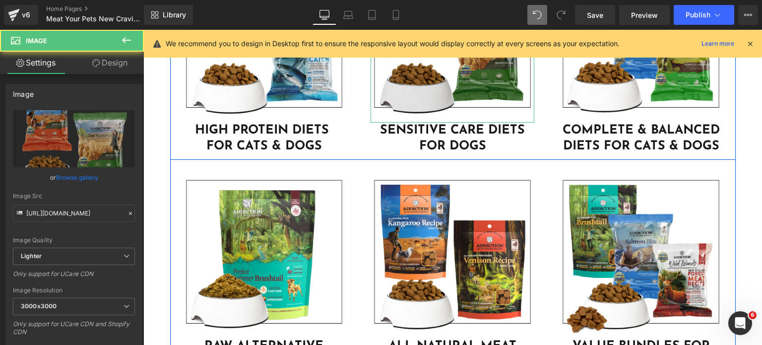
click at [388, 91] on img at bounding box center [453, 41] width 164 height 164
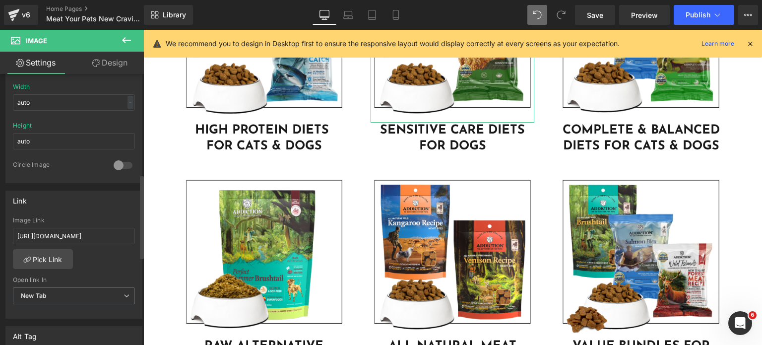
scroll to position [324, 0]
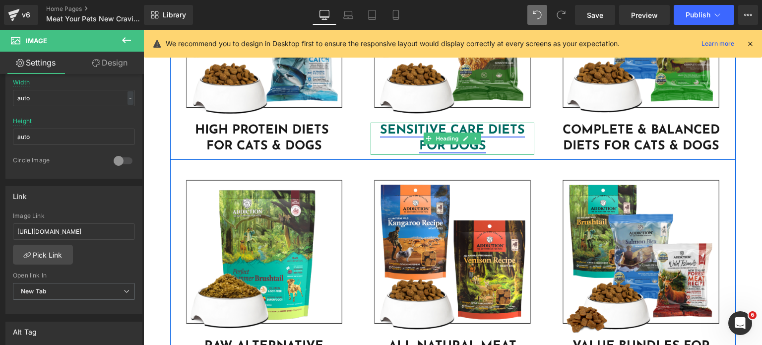
click at [415, 131] on link "SENSITIVE CARE DIETS FOR DOGS" at bounding box center [452, 138] width 145 height 29
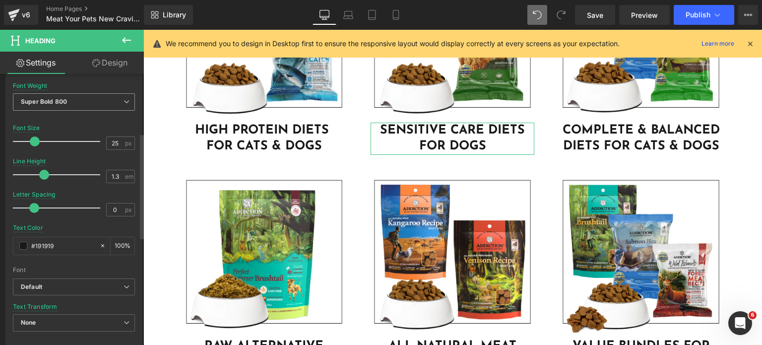
scroll to position [165, 0]
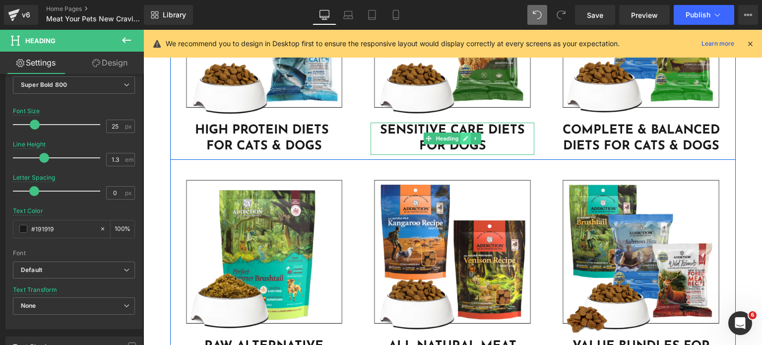
click at [466, 136] on link at bounding box center [466, 139] width 10 height 12
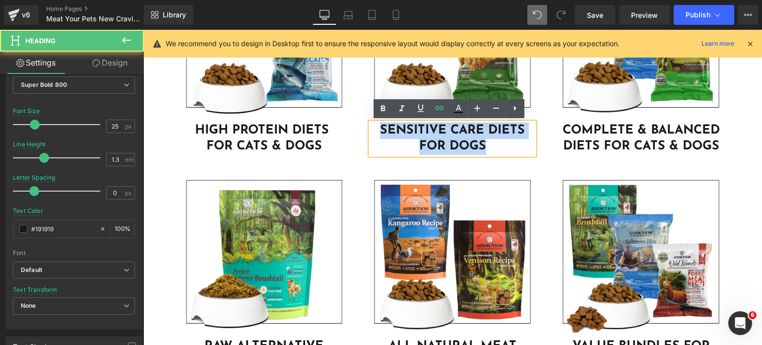
drag, startPoint x: 493, startPoint y: 146, endPoint x: 370, endPoint y: 126, distance: 125.3
click at [371, 126] on h1 "SENSITIVE CARE DIETS FOR DOGS" at bounding box center [453, 139] width 164 height 32
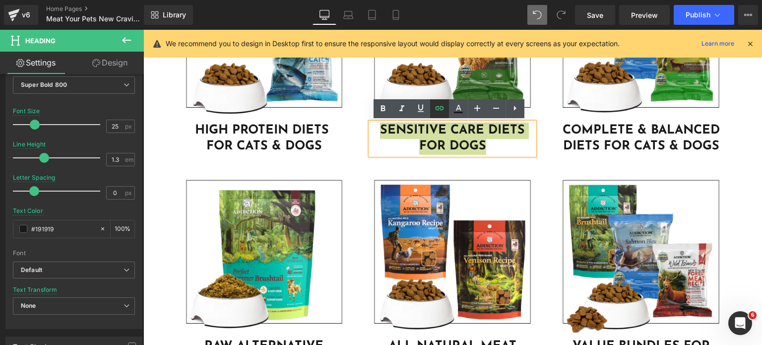
click at [435, 105] on icon at bounding box center [440, 108] width 12 height 12
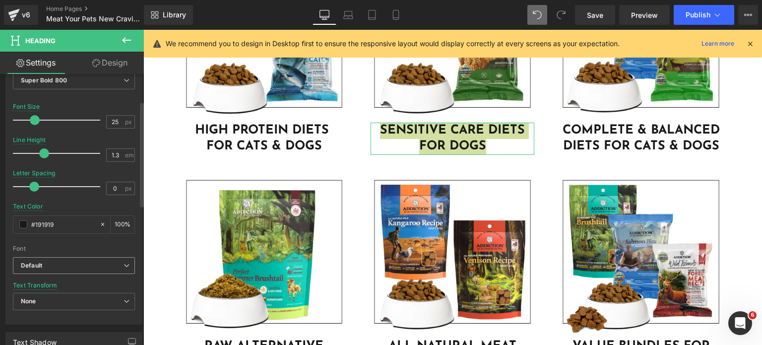
scroll to position [0, 0]
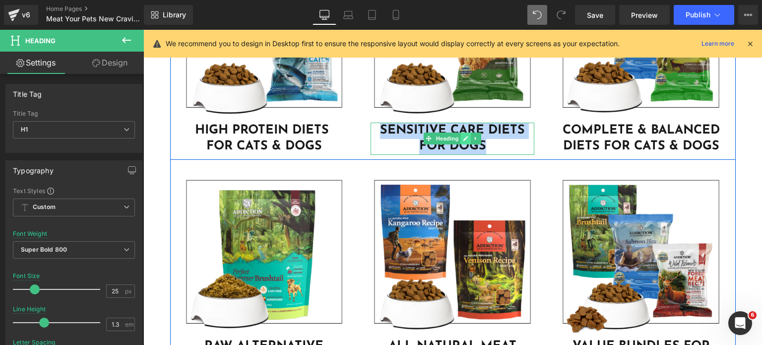
click at [464, 136] on icon at bounding box center [466, 139] width 5 height 6
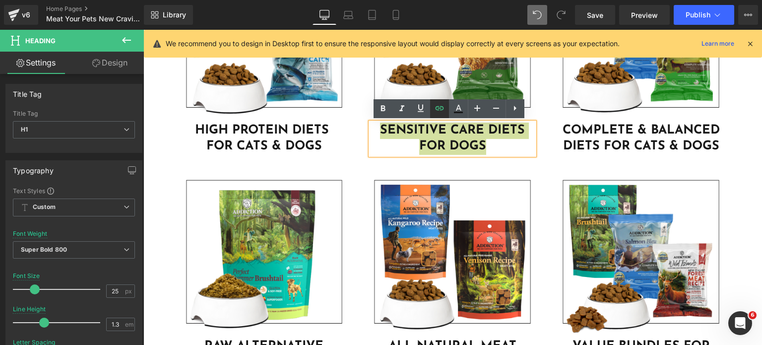
click at [441, 110] on icon at bounding box center [440, 108] width 8 height 4
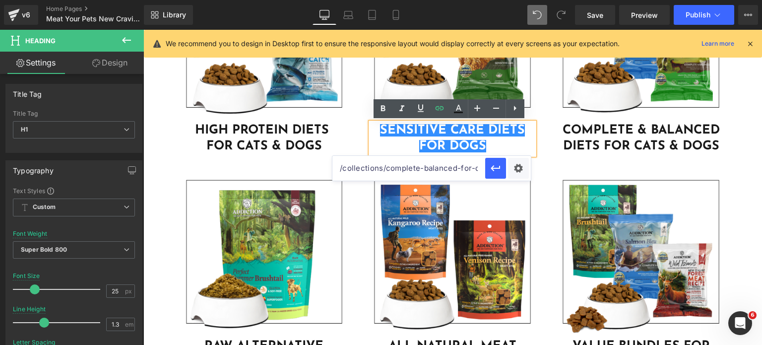
click at [400, 169] on input "/collections/complete-balanced-for-dogs" at bounding box center [409, 168] width 153 height 25
paste input "products/trial-zen-vegetarian-dry-dog-food-4lbs"
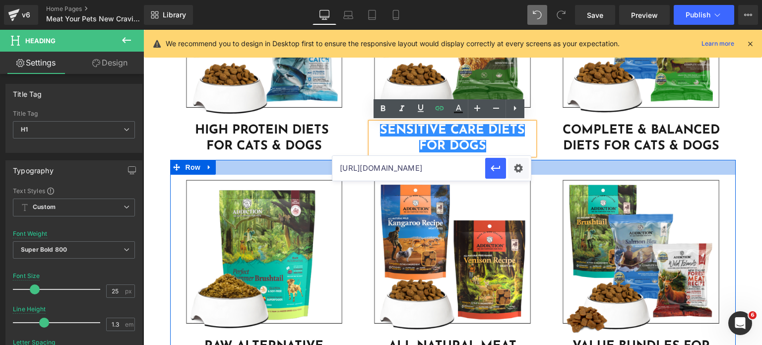
drag, startPoint x: 593, startPoint y: 205, endPoint x: 300, endPoint y: 166, distance: 295.5
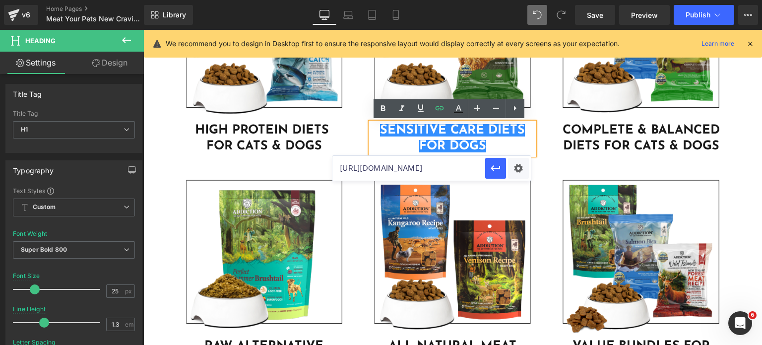
click at [445, 164] on input "https://addictionpet.com.sg/products/trial-zen-vegetarian-dry-dog-food-4lbs" at bounding box center [409, 168] width 153 height 25
drag, startPoint x: 582, startPoint y: 195, endPoint x: 206, endPoint y: 170, distance: 376.6
type input "/products/trial-zen-vegetarian-dry-dog-food-4lbs"
click at [498, 176] on button "button" at bounding box center [495, 168] width 21 height 21
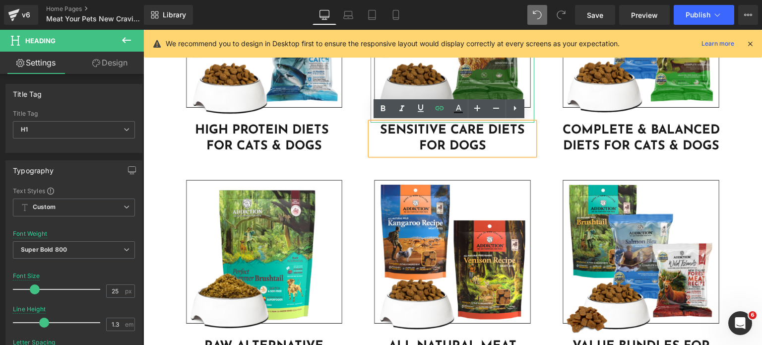
click at [456, 75] on img at bounding box center [453, 41] width 164 height 164
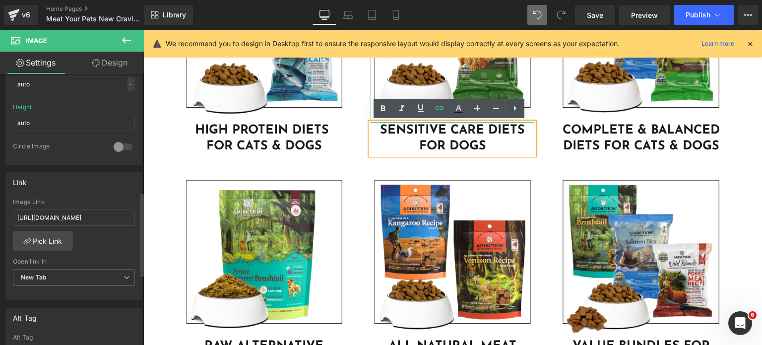
scroll to position [387, 0]
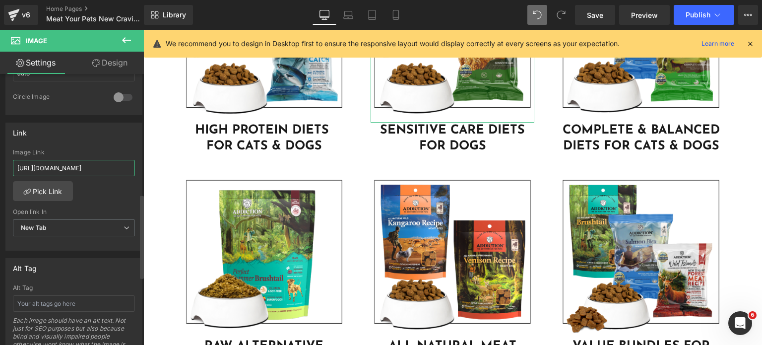
click at [74, 174] on input "https://addictionpet.com.sg/collections/sensitive-care-dog-new" at bounding box center [74, 168] width 122 height 16
type input "/products/trial-zen-vegetarian-dry-dog-food-4lbs"
click at [393, 18] on icon at bounding box center [395, 14] width 5 height 9
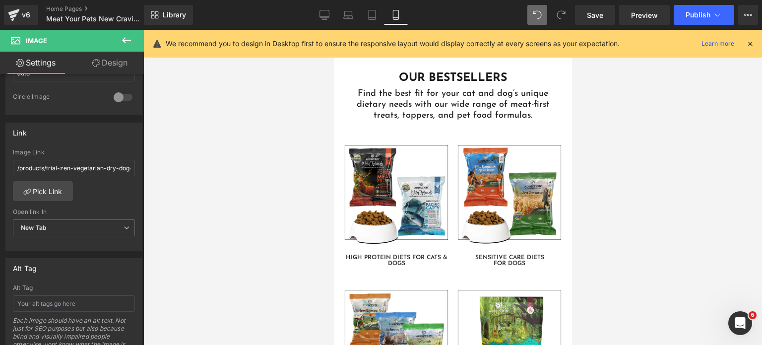
scroll to position [2411, 0]
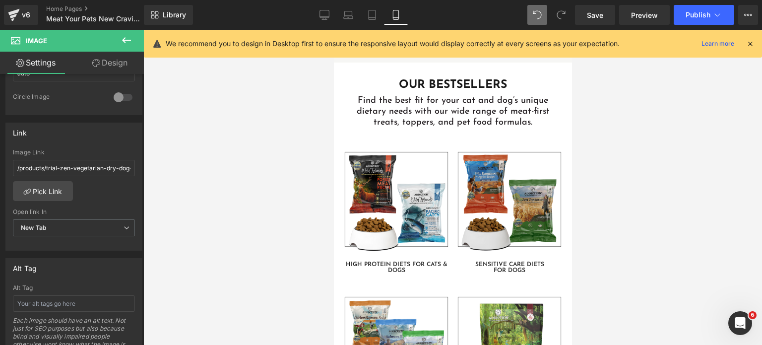
click at [517, 198] on img at bounding box center [509, 202] width 108 height 108
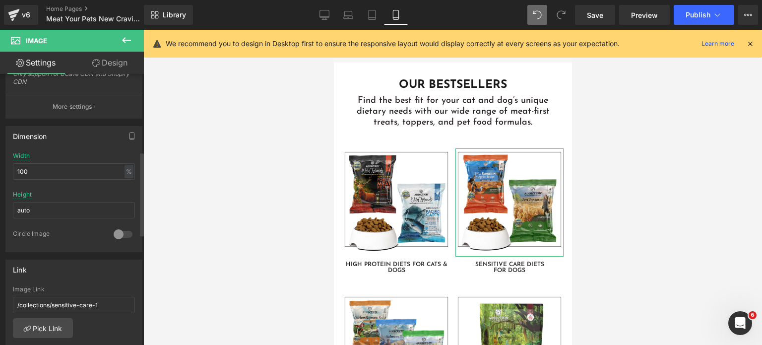
scroll to position [391, 0]
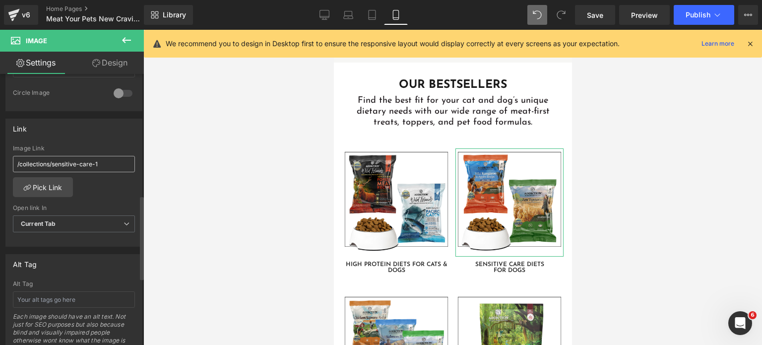
click at [85, 166] on input "/collections/sensitive-care-1" at bounding box center [74, 164] width 122 height 16
click at [331, 19] on link "Desktop" at bounding box center [325, 15] width 24 height 20
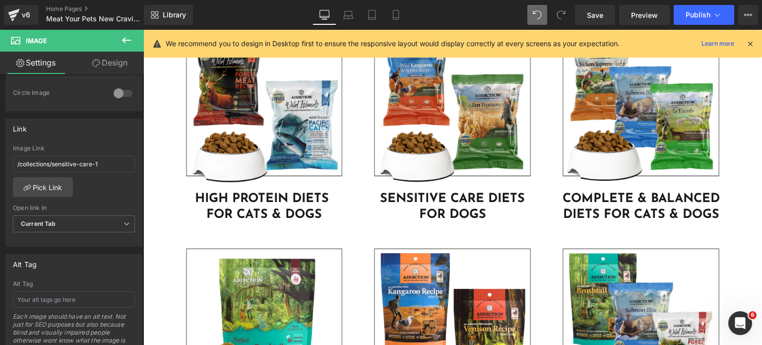
scroll to position [2747, 0]
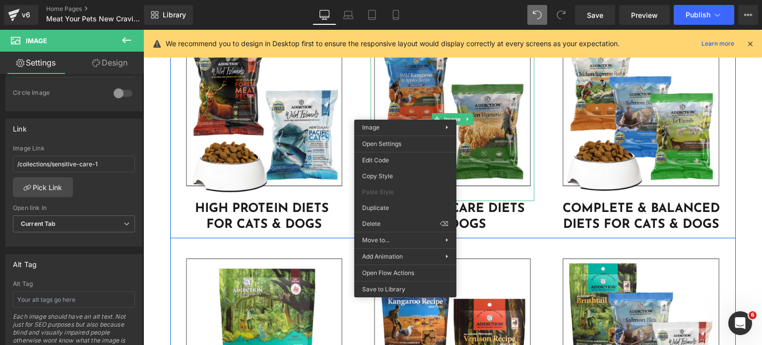
click at [406, 99] on img at bounding box center [453, 119] width 164 height 164
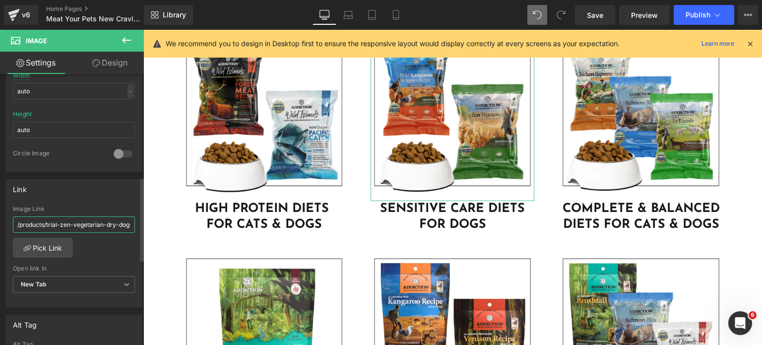
scroll to position [332, 0]
click at [85, 229] on input "/products/trial-zen-vegetarian-dry-dog-food-4lbs" at bounding box center [74, 223] width 122 height 16
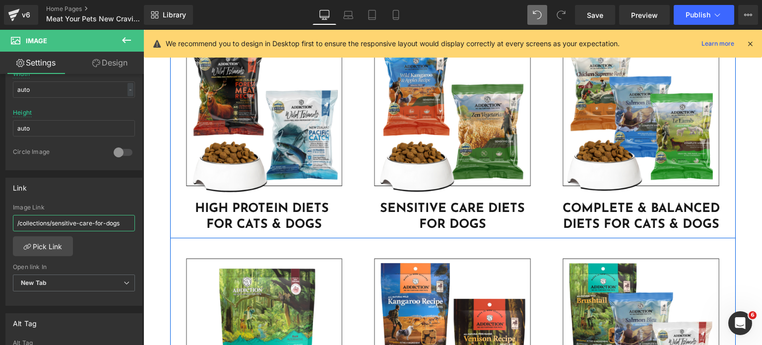
type input "/collections/sensitive-care-for-dogs"
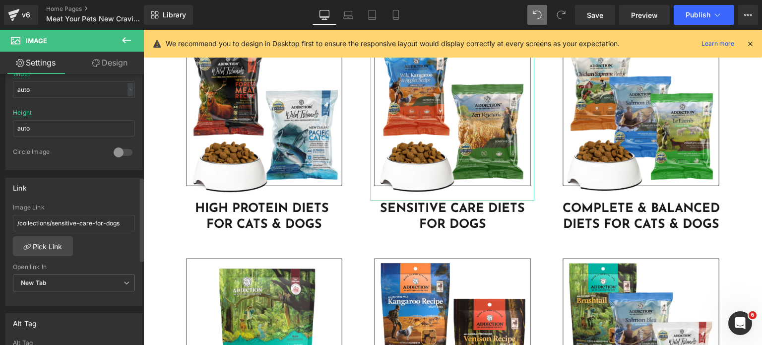
click at [89, 178] on div "Link" at bounding box center [74, 187] width 136 height 19
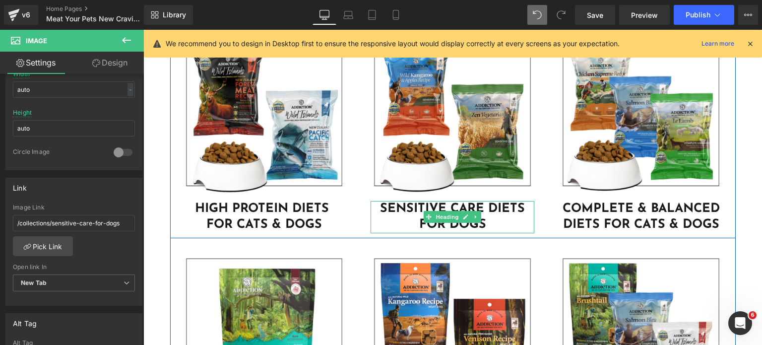
click at [371, 204] on div at bounding box center [372, 217] width 2 height 32
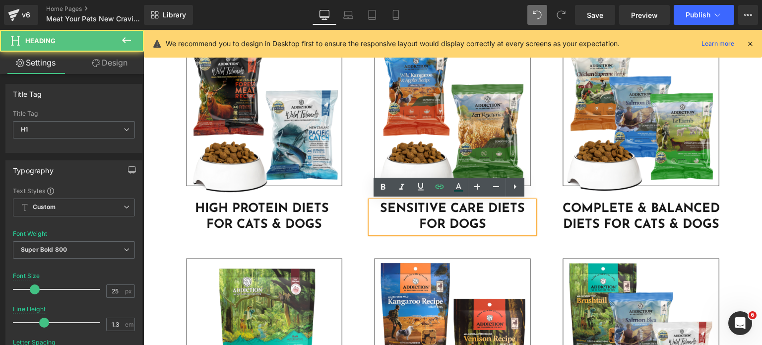
click at [371, 207] on h1 "SENSITIVE CARE DIETS FOR DOGS" at bounding box center [453, 217] width 164 height 32
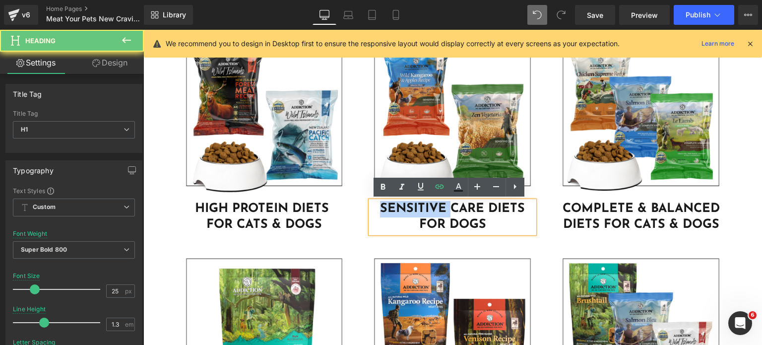
click at [371, 207] on h1 "SENSITIVE CARE DIETS FOR DOGS" at bounding box center [453, 217] width 164 height 32
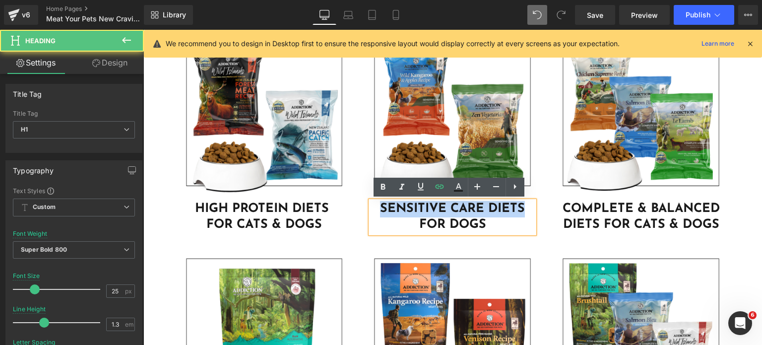
click at [498, 215] on h1 "SENSITIVE CARE DIETS FOR DOGS" at bounding box center [453, 217] width 164 height 32
click at [493, 228] on h1 "SENSITIVE CARE DIETS FOR DOGS" at bounding box center [453, 217] width 164 height 32
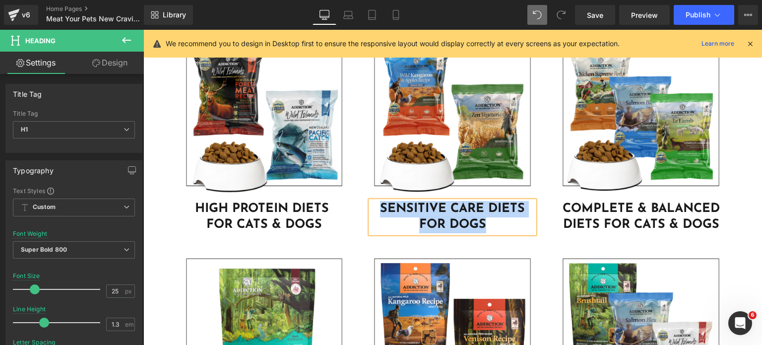
click at [375, 210] on h1 "SENSITIVE CARE DIETS FOR DOGS" at bounding box center [453, 217] width 164 height 32
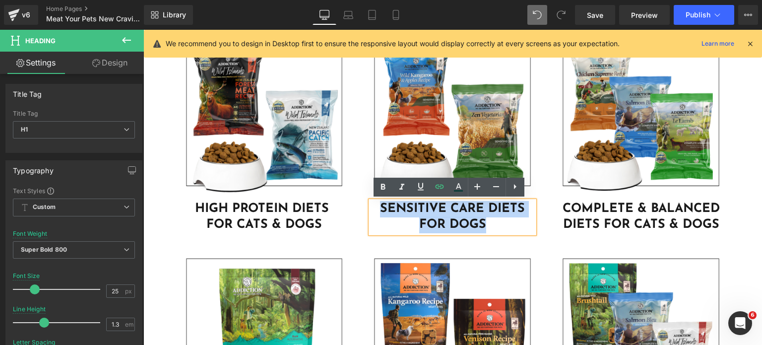
drag, startPoint x: 375, startPoint y: 209, endPoint x: 497, endPoint y: 228, distance: 124.0
click at [497, 228] on h1 "SENSITIVE CARE DIETS FOR DOGS" at bounding box center [453, 217] width 164 height 32
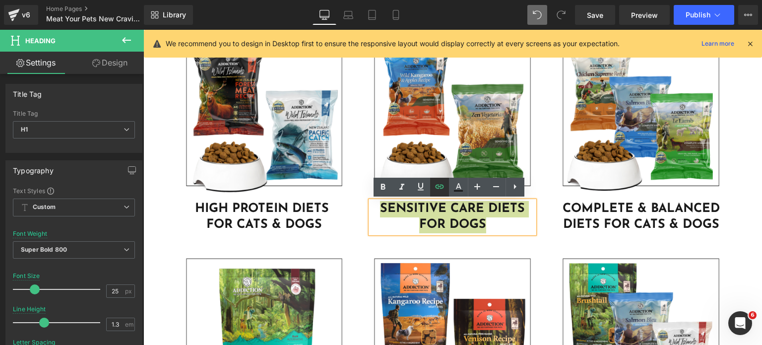
click at [431, 190] on link at bounding box center [439, 187] width 19 height 19
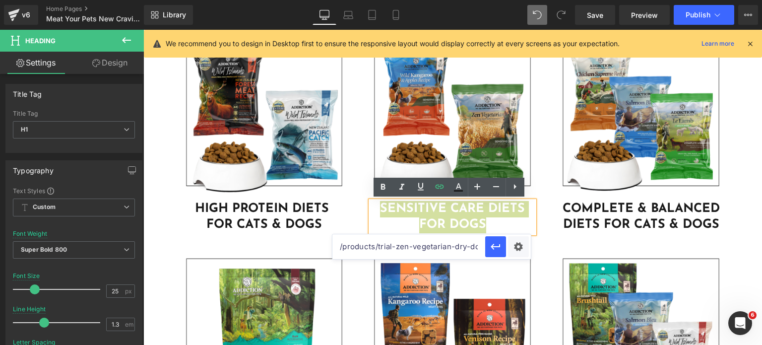
click at [439, 245] on input "/products/trial-zen-vegetarian-dry-dog-food-4lbs" at bounding box center [409, 246] width 153 height 25
paste input "collections/sensitive-care-for-dog"
type input "/collections/sensitive-care-for-dogs"
click at [502, 254] on button "button" at bounding box center [495, 246] width 21 height 21
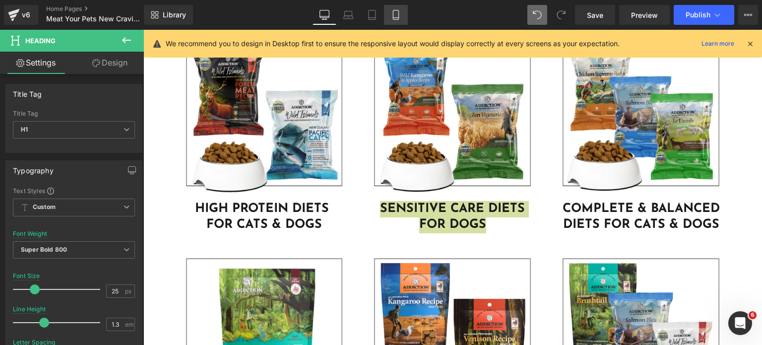
click at [400, 19] on icon at bounding box center [396, 15] width 10 height 10
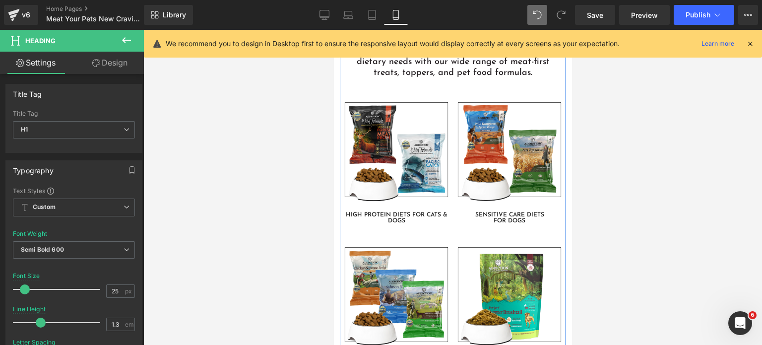
scroll to position [2456, 0]
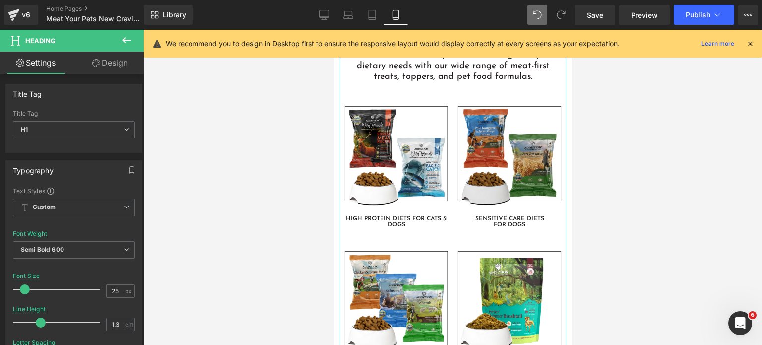
click at [473, 132] on img at bounding box center [509, 157] width 108 height 108
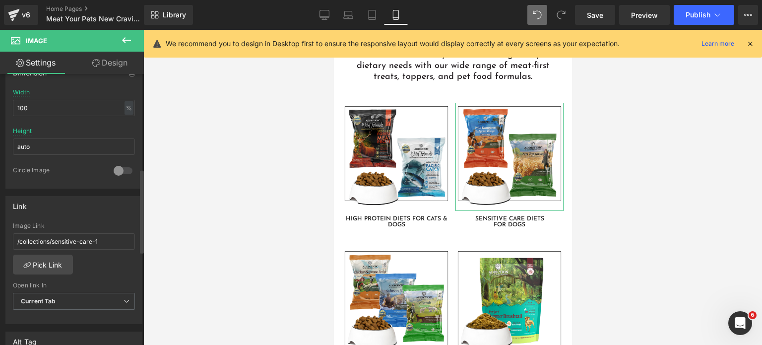
scroll to position [315, 0]
click at [51, 236] on input "/collections/sensitive-care-1" at bounding box center [74, 240] width 122 height 16
paste input "for-dogs"
type input "/collections/sensitive-care-for-dogs"
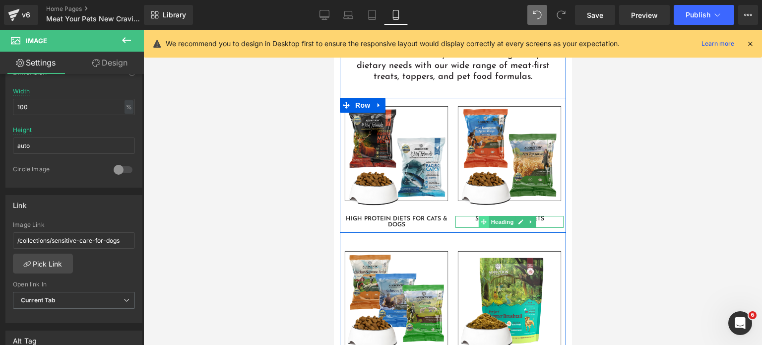
click at [481, 219] on icon at bounding box center [483, 221] width 5 height 5
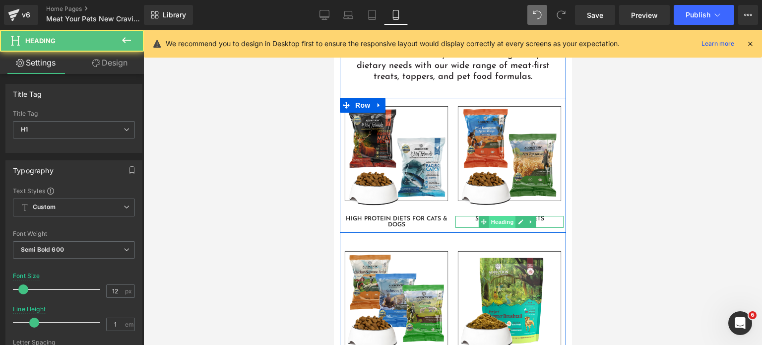
click at [499, 216] on span "Heading" at bounding box center [502, 222] width 27 height 12
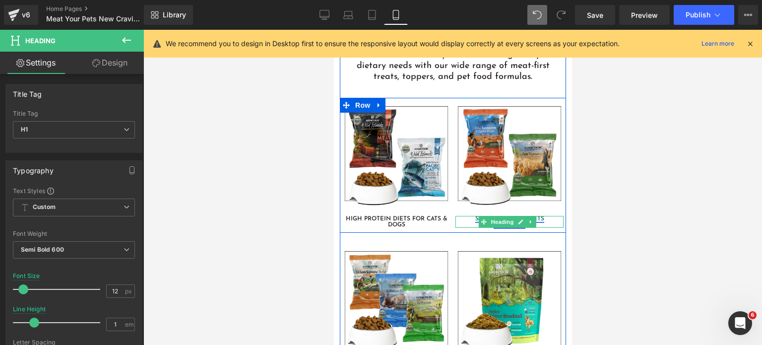
click at [475, 216] on link "SENSITIVE CARE DIETS FOR DOGS" at bounding box center [509, 222] width 69 height 12
click at [518, 219] on icon at bounding box center [520, 222] width 5 height 6
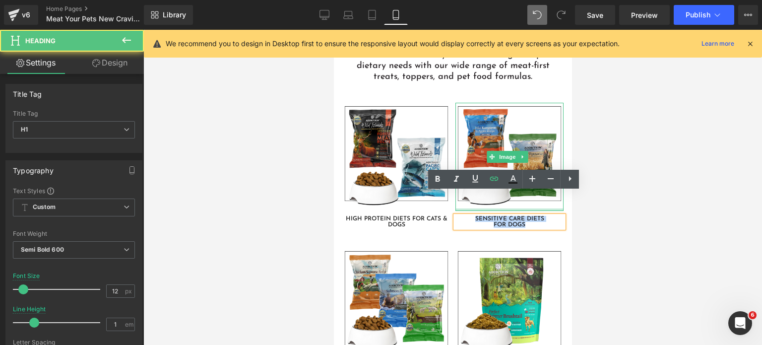
drag, startPoint x: 525, startPoint y: 203, endPoint x: 464, endPoint y: 186, distance: 63.7
click at [464, 186] on div "Image SENSITIVE CARE DIETS FOR DOGS Heading" at bounding box center [509, 165] width 113 height 125
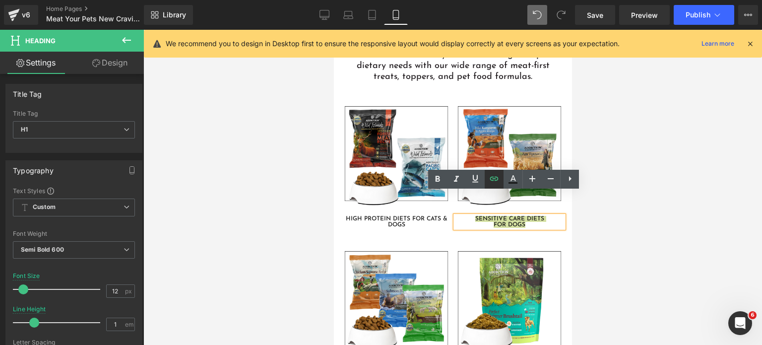
click at [490, 178] on icon at bounding box center [494, 179] width 8 height 4
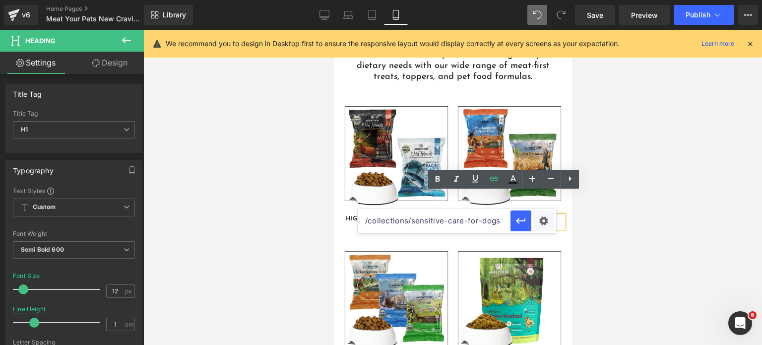
click at [487, 223] on input "/collections/sensitive-care-for-dogs" at bounding box center [434, 220] width 153 height 25
paste input "for-dogs"
type input "/collections/sensitive-care-for-dogs"
click at [523, 222] on icon "button" at bounding box center [521, 221] width 12 height 12
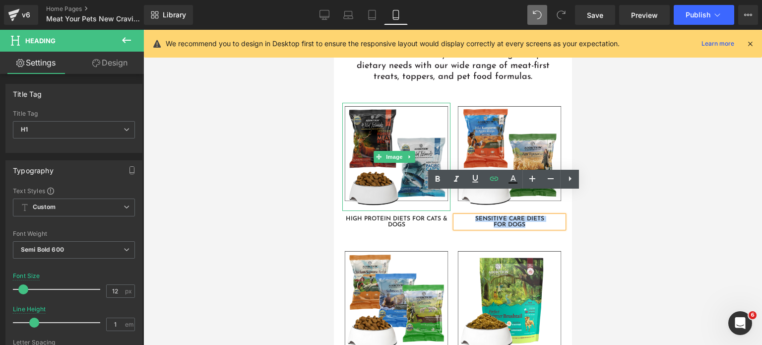
click at [370, 109] on img at bounding box center [396, 157] width 108 height 108
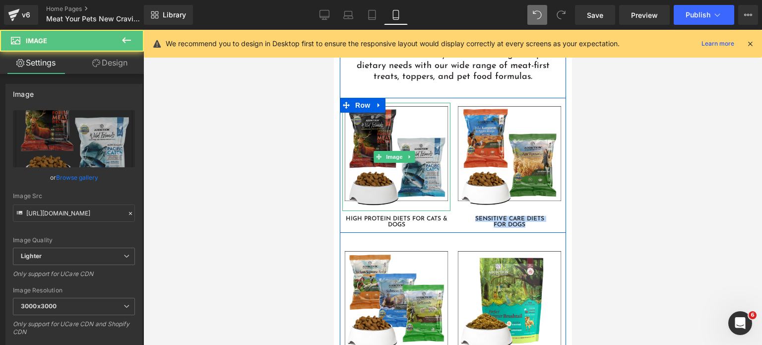
click at [396, 124] on img at bounding box center [396, 157] width 108 height 108
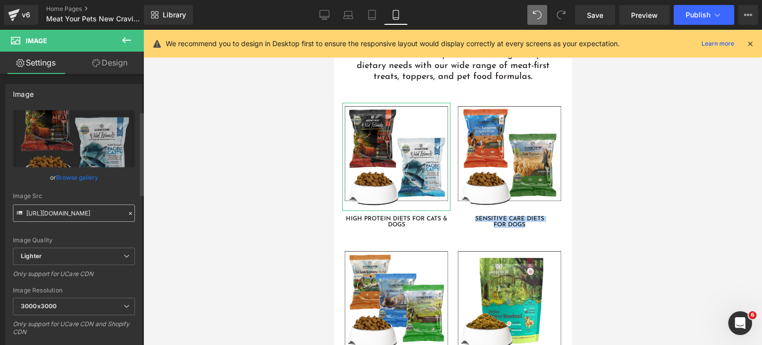
scroll to position [270, 0]
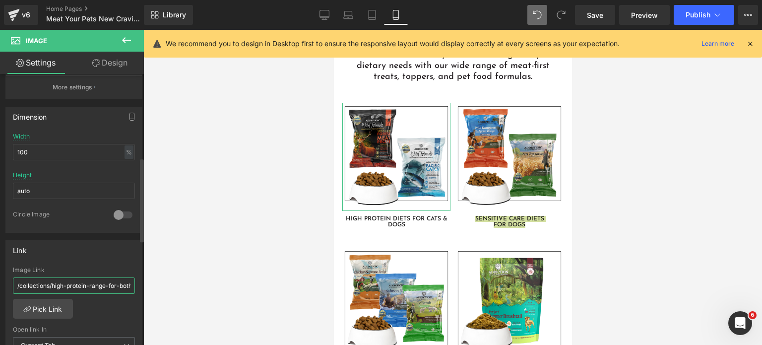
click at [83, 281] on input "/collections/high-protein-range-for-both-dogs-and-cats" at bounding box center [74, 285] width 122 height 16
type input "/collections/high-meat-protein-for-dogs"
click at [85, 267] on div "Image Link" at bounding box center [74, 270] width 122 height 7
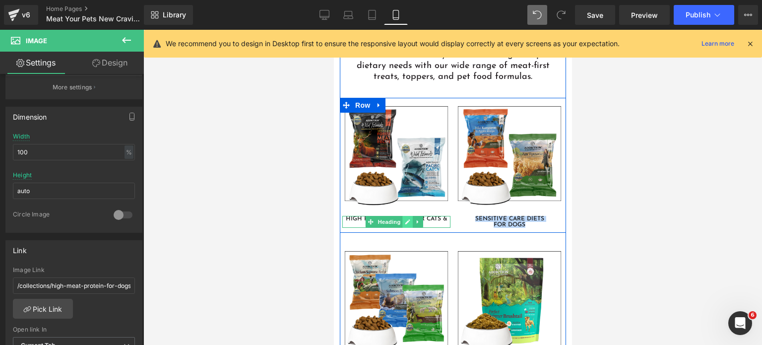
click at [403, 216] on link at bounding box center [408, 222] width 10 height 12
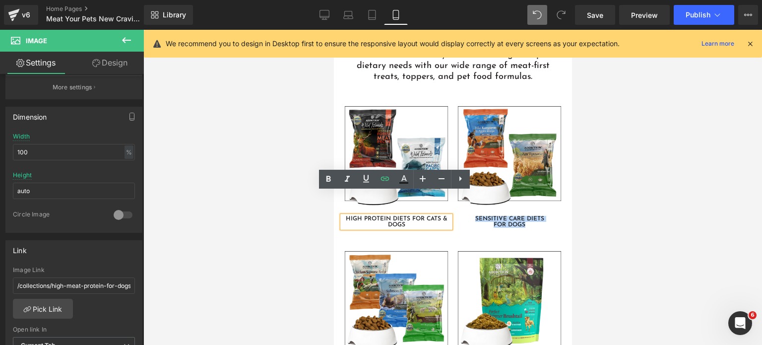
click at [403, 216] on link "HIGH PROTEIN DIETS FOR CATS & DOGS" at bounding box center [396, 222] width 102 height 12
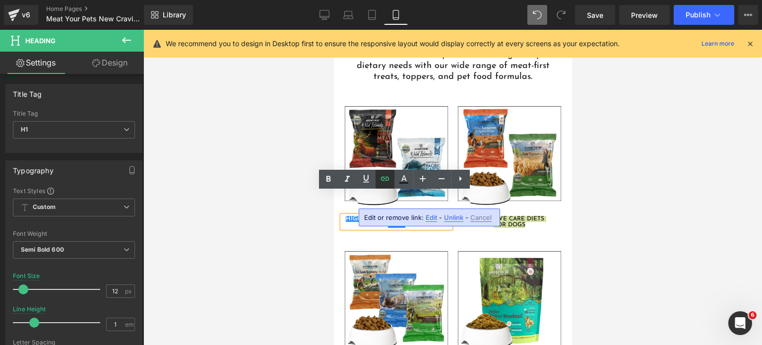
click at [386, 179] on icon at bounding box center [385, 179] width 12 height 12
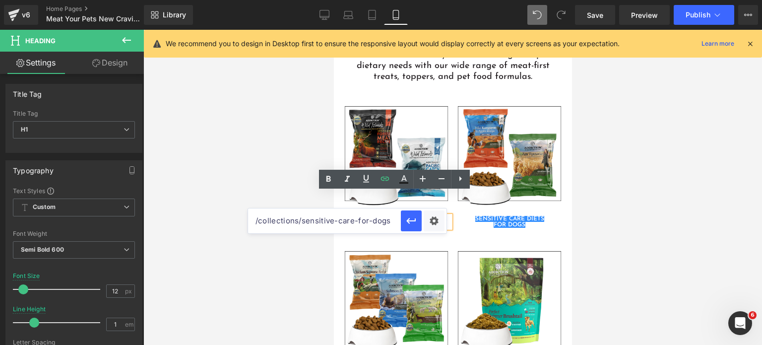
click at [309, 213] on input "/collections/sensitive-care-for-dogs" at bounding box center [324, 220] width 153 height 25
paste input "high-meat-protein"
type input "/collections/high-meat-protein-for-dogs"
click at [412, 221] on icon "button" at bounding box center [412, 221] width 12 height 12
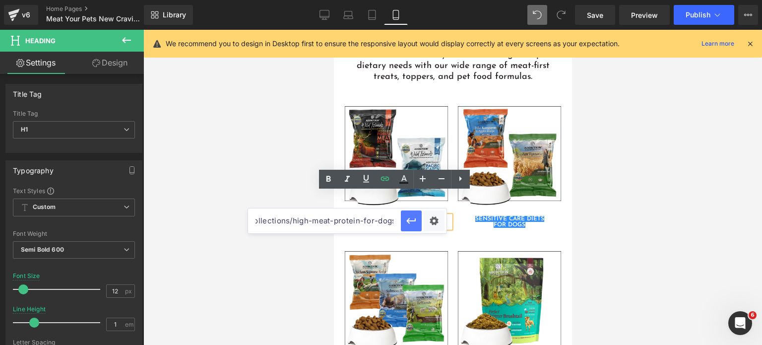
scroll to position [0, 0]
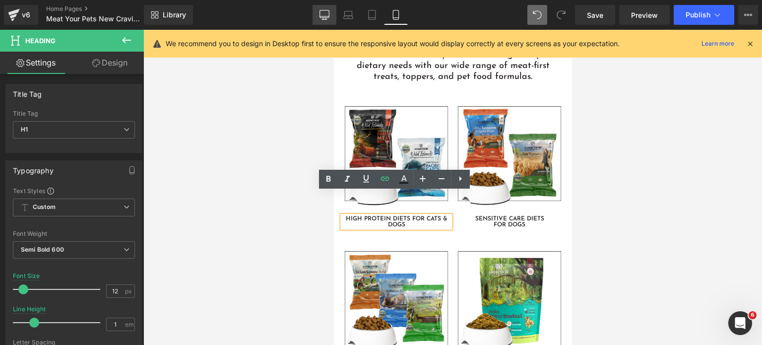
click at [326, 19] on icon at bounding box center [324, 19] width 5 height 0
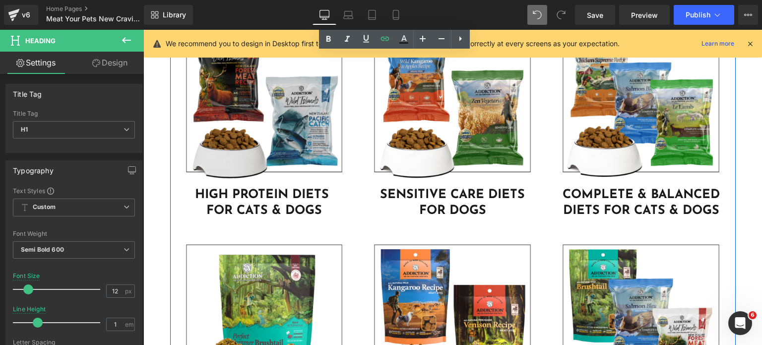
scroll to position [2759, 0]
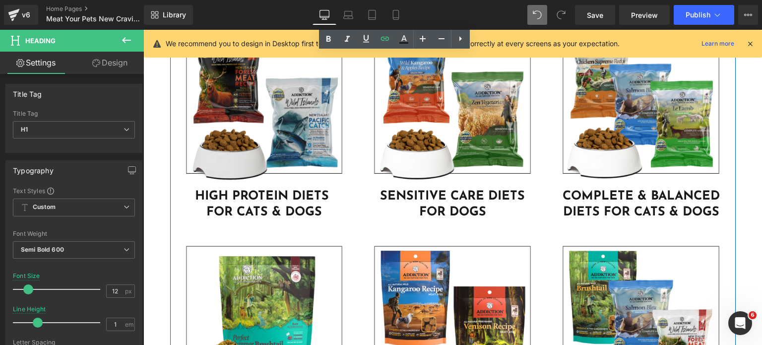
click at [316, 129] on img at bounding box center [265, 107] width 164 height 164
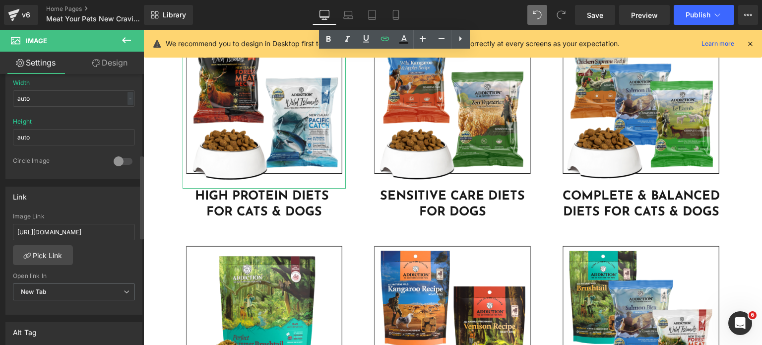
scroll to position [358, 0]
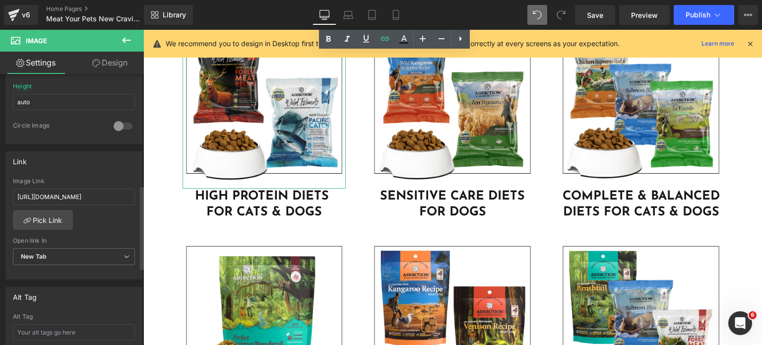
click at [111, 203] on div "Image Link https://addictionpet.com.sg/collections/high-meat-protein-for-cats-a…" at bounding box center [74, 194] width 122 height 32
click at [111, 200] on input "https://addictionpet.com.sg/collections/high-meat-protein-for-cats-and-dogs" at bounding box center [74, 197] width 122 height 16
paste input "/collections/high-meat-protein-for"
type input "/collections/high-meat-protein-for-dogs"
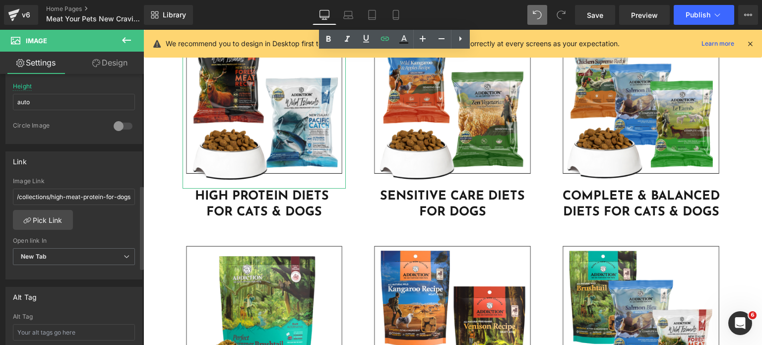
scroll to position [0, 0]
click at [113, 168] on div "Link" at bounding box center [74, 161] width 136 height 19
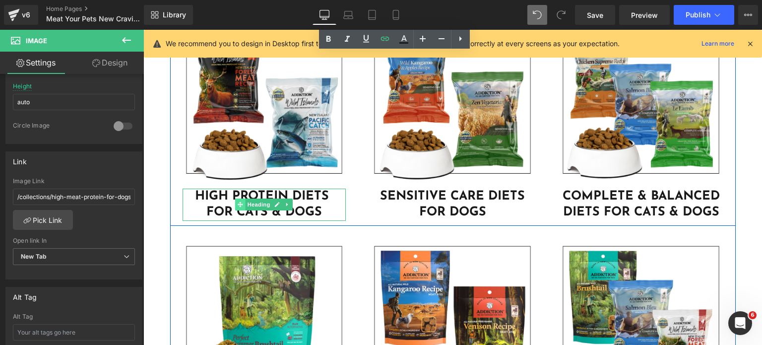
click at [235, 206] on span at bounding box center [240, 205] width 10 height 12
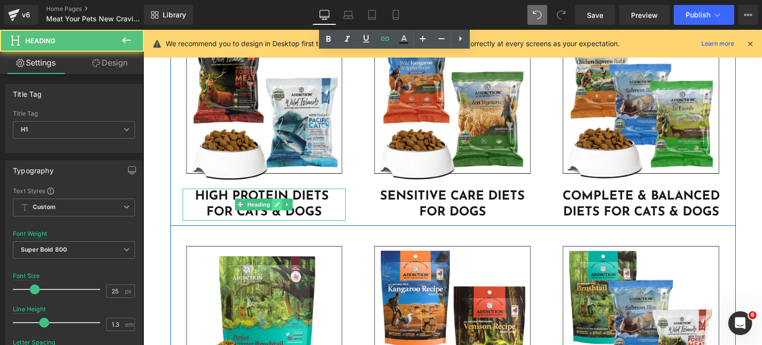
click at [277, 206] on link at bounding box center [277, 205] width 10 height 12
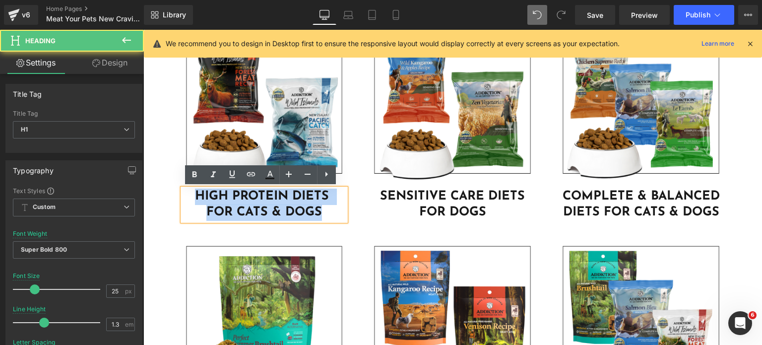
drag, startPoint x: 335, startPoint y: 217, endPoint x: 184, endPoint y: 204, distance: 151.0
click at [184, 204] on h1 "HIGH PROTEIN DIETS FOR CATS & DOGS" at bounding box center [265, 205] width 164 height 32
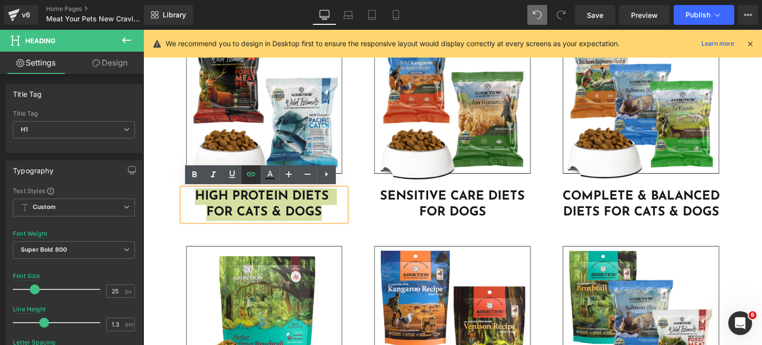
click at [244, 173] on link at bounding box center [251, 174] width 19 height 19
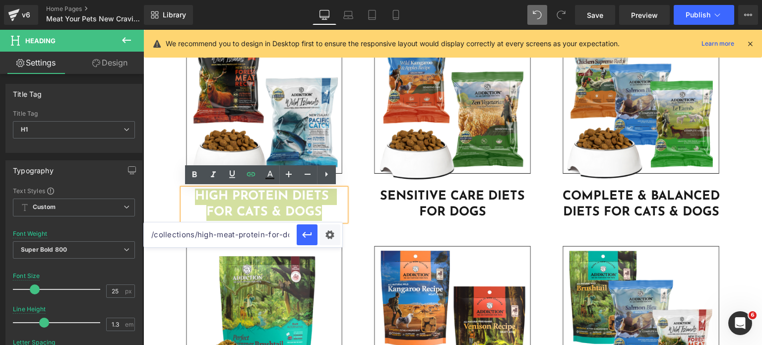
click at [247, 239] on input "/collections/high-meat-protein-for-dogs" at bounding box center [220, 234] width 153 height 25
paste input "/collections/high-meat-protein-for"
type input "/collections/high-meat-protein-for-dogs"
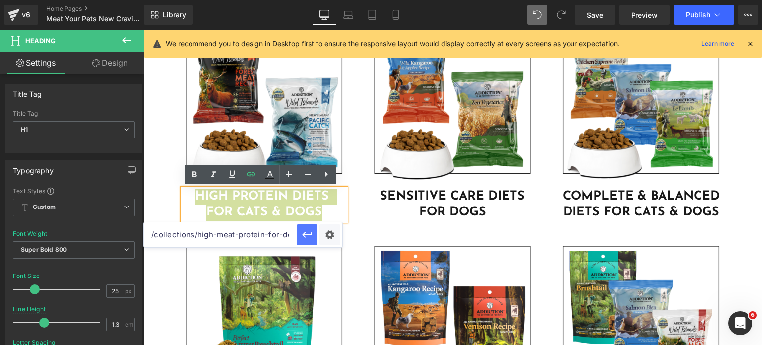
click at [301, 239] on icon "button" at bounding box center [307, 235] width 12 height 12
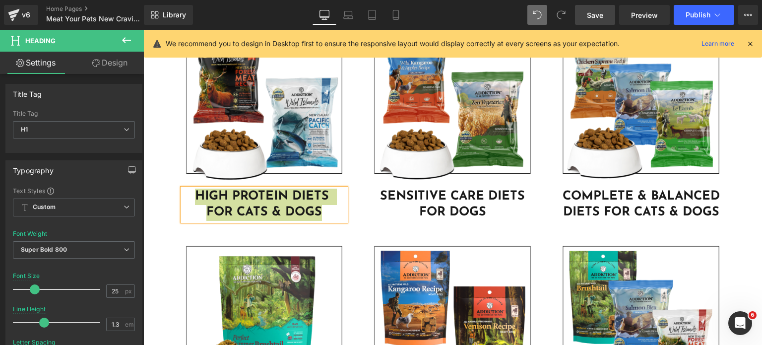
click at [579, 22] on link "Save" at bounding box center [595, 15] width 40 height 20
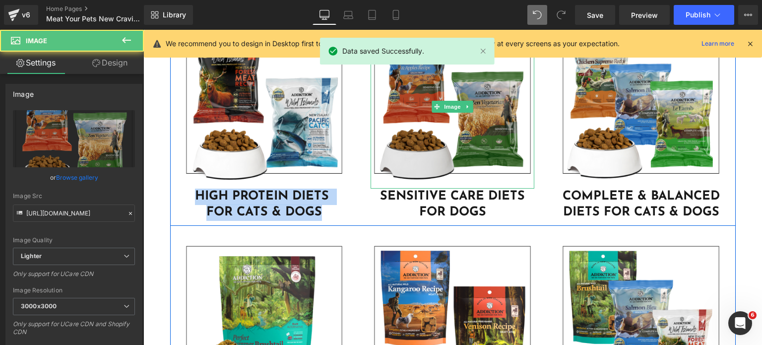
click at [408, 85] on img at bounding box center [453, 107] width 164 height 164
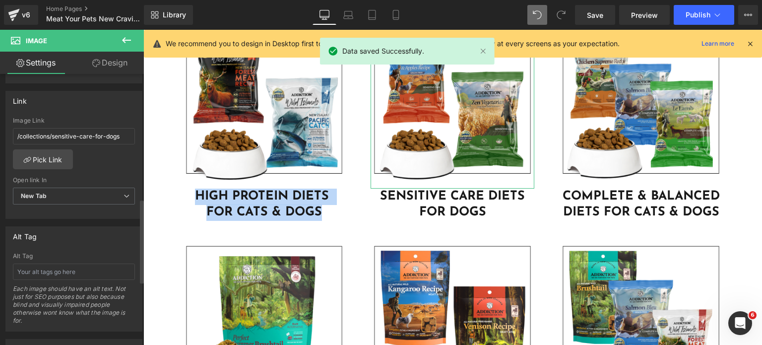
scroll to position [435, 0]
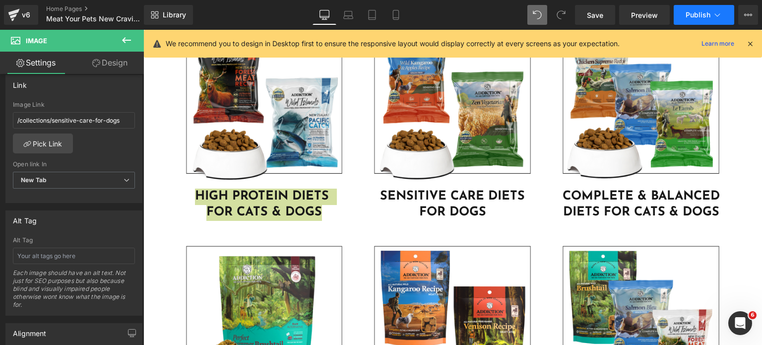
click at [697, 9] on button "Publish" at bounding box center [704, 15] width 61 height 20
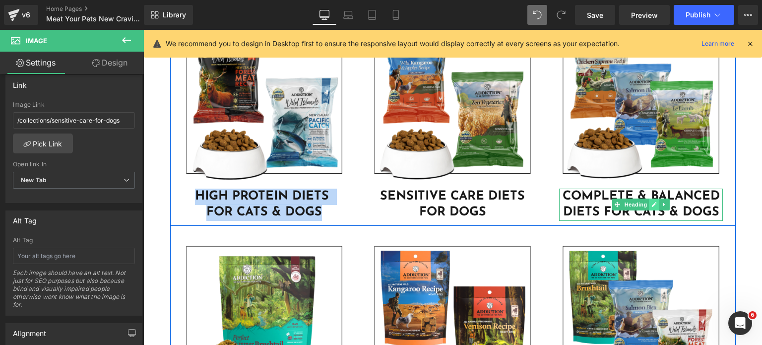
click at [653, 204] on icon at bounding box center [655, 205] width 5 height 5
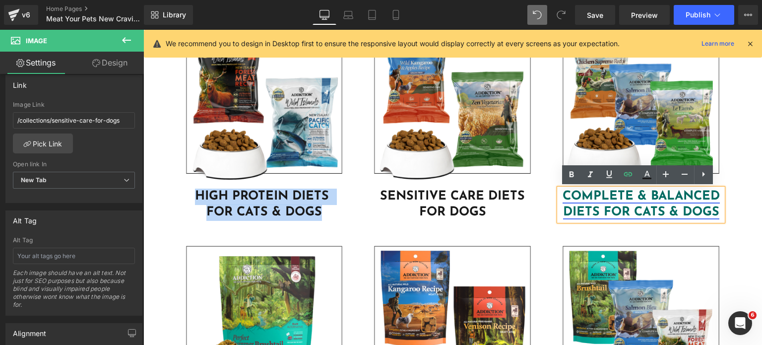
click at [645, 211] on link "COMPLETE & BALANCED DIETS FOR CATS & DOGS" at bounding box center [641, 204] width 157 height 29
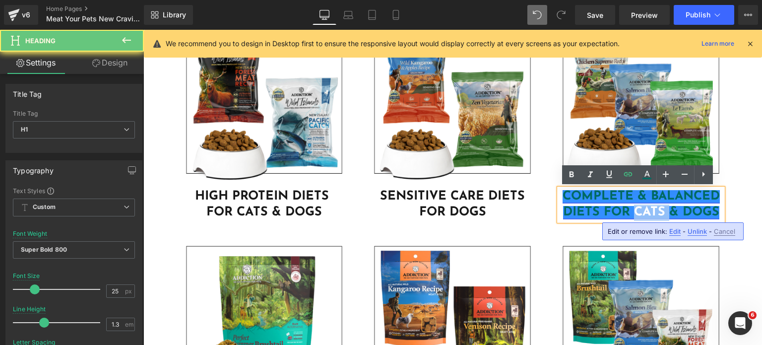
click at [645, 211] on link "COMPLETE & BALANCED DIETS FOR CATS & DOGS" at bounding box center [641, 204] width 157 height 29
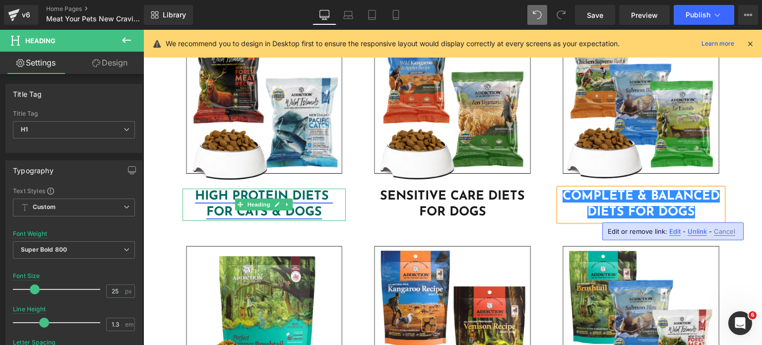
click at [215, 217] on link "HIGH PROTEIN DIETS FOR CATS & DOGS" at bounding box center [264, 204] width 138 height 29
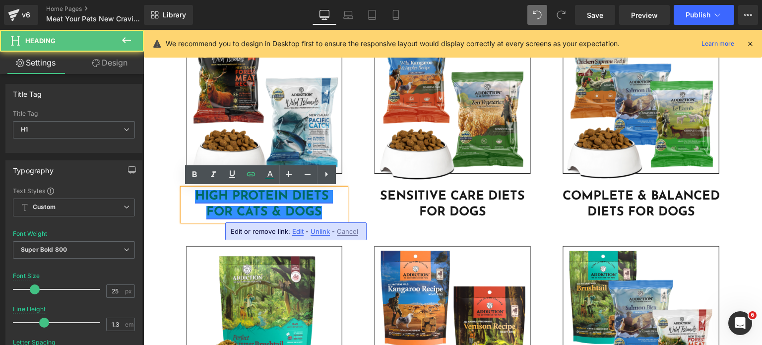
click at [279, 211] on link "HIGH PROTEIN DIETS FOR CATS & DOGS" at bounding box center [264, 204] width 138 height 29
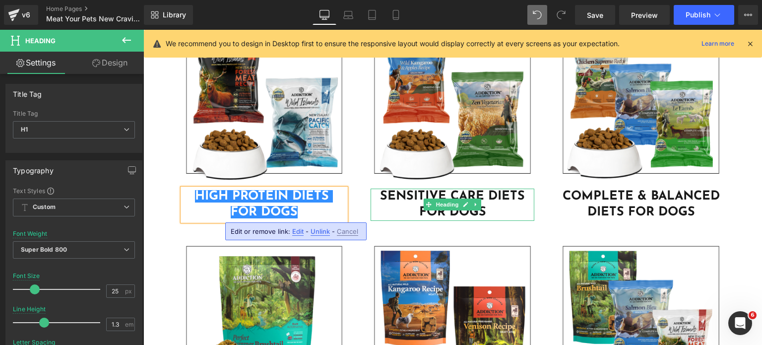
click at [371, 196] on h1 "SENSITIVE CARE DIETS FOR DOGS" at bounding box center [453, 205] width 164 height 32
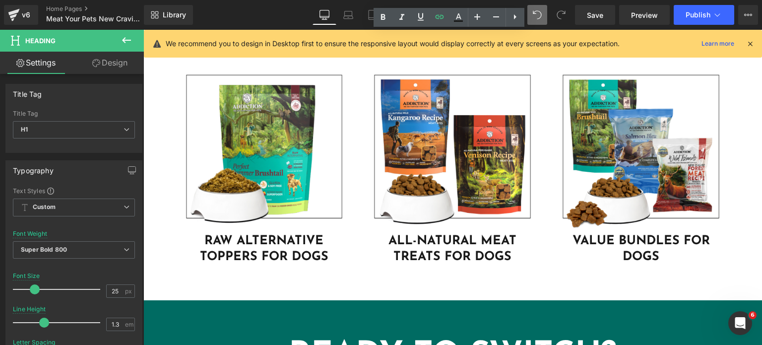
scroll to position [2932, 0]
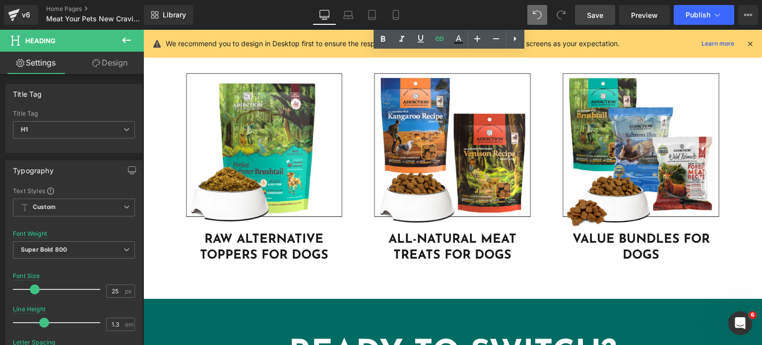
click at [597, 14] on span "Save" at bounding box center [595, 15] width 16 height 10
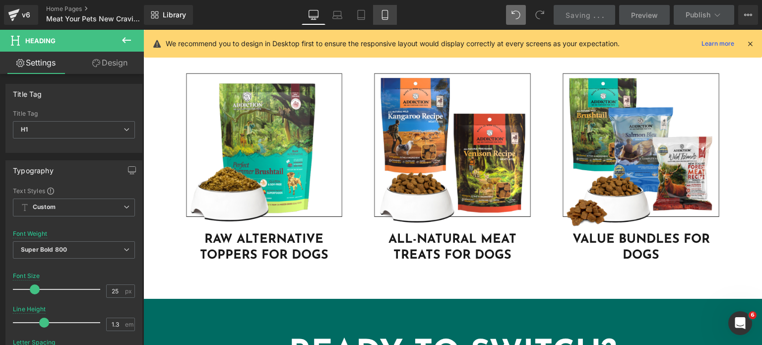
click at [383, 16] on icon at bounding box center [385, 15] width 10 height 10
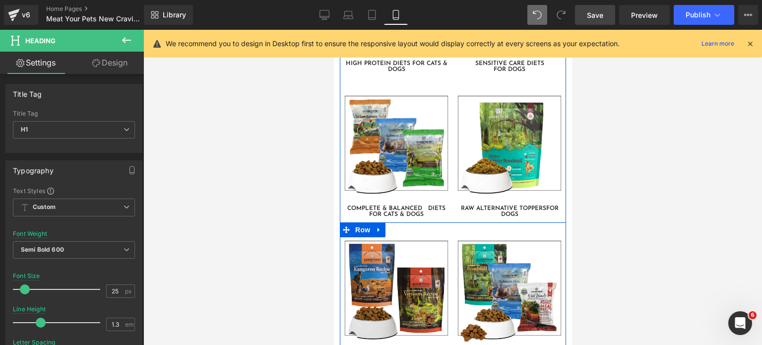
scroll to position [2609, 0]
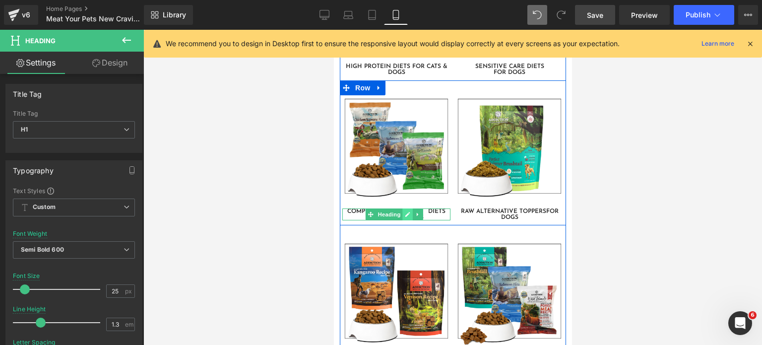
click at [405, 211] on icon at bounding box center [407, 214] width 5 height 6
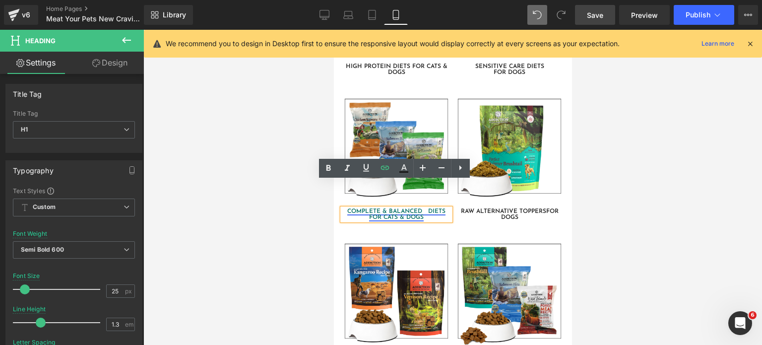
click at [393, 208] on link "COMPLETE & BALANCED DIETS FOR CATS & DOGS" at bounding box center [396, 214] width 98 height 12
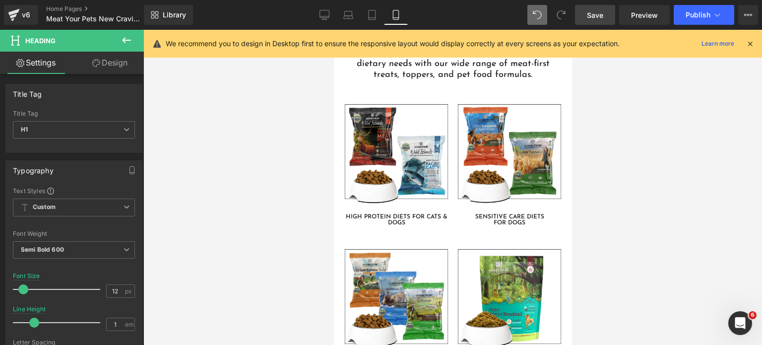
scroll to position [2438, 0]
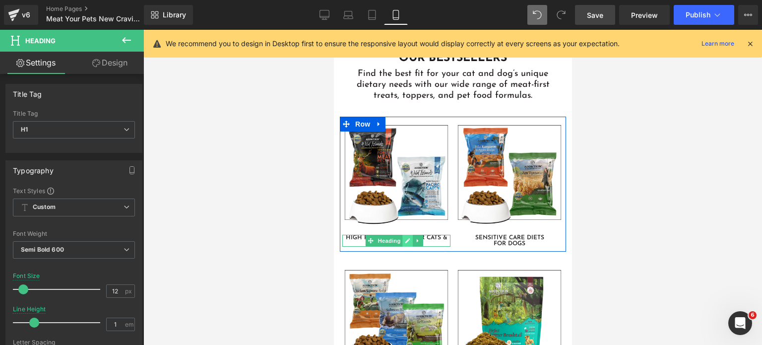
click at [409, 238] on icon at bounding box center [407, 241] width 5 height 6
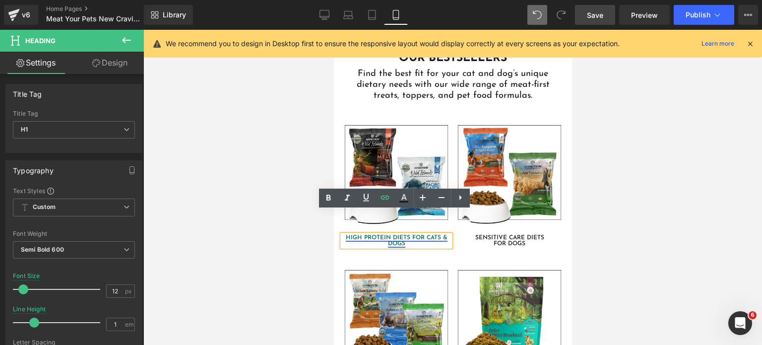
click at [439, 235] on link "HIGH PROTEIN DIETS FOR CATS & DOGS" at bounding box center [396, 241] width 102 height 12
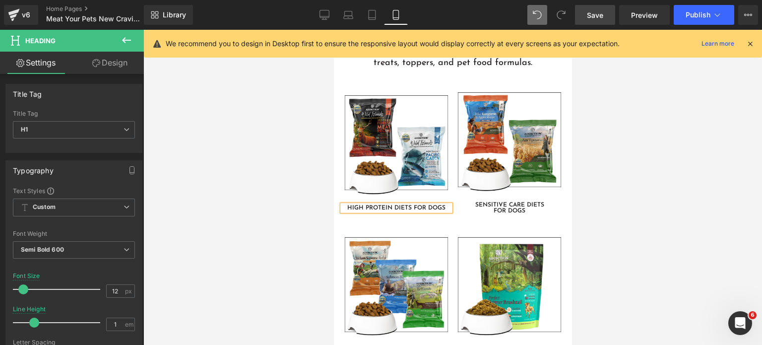
scroll to position [2466, 0]
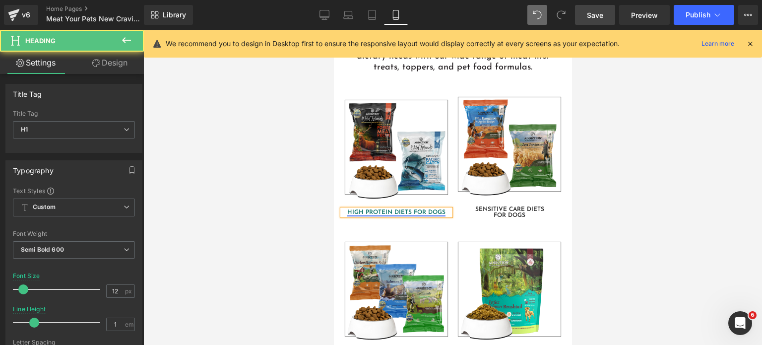
click at [411, 209] on link "HIGH PROTEIN DIETS FOR DOGS" at bounding box center [396, 212] width 98 height 6
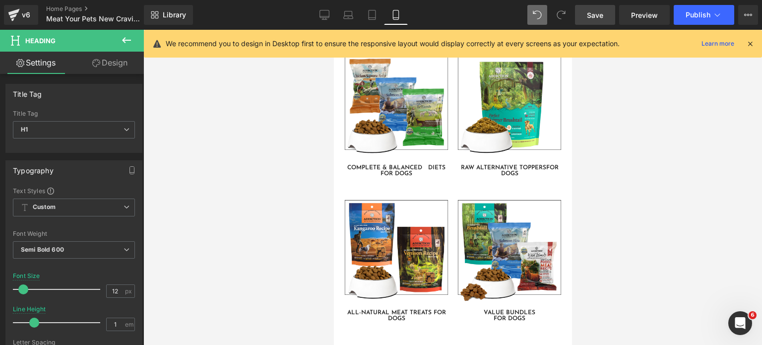
scroll to position [2650, 0]
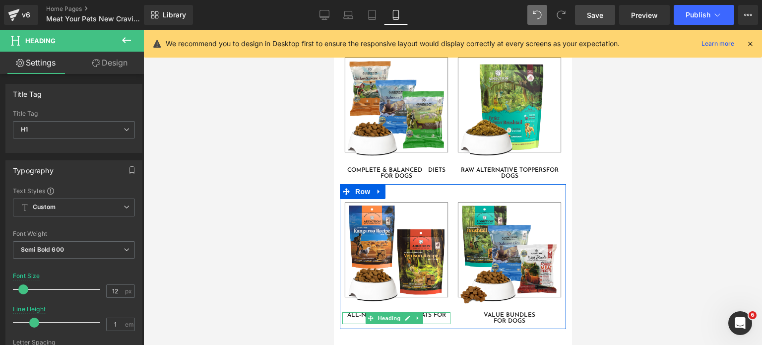
click at [429, 312] on div at bounding box center [396, 313] width 108 height 2
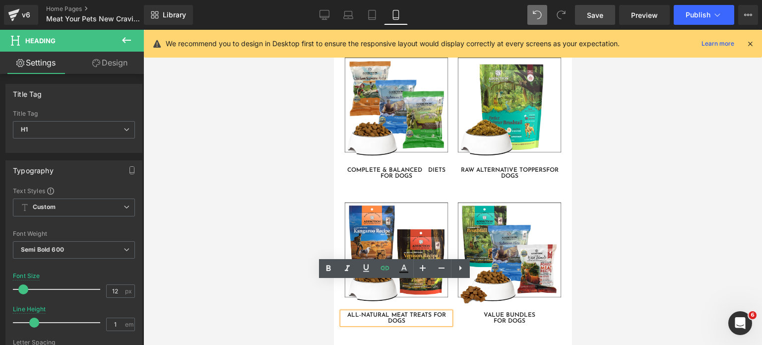
scroll to position [2625, 0]
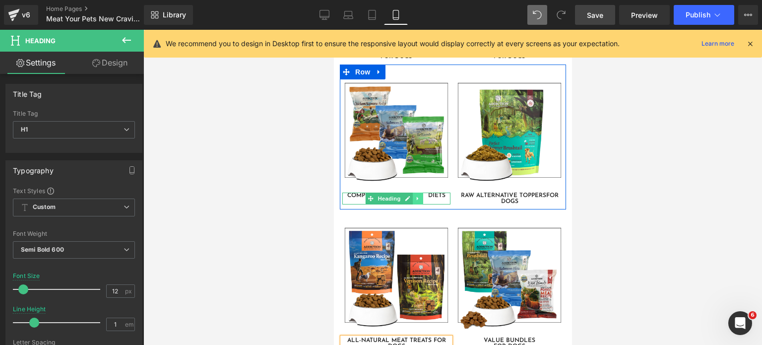
click at [423, 193] on link at bounding box center [418, 199] width 10 height 12
click at [388, 193] on link at bounding box center [392, 199] width 10 height 12
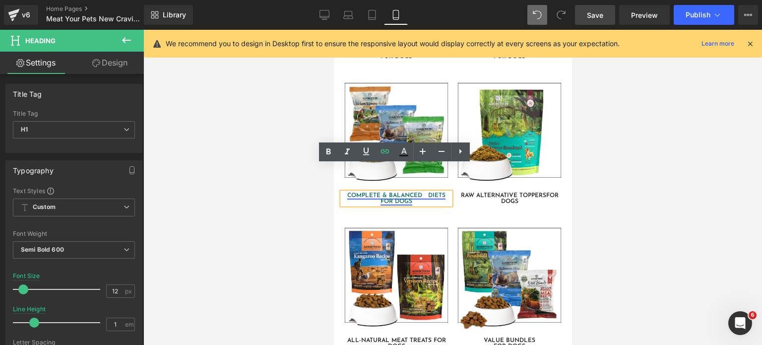
click at [423, 193] on link "COMPLETE & BALANCED DIETS FOR DOGS" at bounding box center [396, 199] width 98 height 12
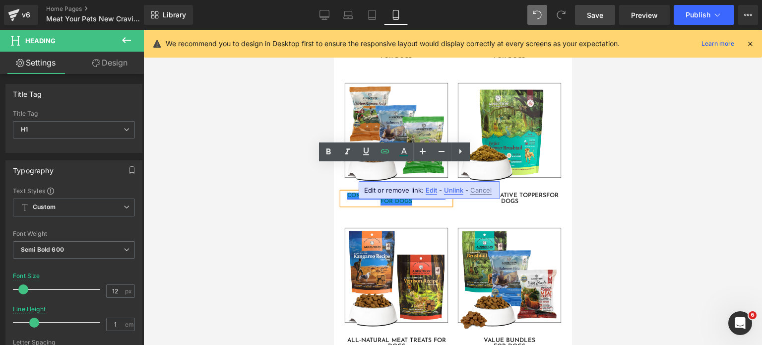
click at [423, 193] on link "COMPLETE & BALANCED DIETS FOR DOGS" at bounding box center [396, 199] width 98 height 12
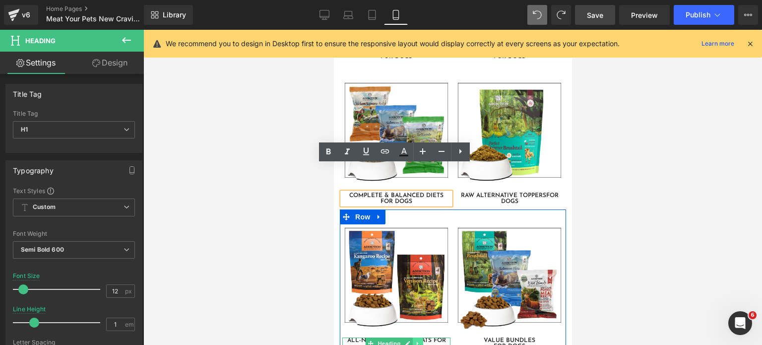
click at [423, 338] on link at bounding box center [418, 344] width 10 height 12
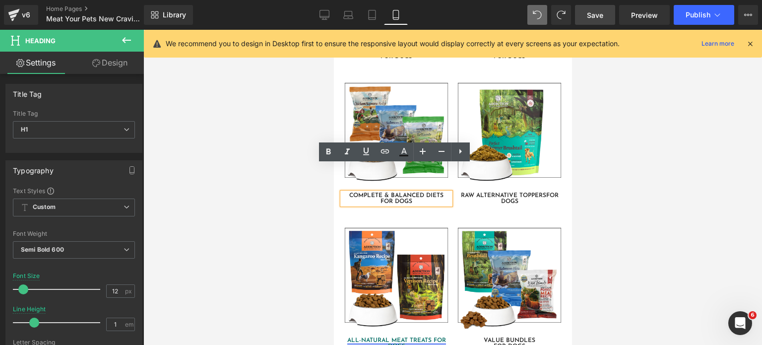
click at [396, 338] on div "ALL-NATURAL MEAT TREATS FOR DOGS Heading" at bounding box center [396, 344] width 108 height 12
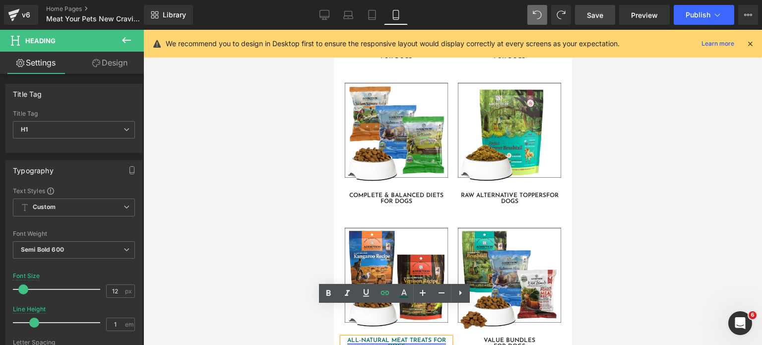
click at [432, 338] on link "ALL-NATURAL MEAT TREATS FOR DOGS" at bounding box center [396, 344] width 99 height 12
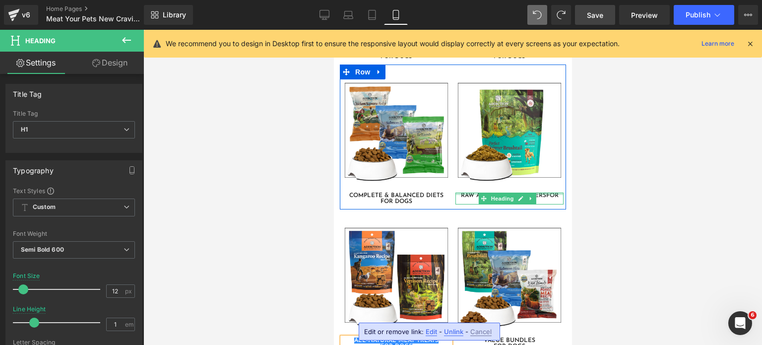
click at [541, 193] on div at bounding box center [509, 194] width 108 height 2
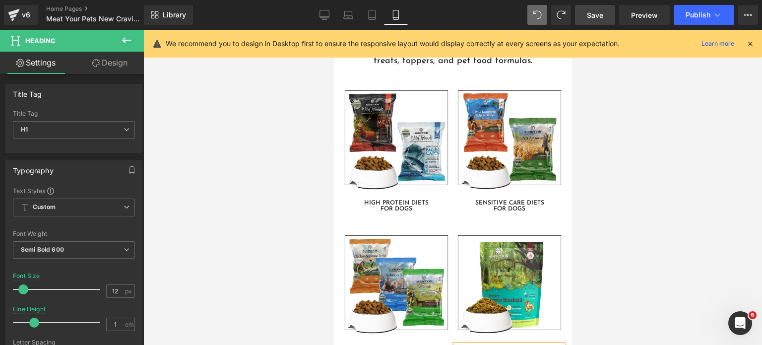
scroll to position [2396, 0]
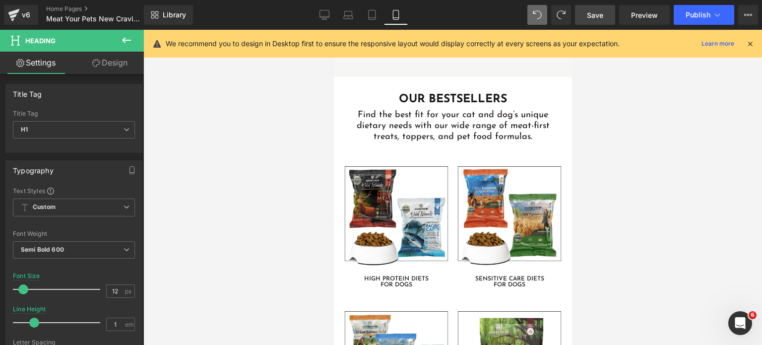
click at [588, 23] on link "Save" at bounding box center [595, 15] width 40 height 20
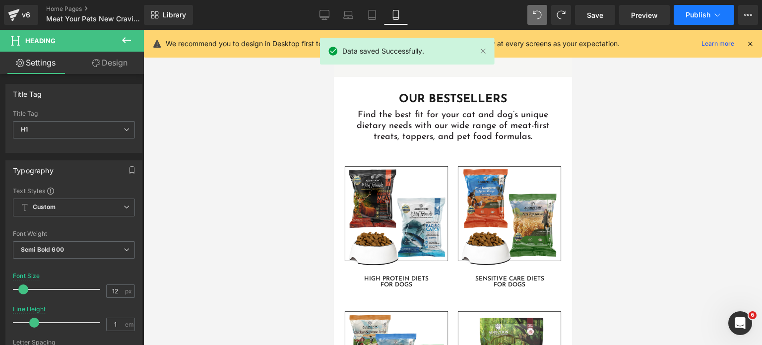
click at [695, 16] on span "Publish" at bounding box center [698, 15] width 25 height 8
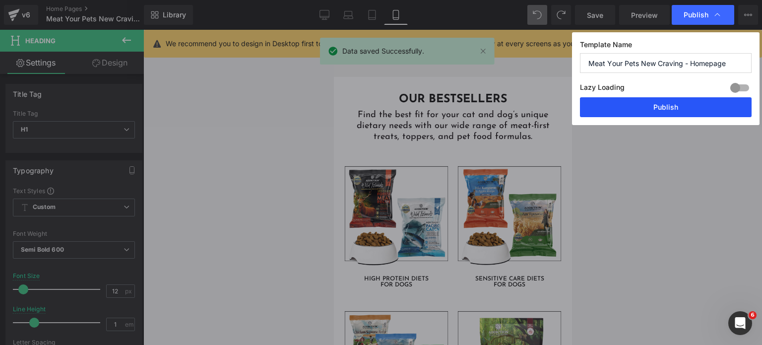
click at [664, 117] on button "Publish" at bounding box center [666, 107] width 172 height 20
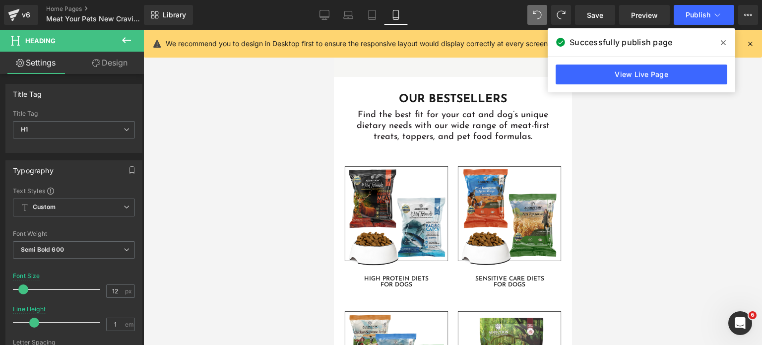
click at [328, 27] on div "Library Mobile Desktop Laptop Tablet Mobile Save Preview Publish Scheduled View…" at bounding box center [453, 15] width 618 height 30
click at [324, 19] on icon at bounding box center [324, 19] width 5 height 0
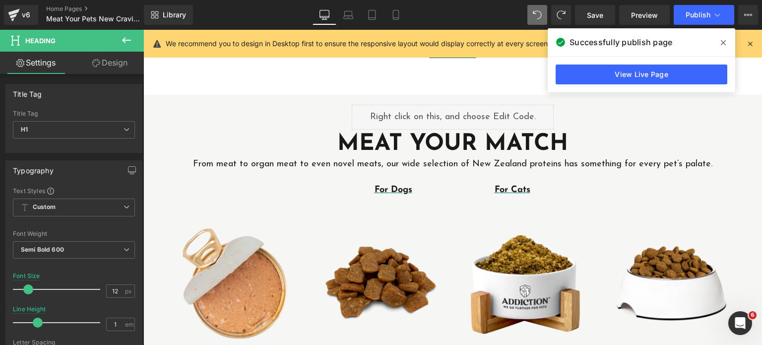
scroll to position [2230, 0]
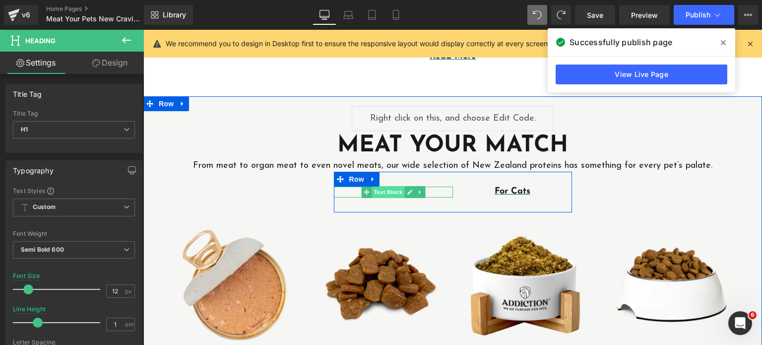
click at [388, 192] on span "Text Block" at bounding box center [388, 192] width 33 height 12
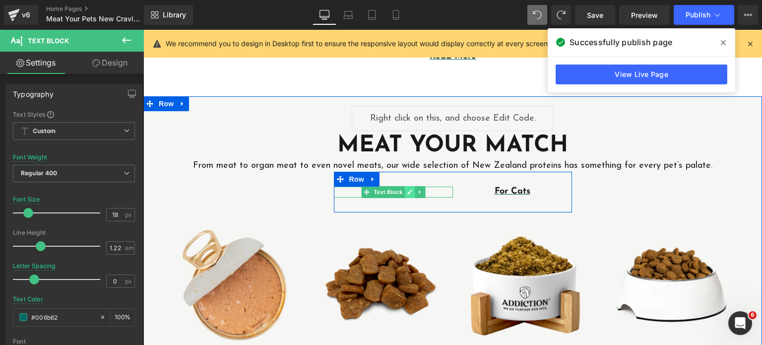
click at [407, 193] on icon at bounding box center [409, 192] width 5 height 6
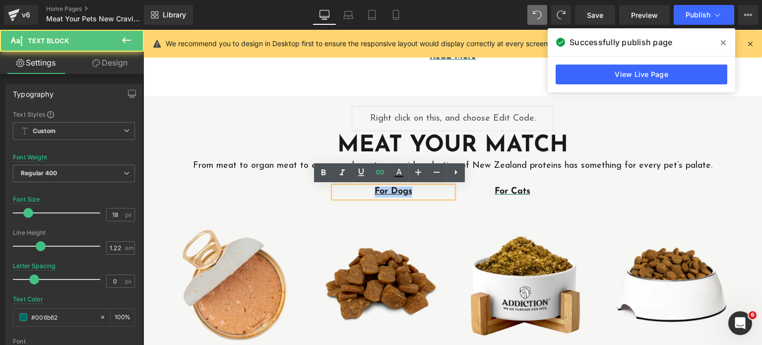
drag, startPoint x: 416, startPoint y: 195, endPoint x: 354, endPoint y: 192, distance: 62.1
click at [354, 192] on p "For Dogs" at bounding box center [393, 192] width 119 height 11
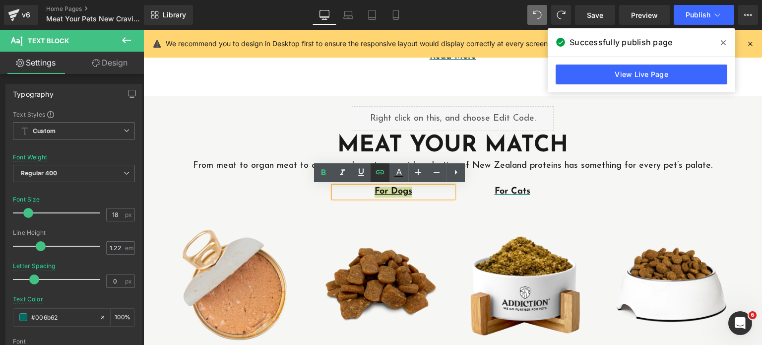
click at [375, 175] on icon at bounding box center [380, 172] width 12 height 12
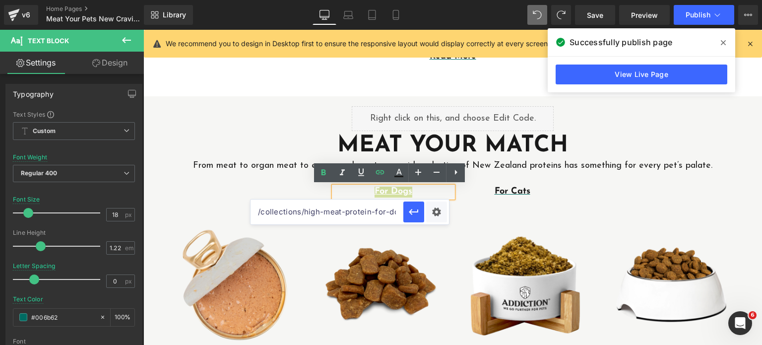
click at [375, 216] on input "/collections/high-meat-protein-for-dogs" at bounding box center [327, 212] width 153 height 25
paste input "collections/for-dogs-1"
click at [413, 217] on icon "button" at bounding box center [414, 212] width 12 height 12
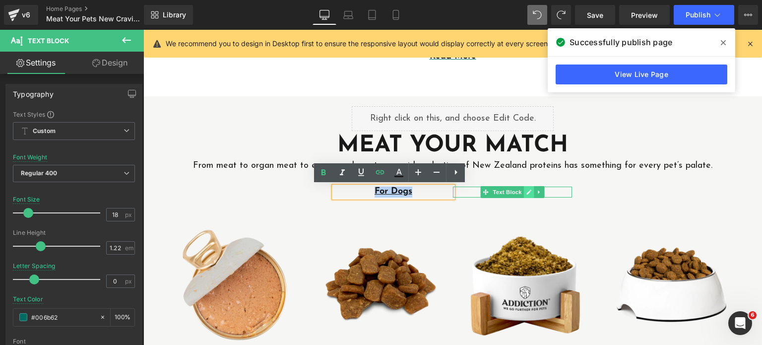
click at [527, 191] on icon at bounding box center [529, 192] width 5 height 5
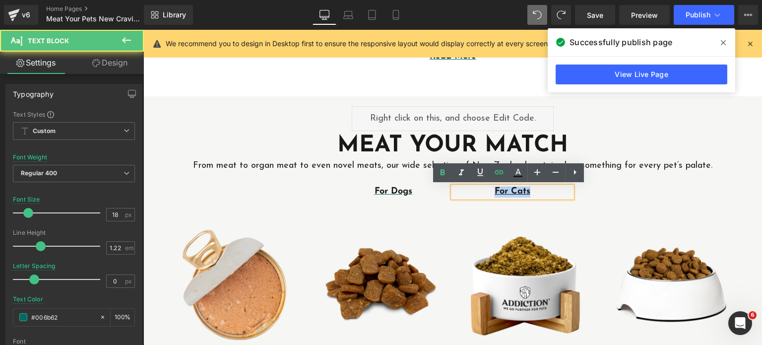
click at [460, 187] on p "For Cats" at bounding box center [512, 192] width 119 height 11
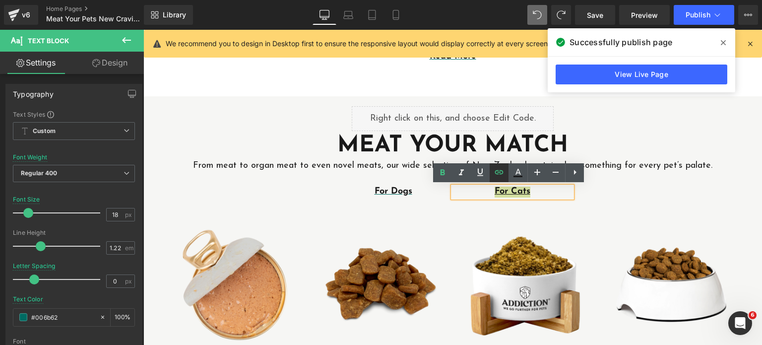
click at [498, 170] on icon at bounding box center [499, 172] width 8 height 4
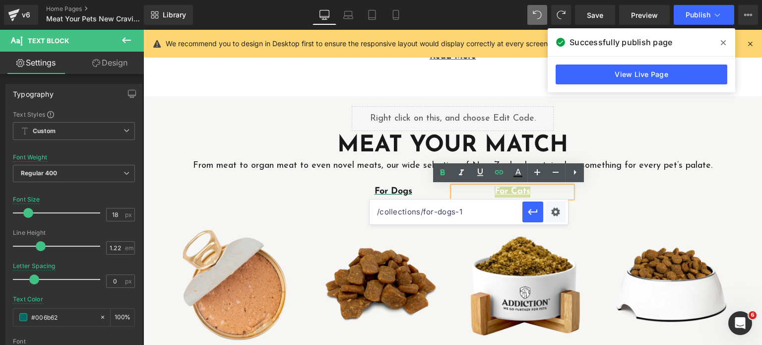
click at [480, 210] on input "/collections/for-dogs-1" at bounding box center [446, 212] width 153 height 25
paste input "collections/for-cats-2"
type input "/collections/for-cats-2"
click at [530, 211] on icon "button" at bounding box center [532, 212] width 9 height 6
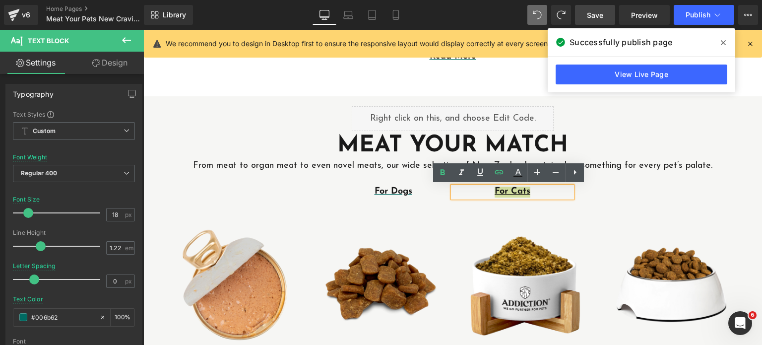
click at [592, 22] on link "Save" at bounding box center [595, 15] width 40 height 20
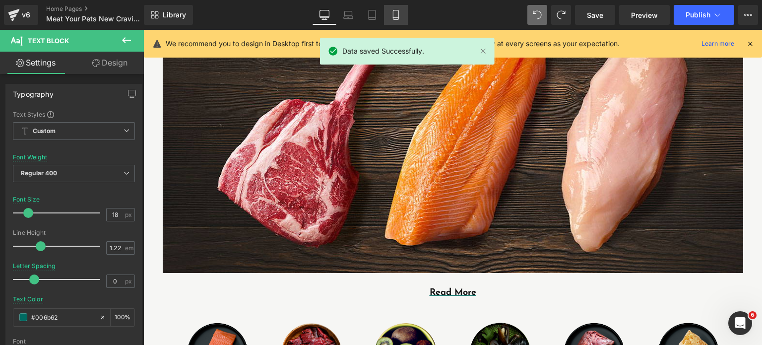
click at [380, 13] on link "Tablet" at bounding box center [372, 15] width 24 height 20
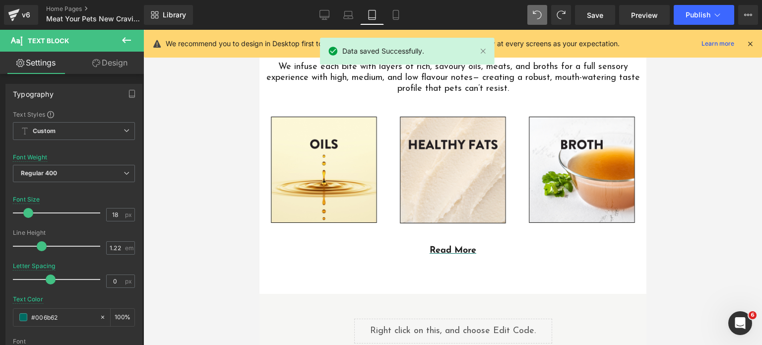
scroll to position [2141, 0]
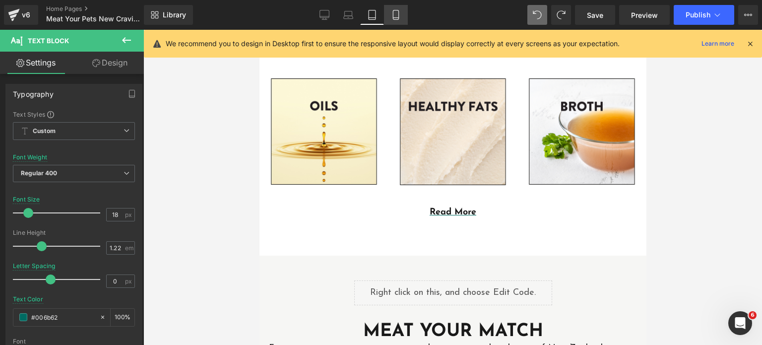
click at [391, 20] on link "Mobile" at bounding box center [396, 15] width 24 height 20
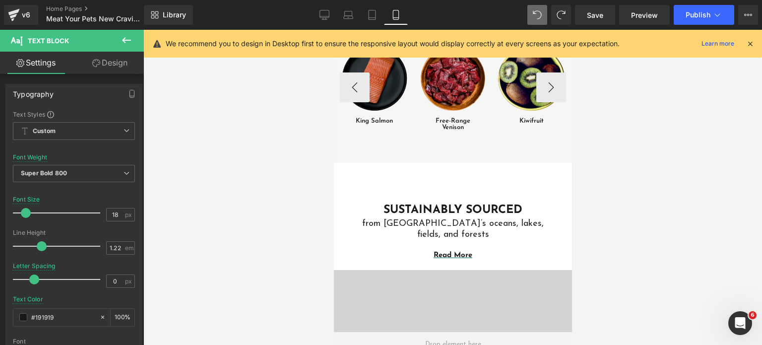
scroll to position [982, 0]
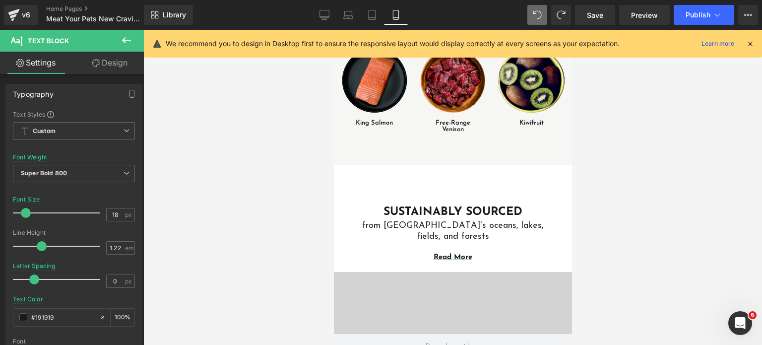
click at [330, 27] on div "Library Mobile Desktop Laptop Tablet Mobile Save Preview Publish Scheduled View…" at bounding box center [453, 15] width 618 height 30
click at [329, 23] on link "Desktop" at bounding box center [325, 15] width 24 height 20
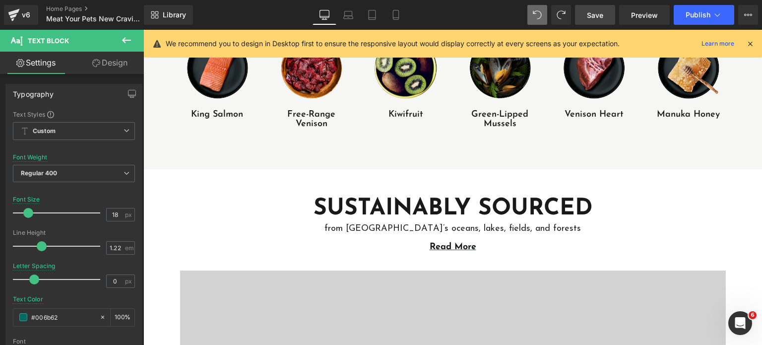
scroll to position [968, 0]
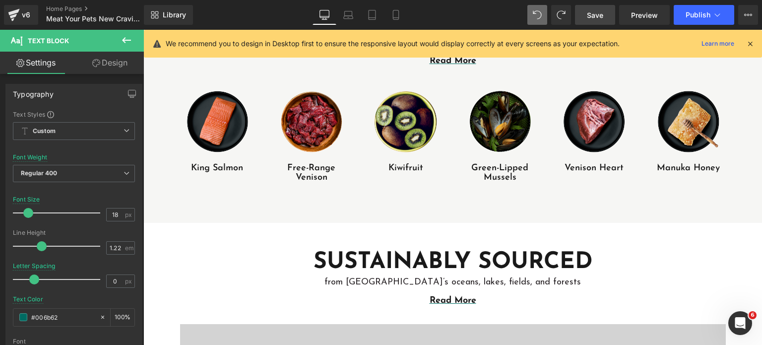
click at [589, 15] on span "Save" at bounding box center [595, 15] width 16 height 10
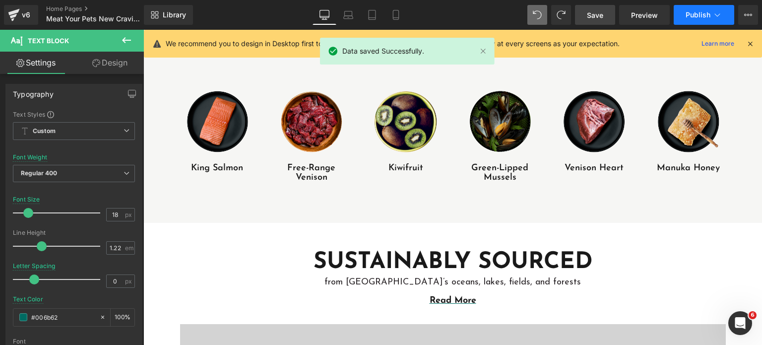
click at [683, 15] on button "Publish" at bounding box center [704, 15] width 61 height 20
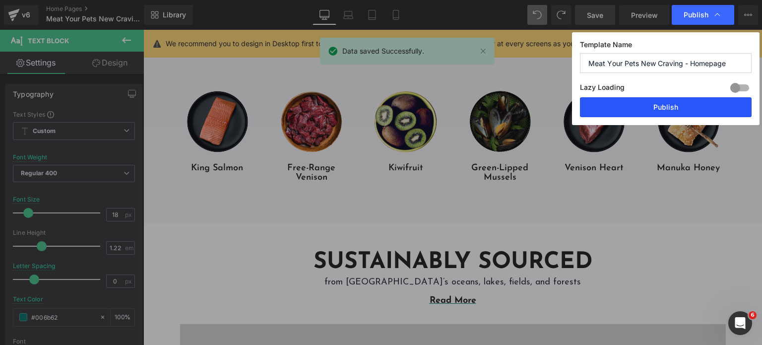
click at [659, 107] on button "Publish" at bounding box center [666, 107] width 172 height 20
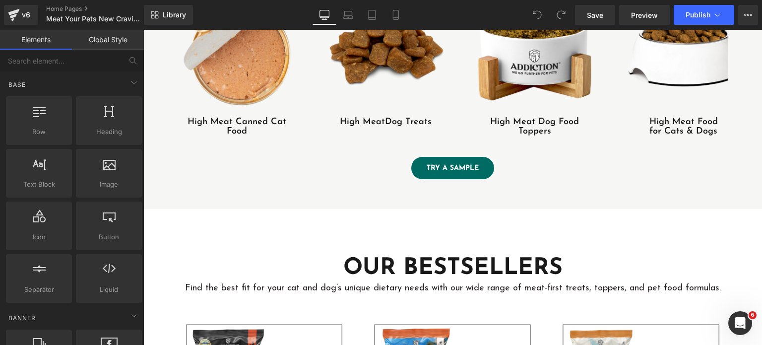
scroll to position [2464, 0]
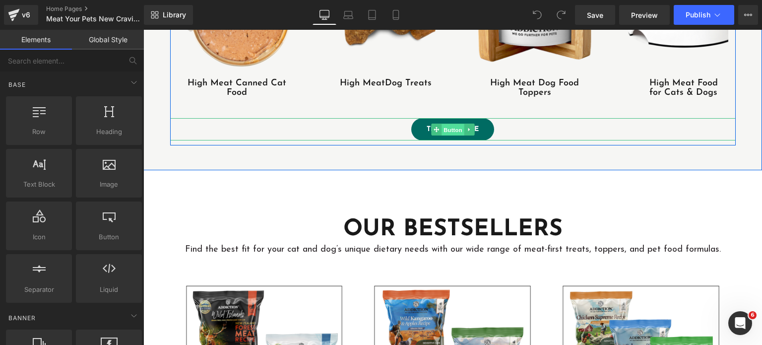
click at [446, 131] on span "Button" at bounding box center [453, 130] width 23 height 12
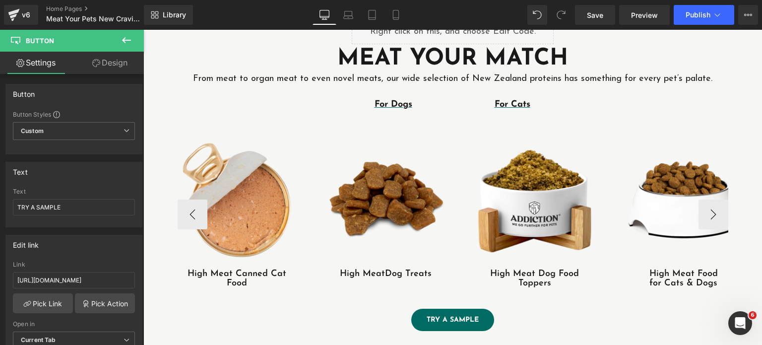
scroll to position [2267, 0]
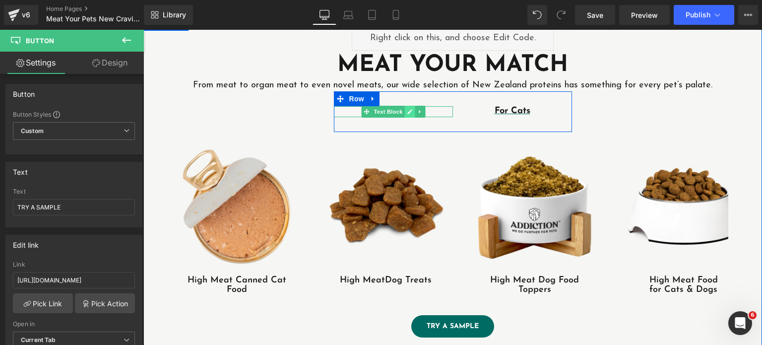
click at [407, 113] on icon at bounding box center [409, 112] width 5 height 6
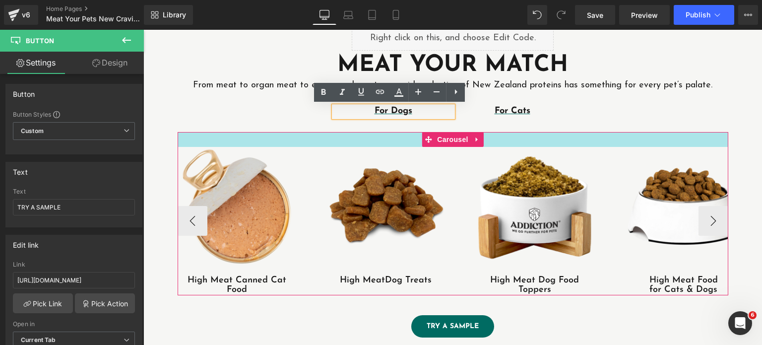
click at [397, 132] on div at bounding box center [453, 139] width 551 height 15
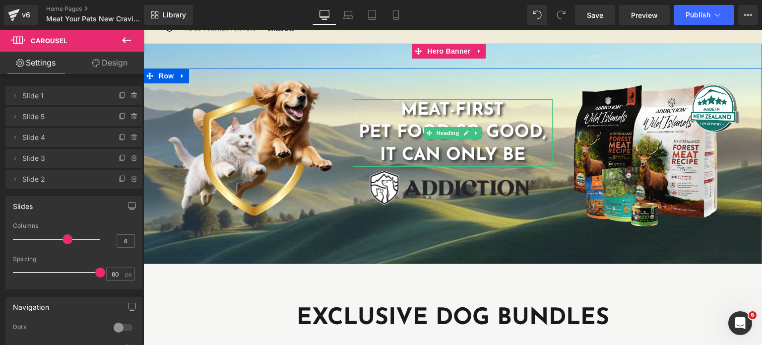
scroll to position [0, 0]
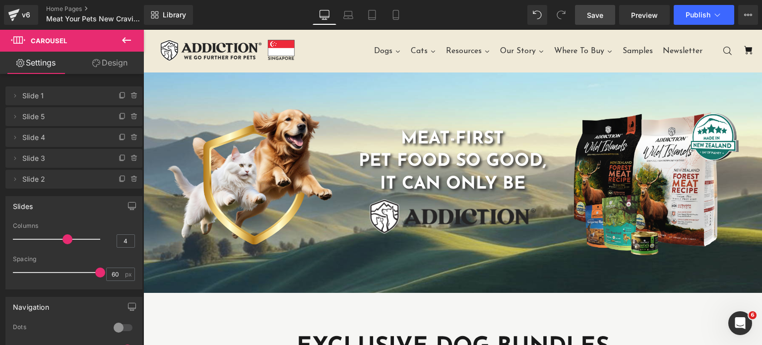
click at [605, 17] on link "Save" at bounding box center [595, 15] width 40 height 20
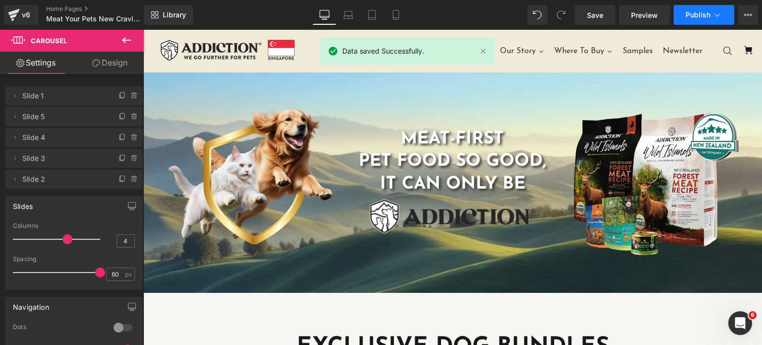
click at [718, 18] on icon at bounding box center [718, 15] width 10 height 10
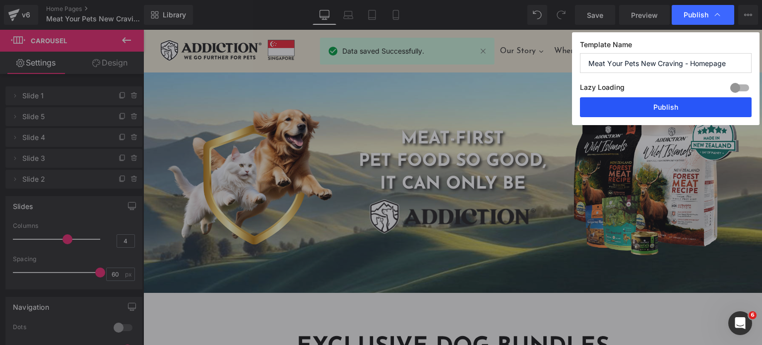
click at [687, 109] on button "Publish" at bounding box center [666, 107] width 172 height 20
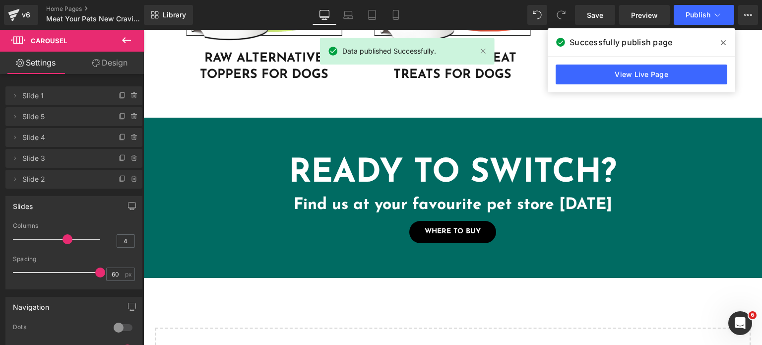
scroll to position [3097, 0]
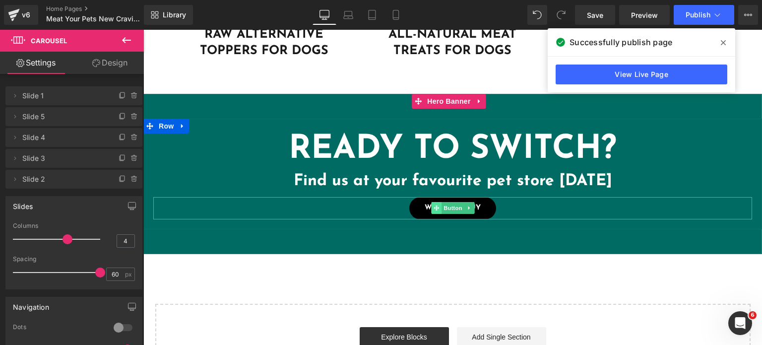
click at [434, 205] on icon at bounding box center [436, 208] width 5 height 6
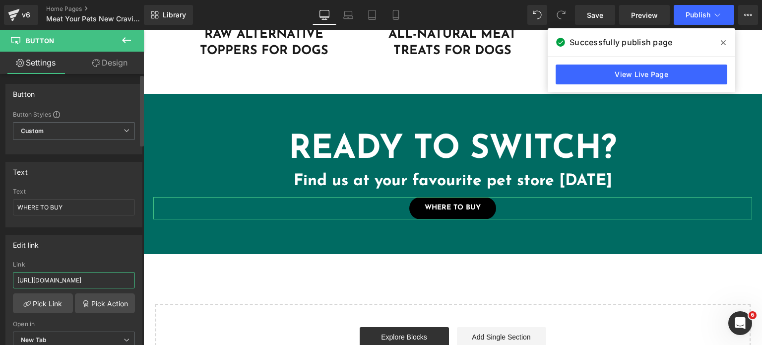
drag, startPoint x: 97, startPoint y: 278, endPoint x: 0, endPoint y: 297, distance: 98.6
click at [0, 297] on div "Edit link [URL][DOMAIN_NAME] Link [URL][DOMAIN_NAME] Pick Link Pick Action Curr…" at bounding box center [74, 295] width 148 height 136
type input "/pages/where-to-buy"
click at [597, 20] on link "Save" at bounding box center [595, 15] width 40 height 20
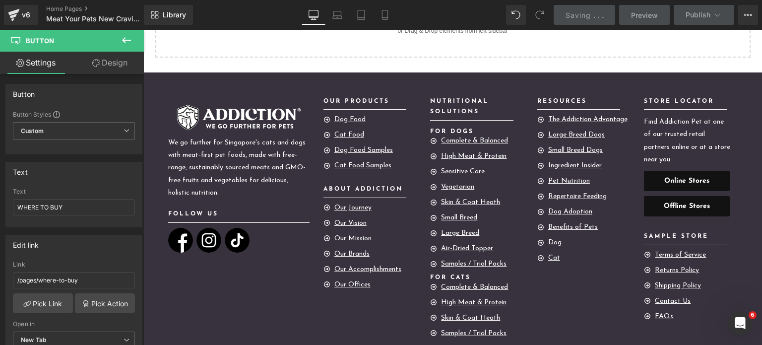
scroll to position [3479, 0]
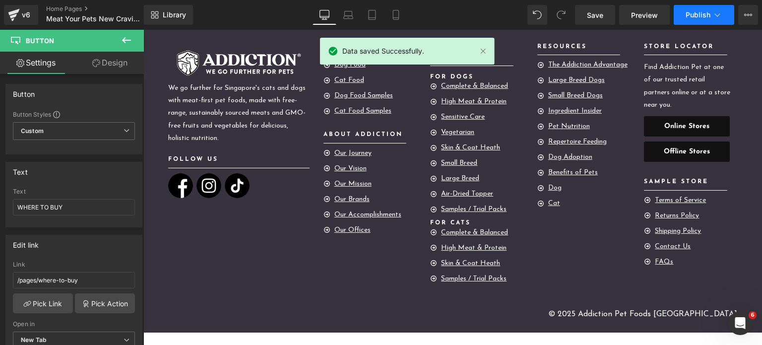
click at [681, 12] on button "Publish" at bounding box center [704, 15] width 61 height 20
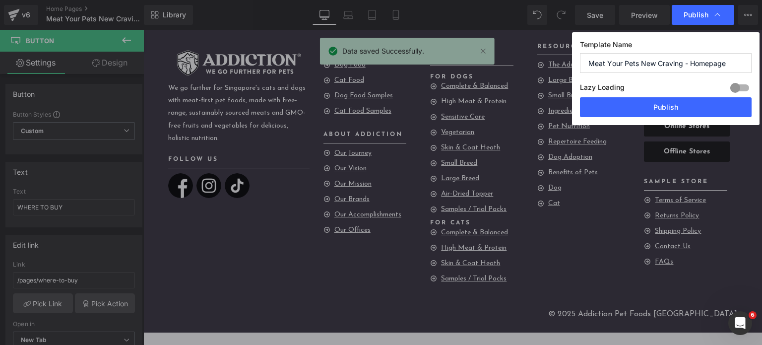
click at [657, 123] on div "Template Name Meat Your Pets New Craving - Homepage Lazy Loading Build Upgrade …" at bounding box center [666, 78] width 188 height 93
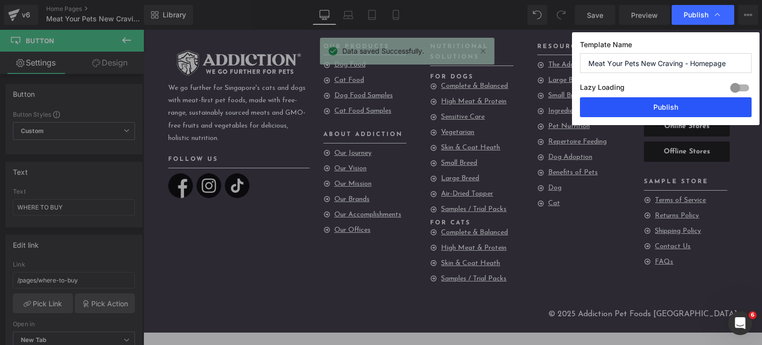
click at [646, 114] on button "Publish" at bounding box center [666, 107] width 172 height 20
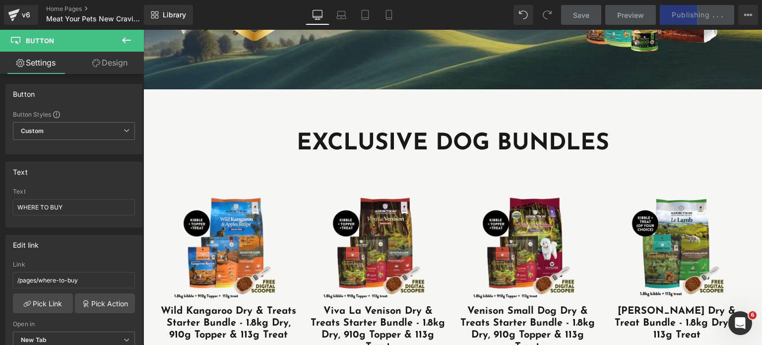
scroll to position [362, 0]
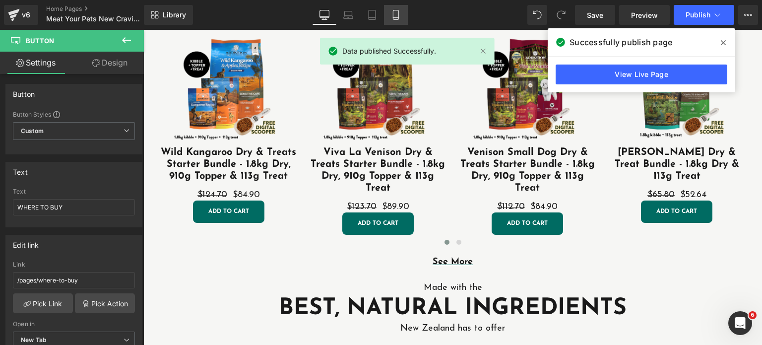
click at [395, 23] on link "Mobile" at bounding box center [396, 15] width 24 height 20
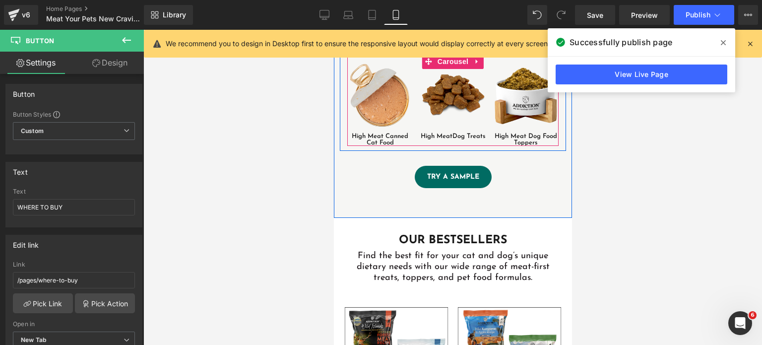
scroll to position [2171, 0]
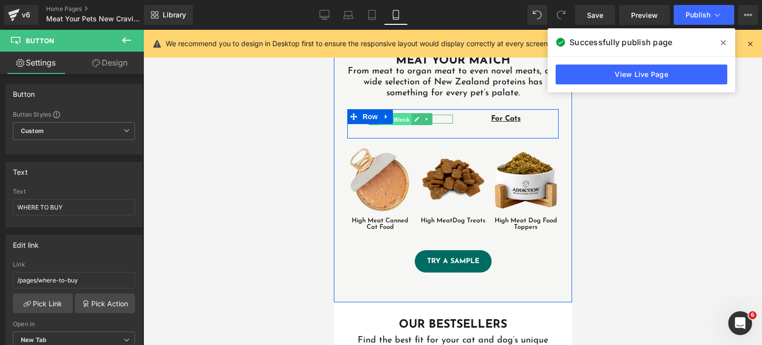
click at [390, 114] on span "Text Block" at bounding box center [394, 120] width 33 height 12
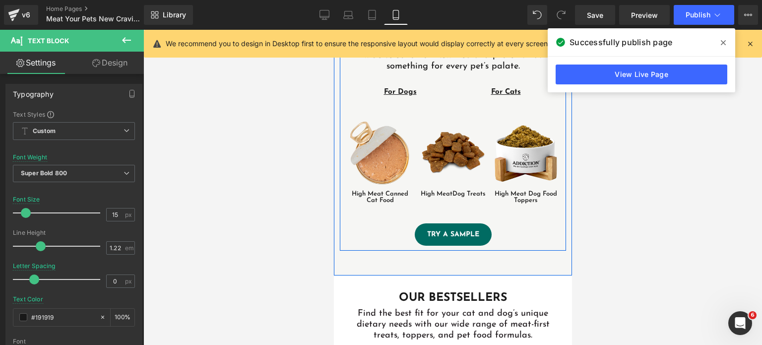
scroll to position [2199, 0]
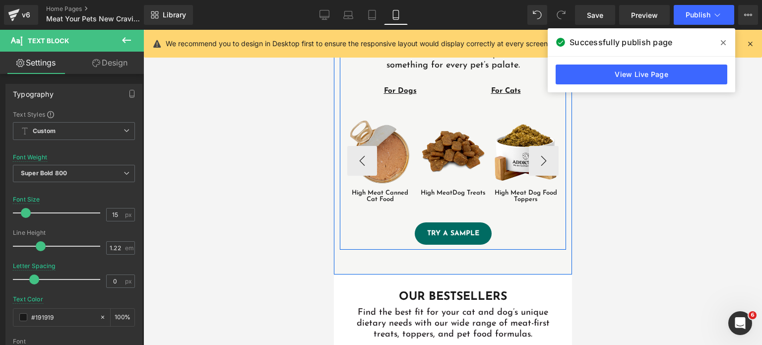
click at [374, 142] on img at bounding box center [380, 152] width 66 height 66
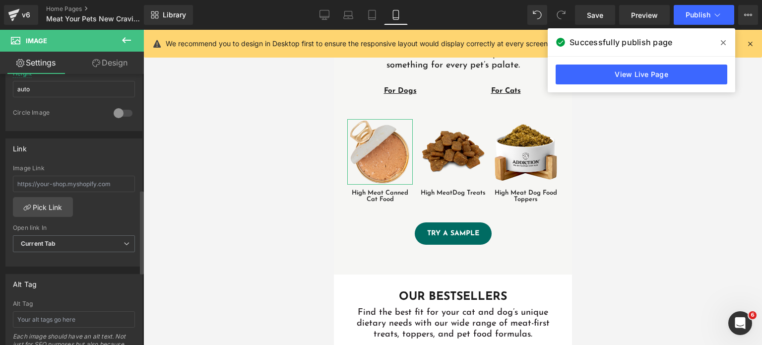
scroll to position [373, 0]
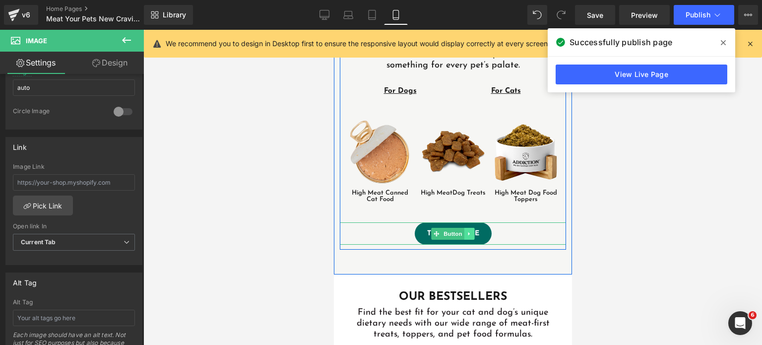
click at [467, 231] on icon at bounding box center [469, 234] width 5 height 6
click at [469, 228] on link at bounding box center [474, 234] width 10 height 12
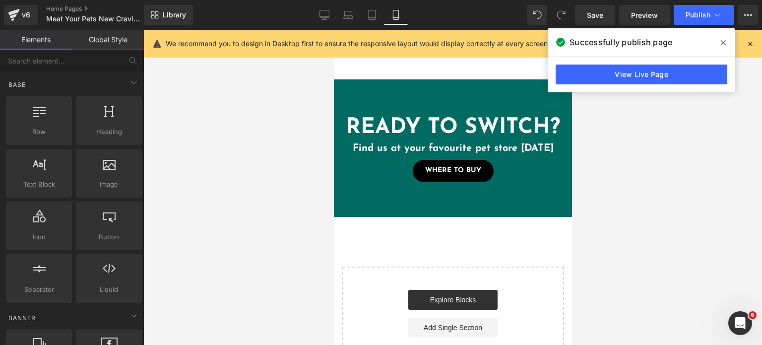
scroll to position [2924, 0]
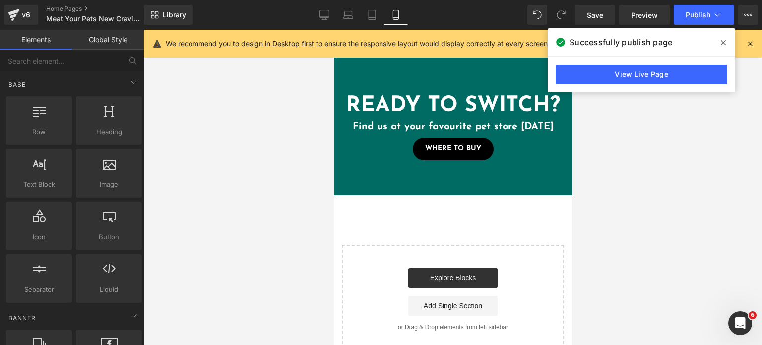
click at [590, 25] on div "Library Mobile Desktop Laptop Tablet Mobile Save Preview Publish Scheduled View…" at bounding box center [453, 15] width 618 height 30
click at [596, 20] on link "Save" at bounding box center [595, 15] width 40 height 20
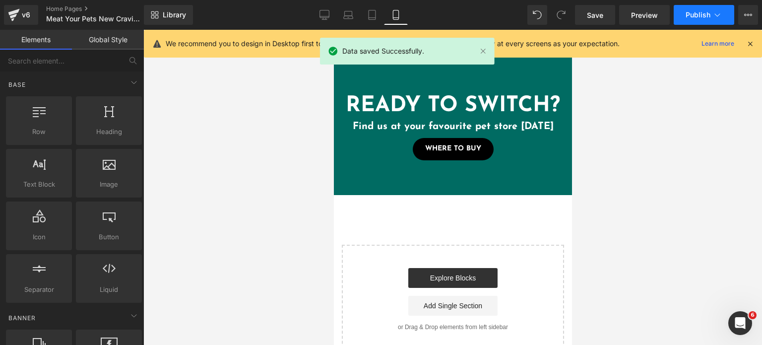
click at [679, 20] on button "Publish" at bounding box center [704, 15] width 61 height 20
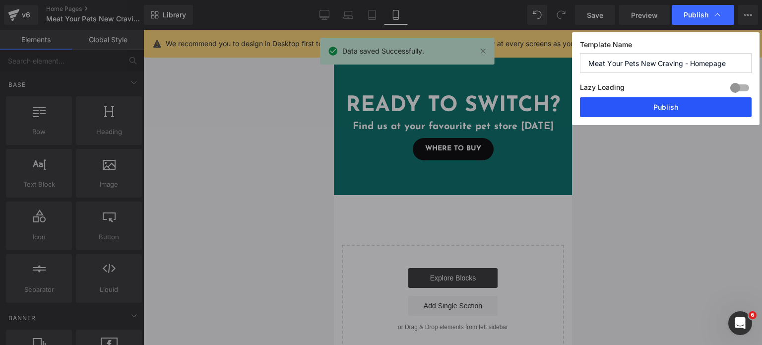
click at [667, 101] on button "Publish" at bounding box center [666, 107] width 172 height 20
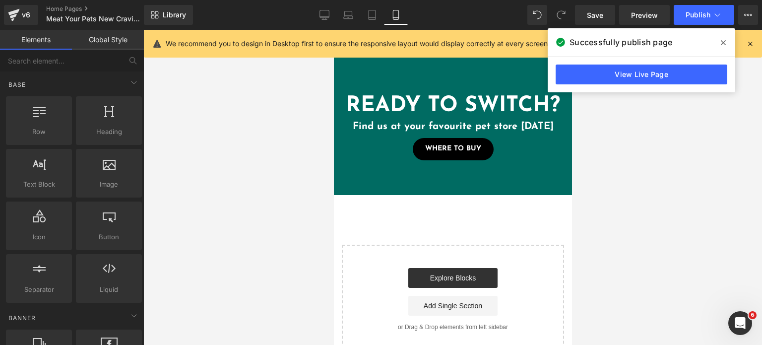
click at [729, 39] on span at bounding box center [724, 43] width 16 height 16
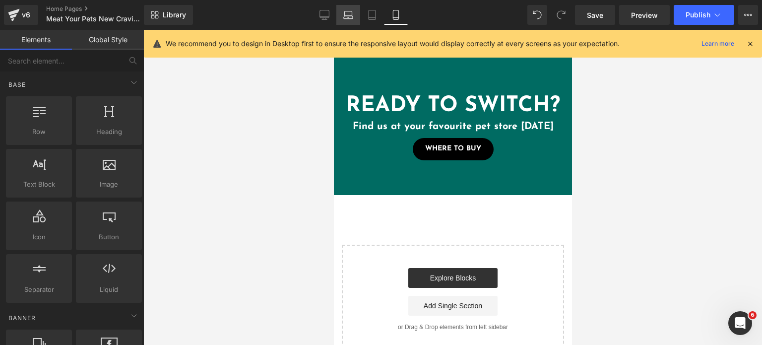
click at [339, 11] on link "Laptop" at bounding box center [349, 15] width 24 height 20
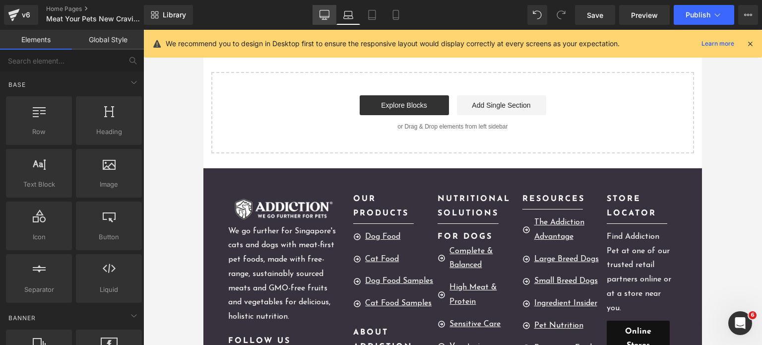
click at [336, 12] on link "Desktop" at bounding box center [325, 15] width 24 height 20
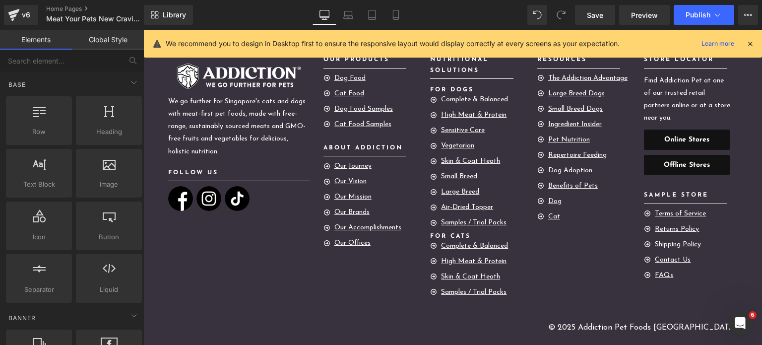
scroll to position [3482, 0]
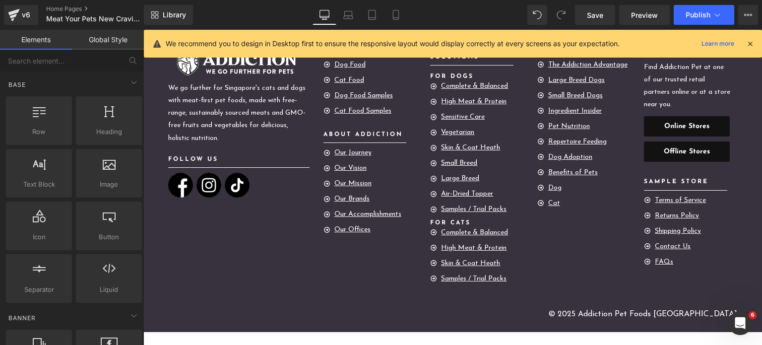
click at [366, 154] on u "Our Journey" at bounding box center [353, 152] width 37 height 7
click at [346, 165] on u "Our Vision" at bounding box center [351, 167] width 32 height 7
click at [345, 152] on u "Our Journey" at bounding box center [353, 152] width 37 height 7
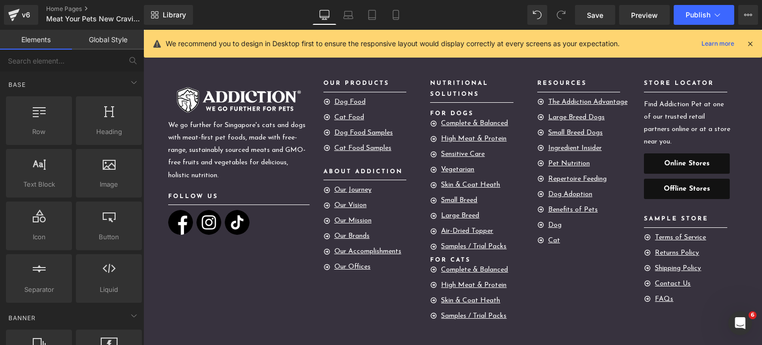
scroll to position [3443, 0]
